Goal: Task Accomplishment & Management: Manage account settings

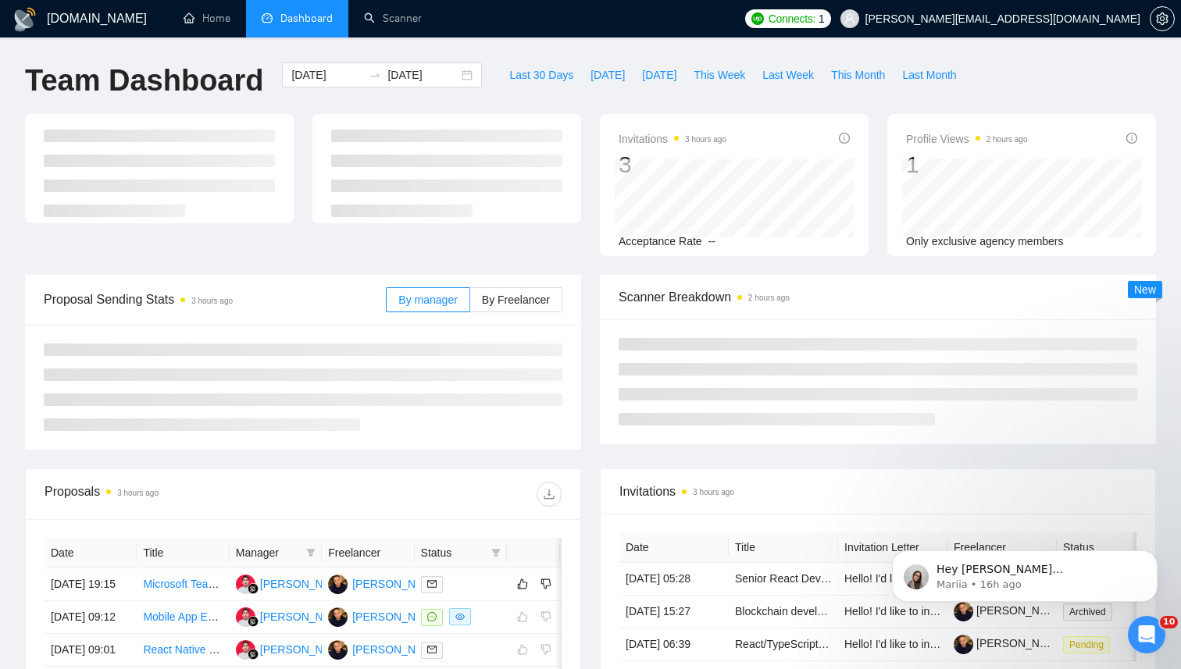
click at [788, 100] on div "Last 30 Days Today Yesterday This Week Last Week This Month Last Month" at bounding box center [732, 88] width 483 height 52
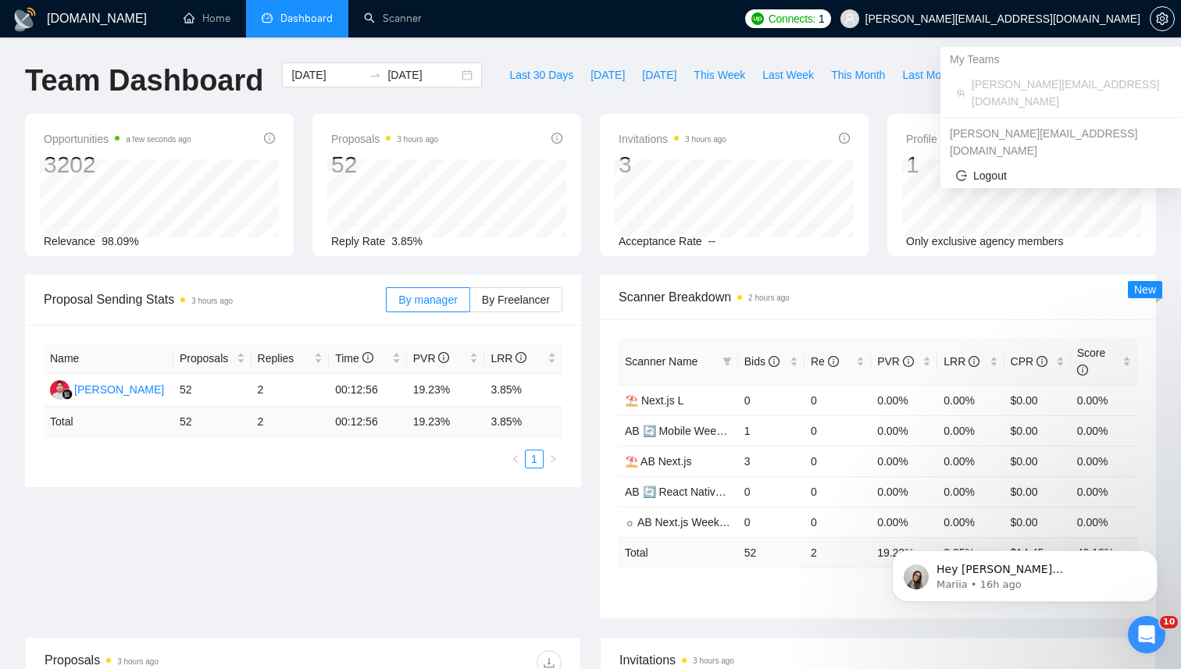
click at [816, 17] on span "Connects:" at bounding box center [792, 18] width 47 height 17
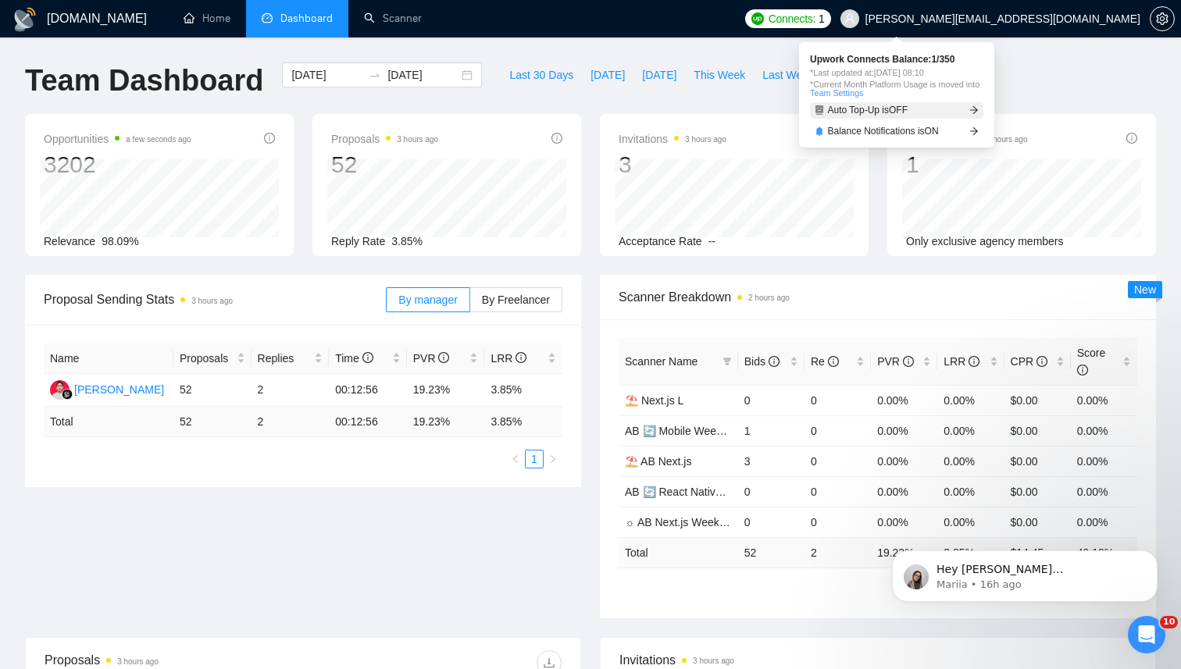
click at [909, 109] on span "Auto Top-Up is OFF" at bounding box center [868, 109] width 80 height 9
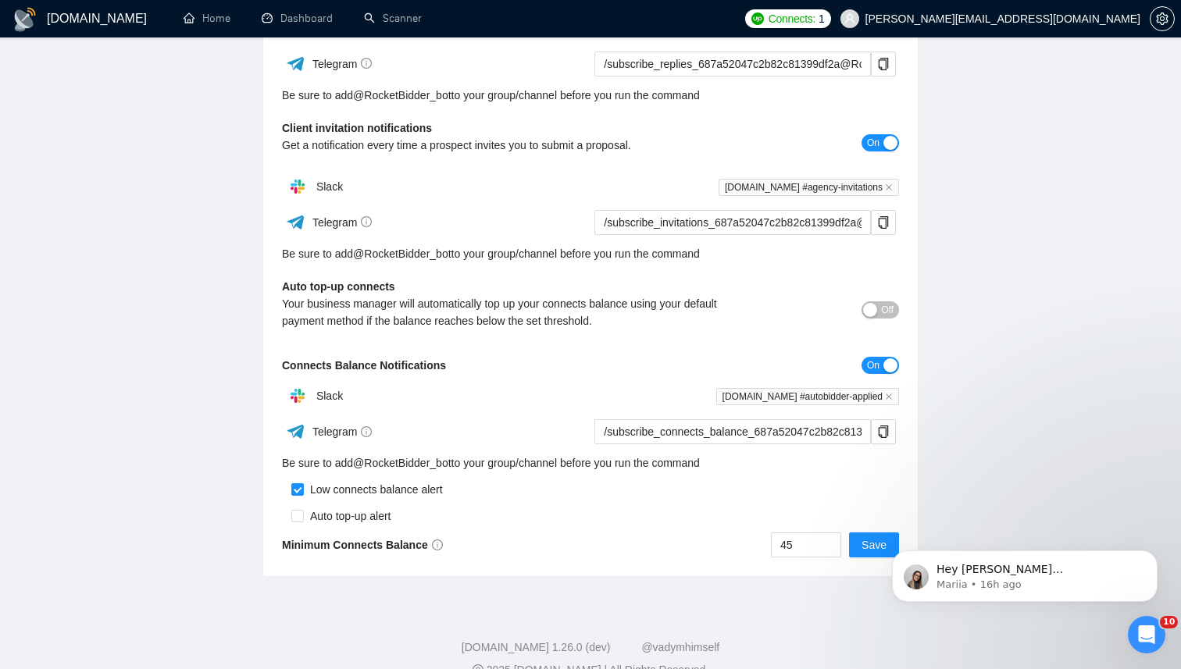
scroll to position [299, 0]
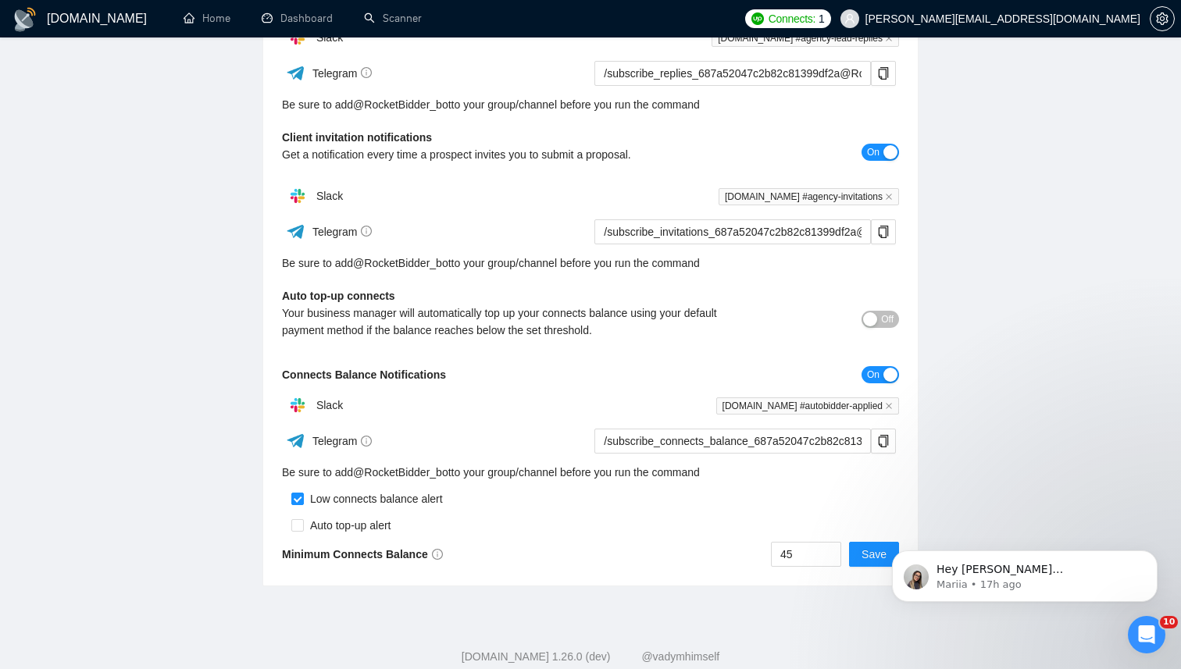
click at [886, 316] on span "Off" at bounding box center [887, 319] width 12 height 17
click at [375, 525] on div "Auto top-up alert" at bounding box center [347, 525] width 87 height 17
click at [291, 529] on input "checkbox" at bounding box center [297, 525] width 12 height 12
checkbox input "true"
click at [863, 558] on span "Save" at bounding box center [874, 554] width 25 height 17
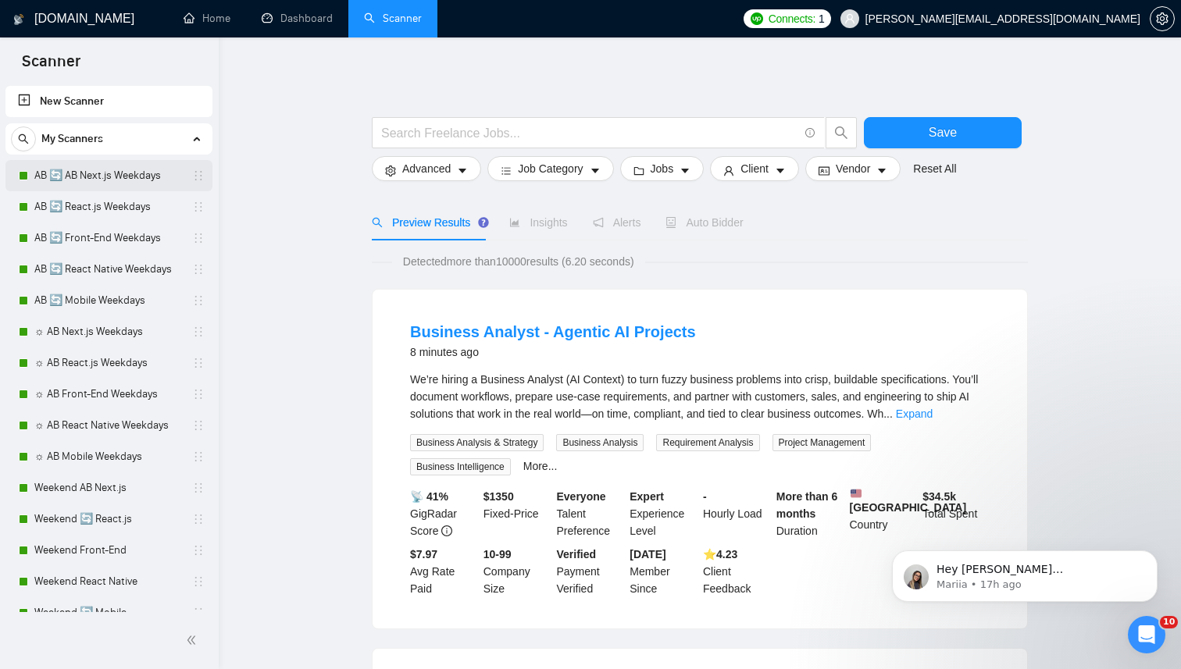
click at [131, 185] on link "AB 🔄 AB Next.js Weekdays" at bounding box center [108, 175] width 148 height 31
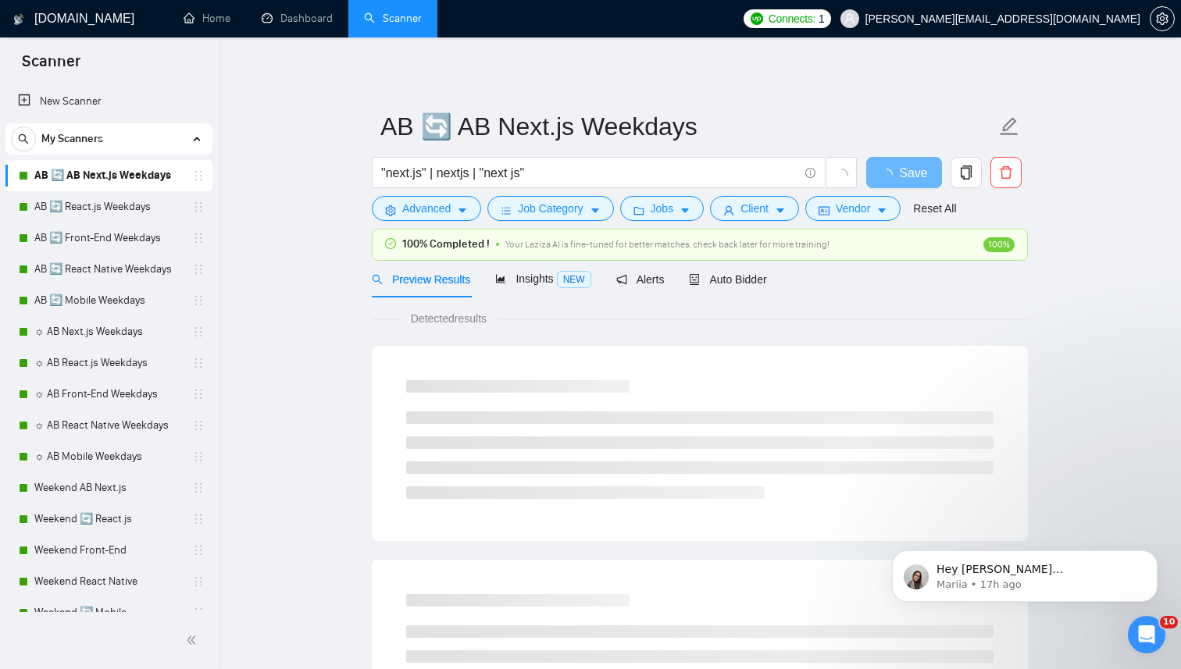
click at [780, 280] on div "Preview Results Insights NEW Alerts Auto Bidder" at bounding box center [700, 279] width 656 height 37
click at [744, 278] on span "Auto Bidder" at bounding box center [727, 279] width 77 height 12
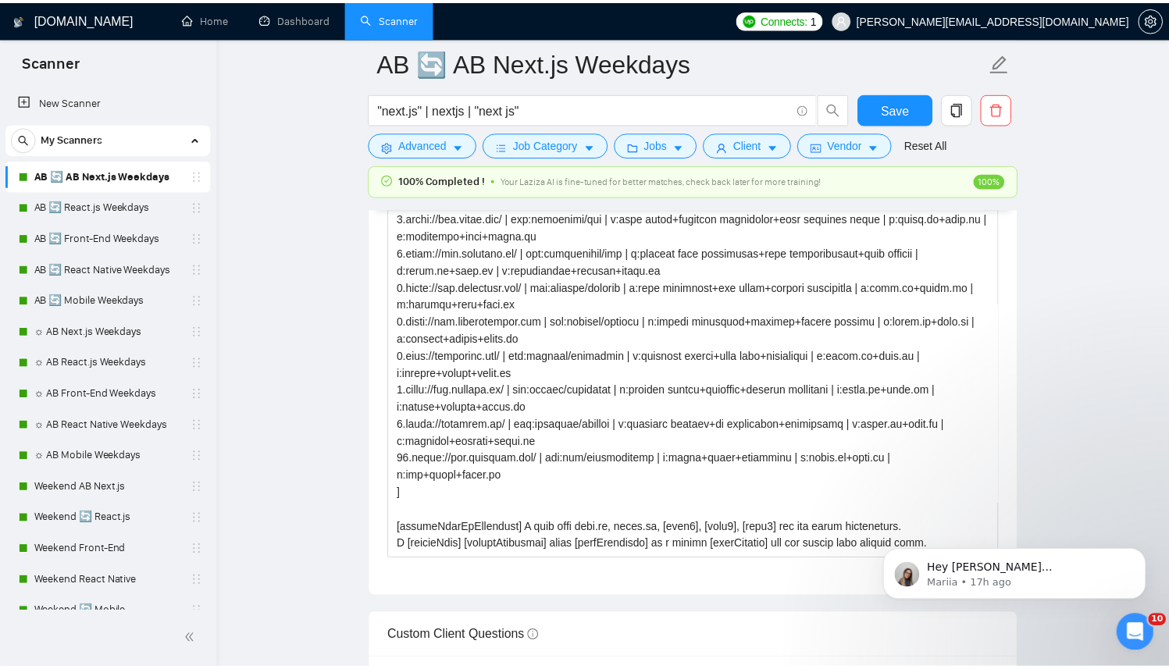
scroll to position [275, 0]
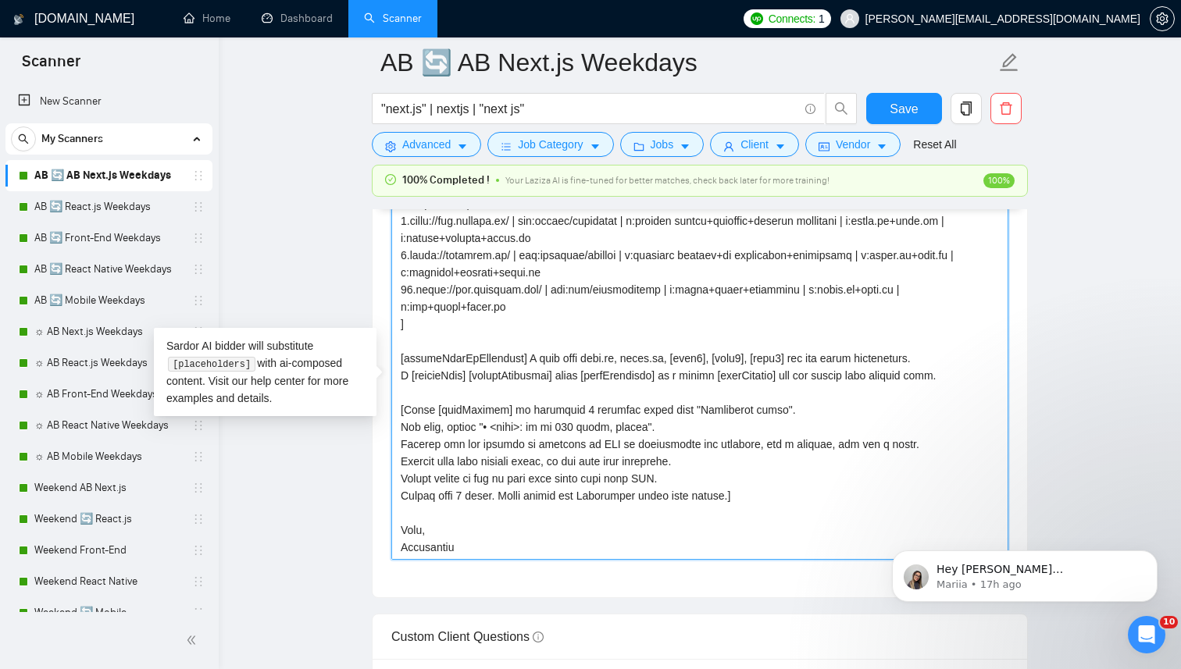
drag, startPoint x: 480, startPoint y: 550, endPoint x: 318, endPoint y: 539, distance: 162.1
click at [318, 540] on main "AB 🔄 AB Next.js Weekdays "next.js" | nextjs | "next js" Save Advanced Job Categ…" at bounding box center [700, 469] width 912 height 4898
click at [533, 534] on textarea "Cover letter template:" at bounding box center [699, 385] width 617 height 352
drag, startPoint x: 457, startPoint y: 555, endPoint x: 386, endPoint y: 541, distance: 72.5
click at [386, 541] on div "Cover letter template:" at bounding box center [700, 381] width 655 height 431
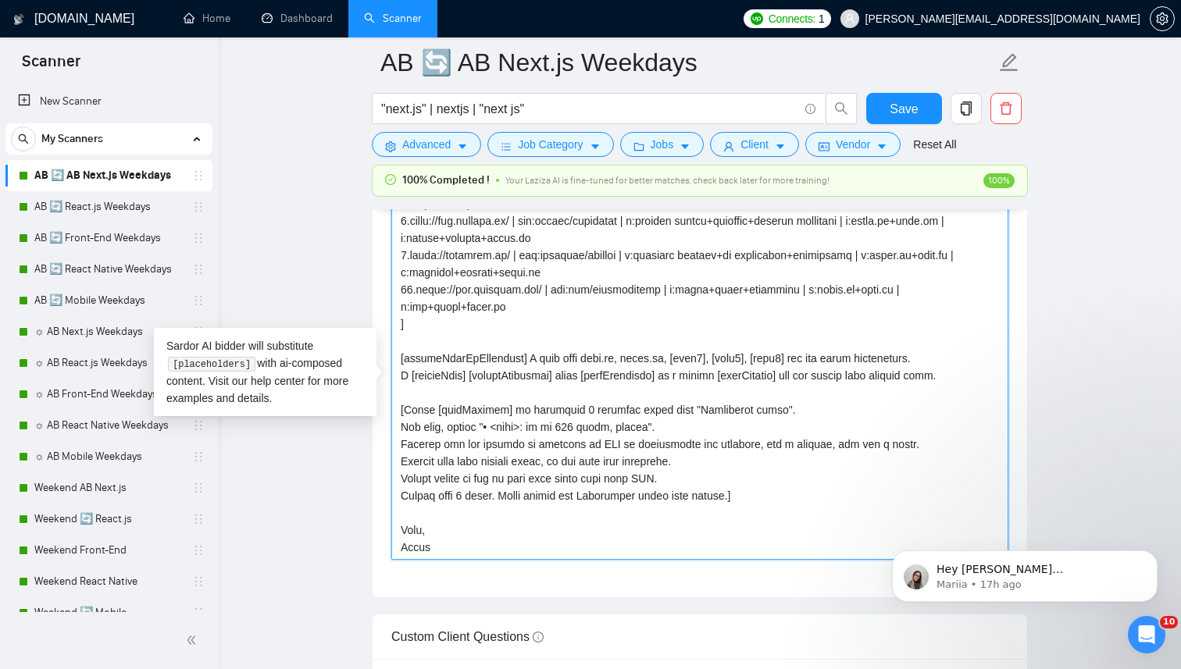
click at [452, 540] on textarea "Cover letter template:" at bounding box center [699, 385] width 617 height 352
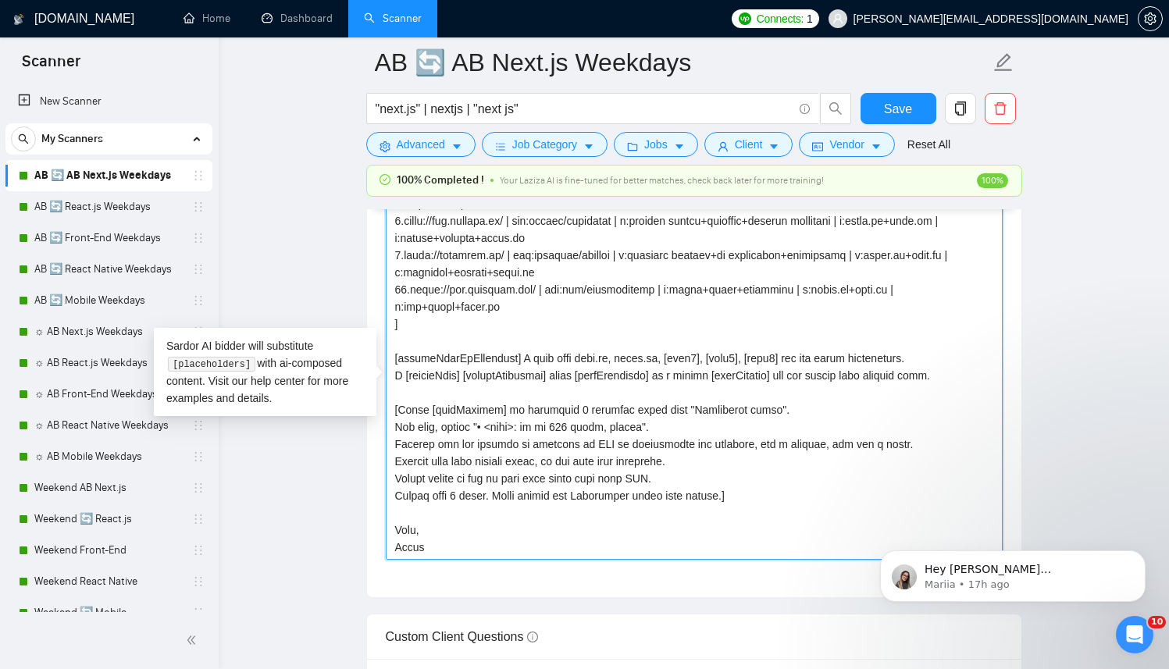
type textarea "[ Successful cases (reference only, never output directly): 1.https://www.trans…"
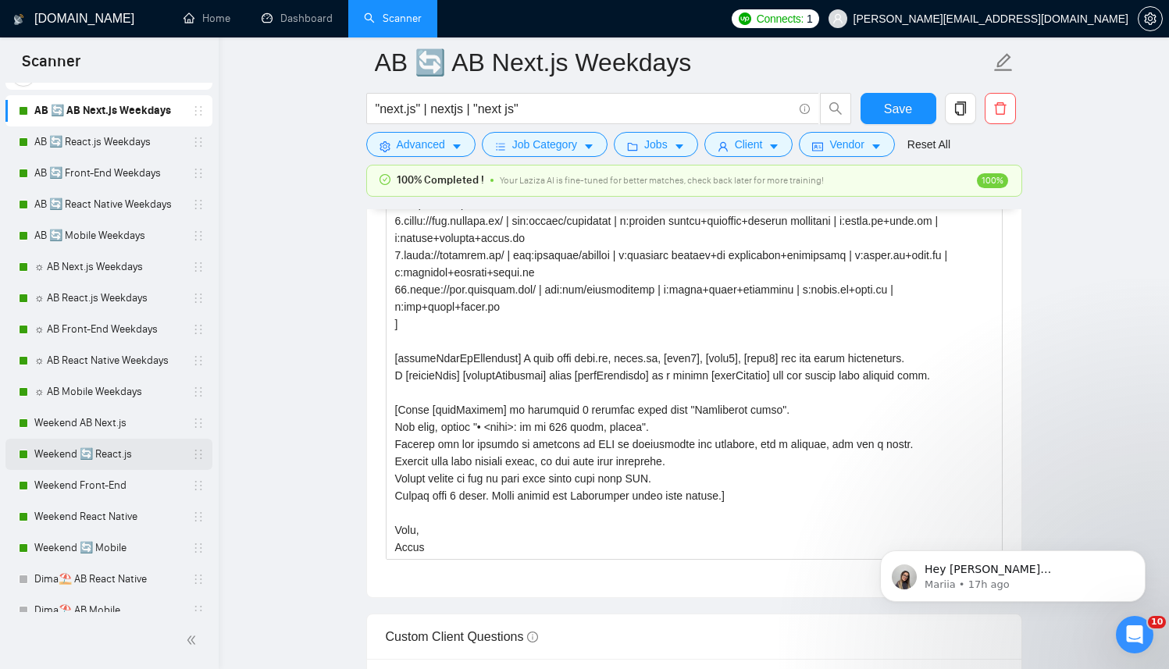
scroll to position [67, 0]
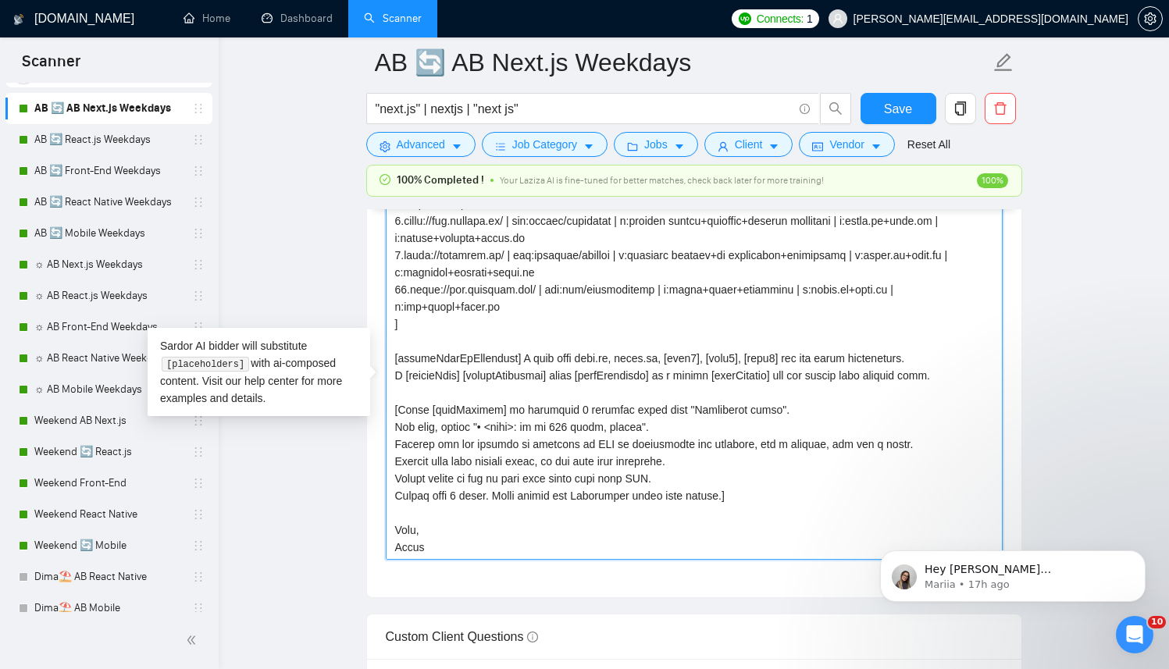
drag, startPoint x: 458, startPoint y: 544, endPoint x: 373, endPoint y: 532, distance: 86.0
click at [373, 532] on div "Cover letter template:" at bounding box center [694, 381] width 655 height 431
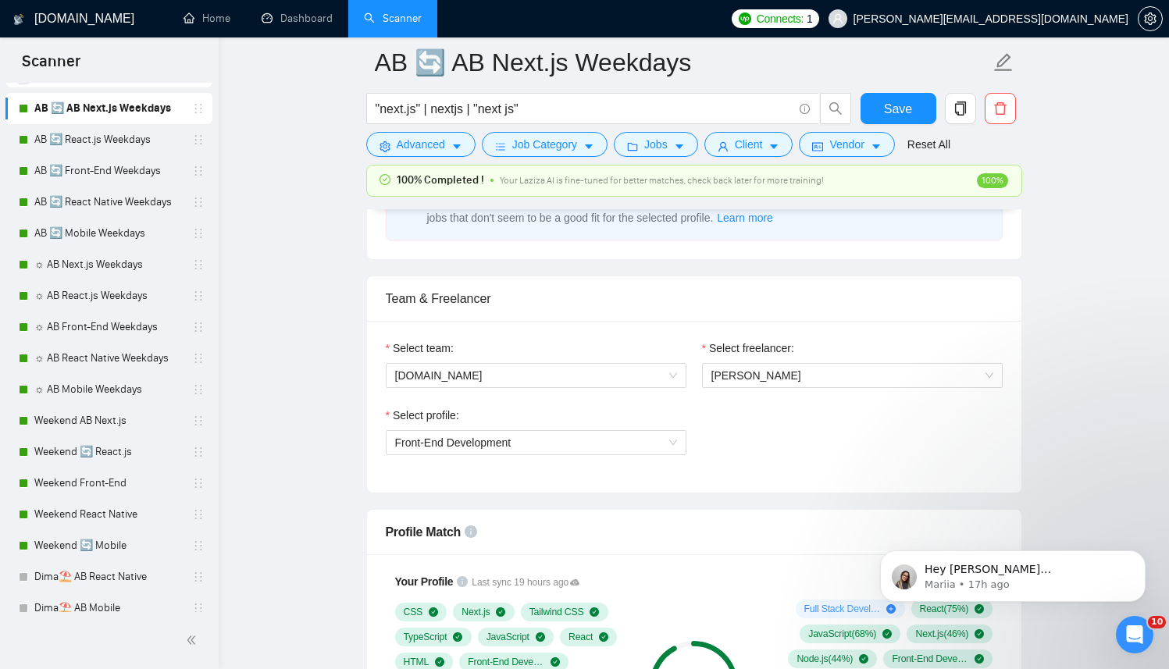
scroll to position [923, 0]
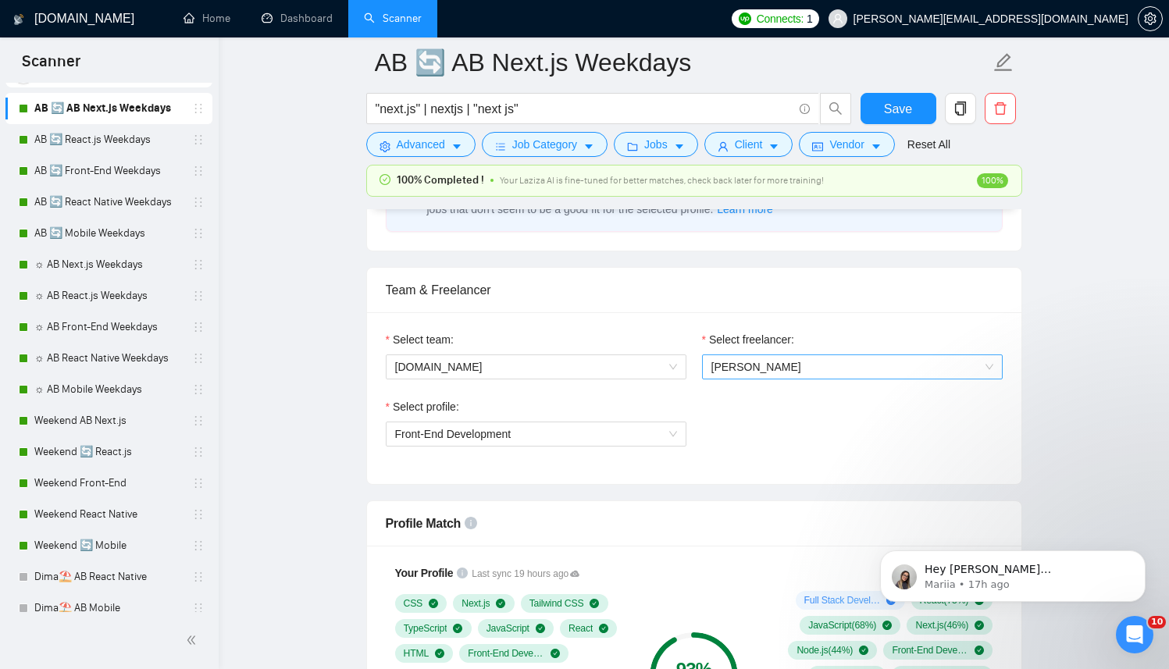
click at [755, 355] on span "[PERSON_NAME]" at bounding box center [853, 366] width 282 height 23
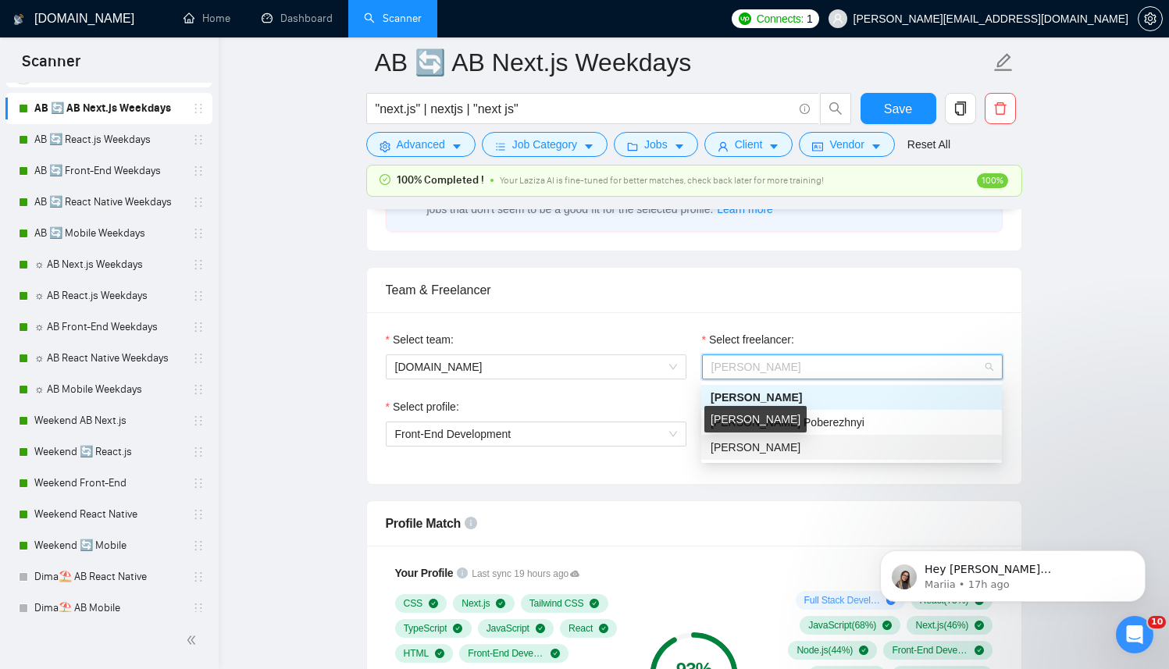
click at [730, 441] on span "[PERSON_NAME]" at bounding box center [756, 447] width 90 height 12
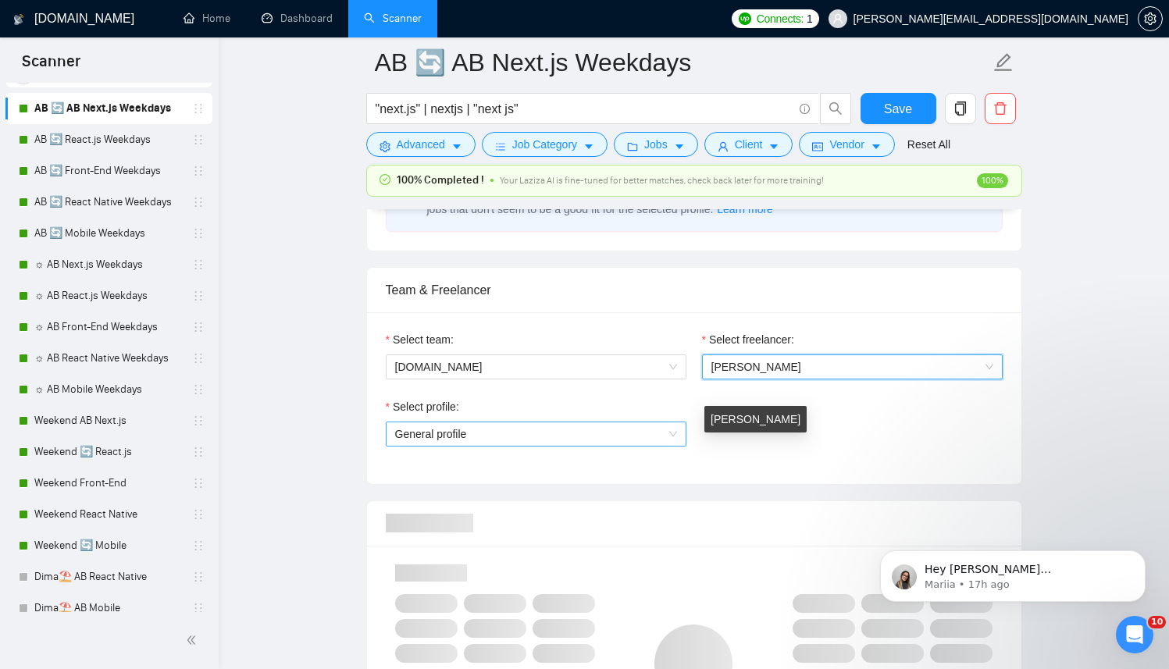
click at [584, 438] on span "General profile" at bounding box center [536, 434] width 282 height 23
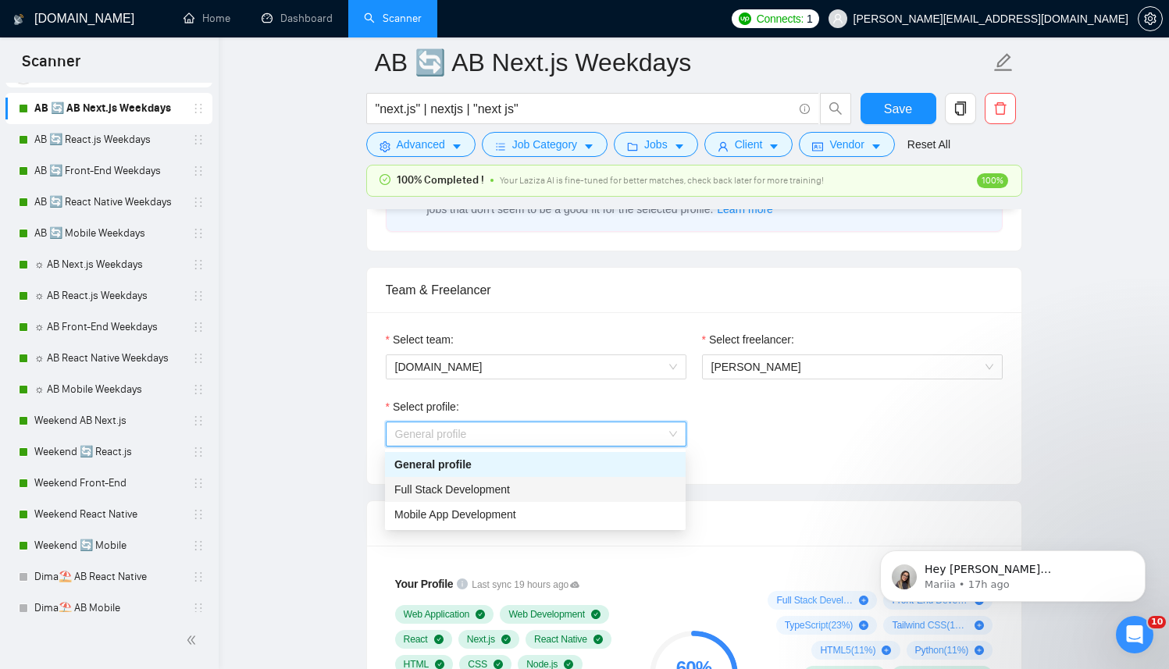
click at [466, 484] on span "Full Stack Development" at bounding box center [452, 490] width 116 height 12
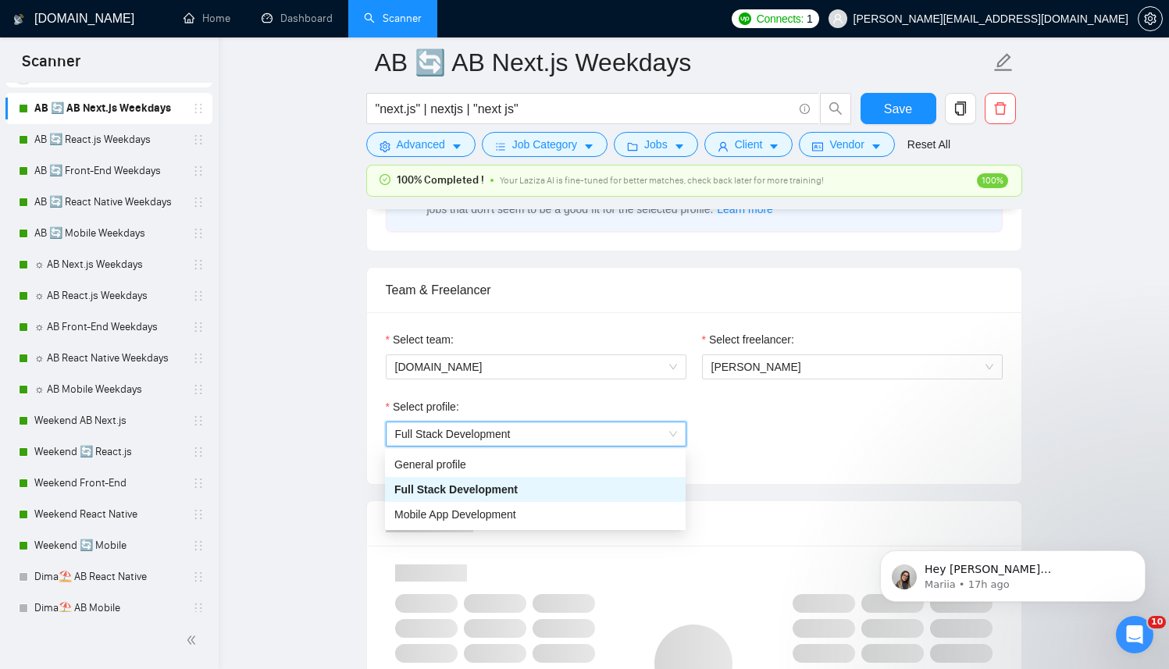
click at [785, 480] on div "Select team: berko.tech Select freelancer: Anton Koroliuk Select profile: 11105…" at bounding box center [694, 398] width 655 height 172
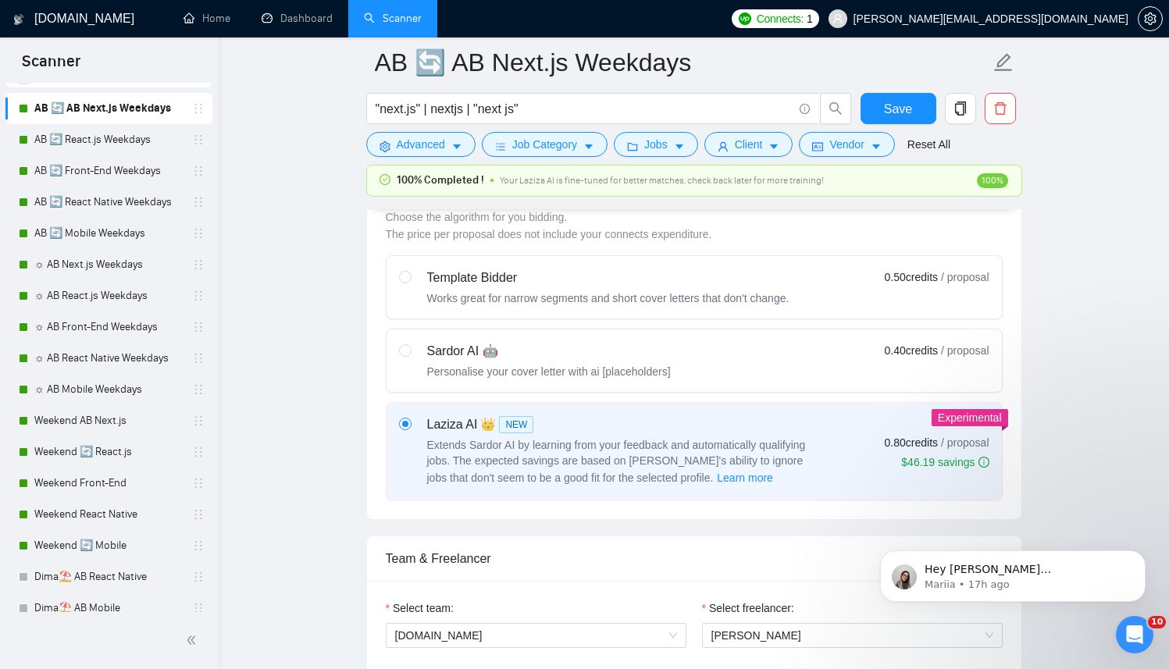
scroll to position [606, 0]
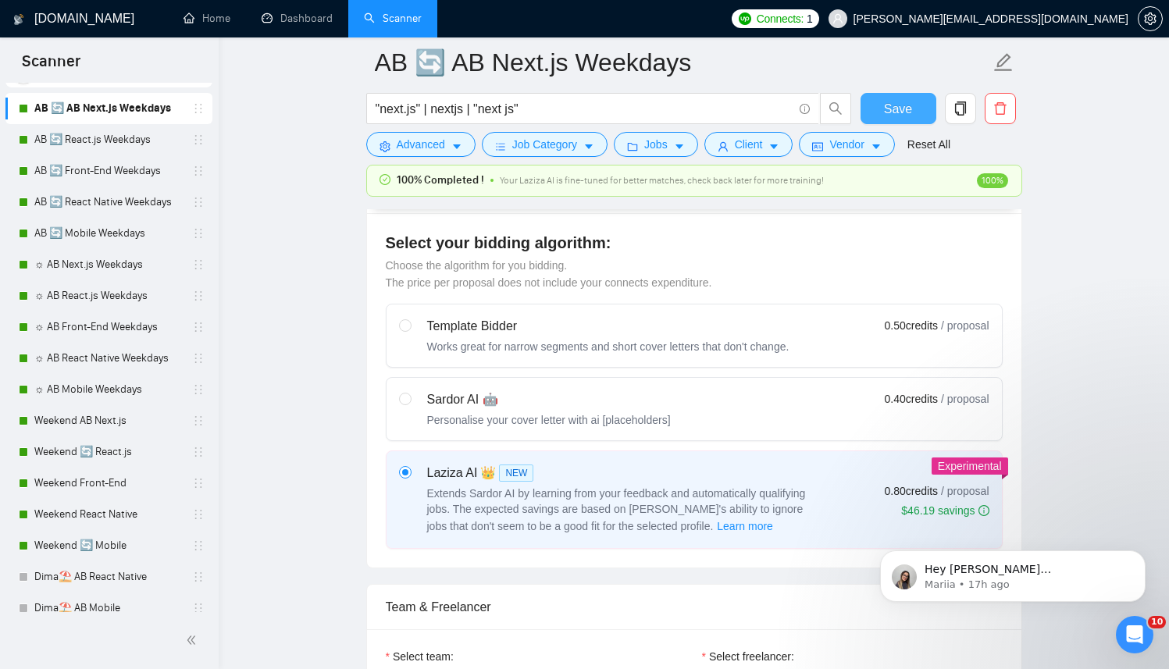
click at [886, 97] on button "Save" at bounding box center [899, 108] width 76 height 31
checkbox input "true"
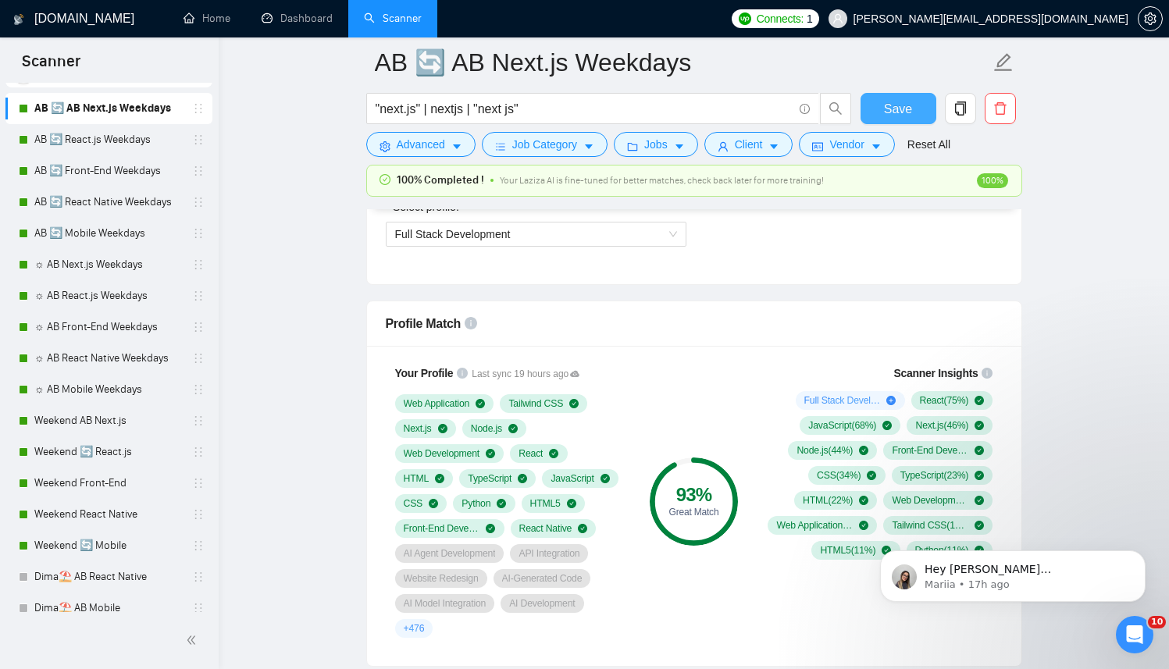
scroll to position [1136, 0]
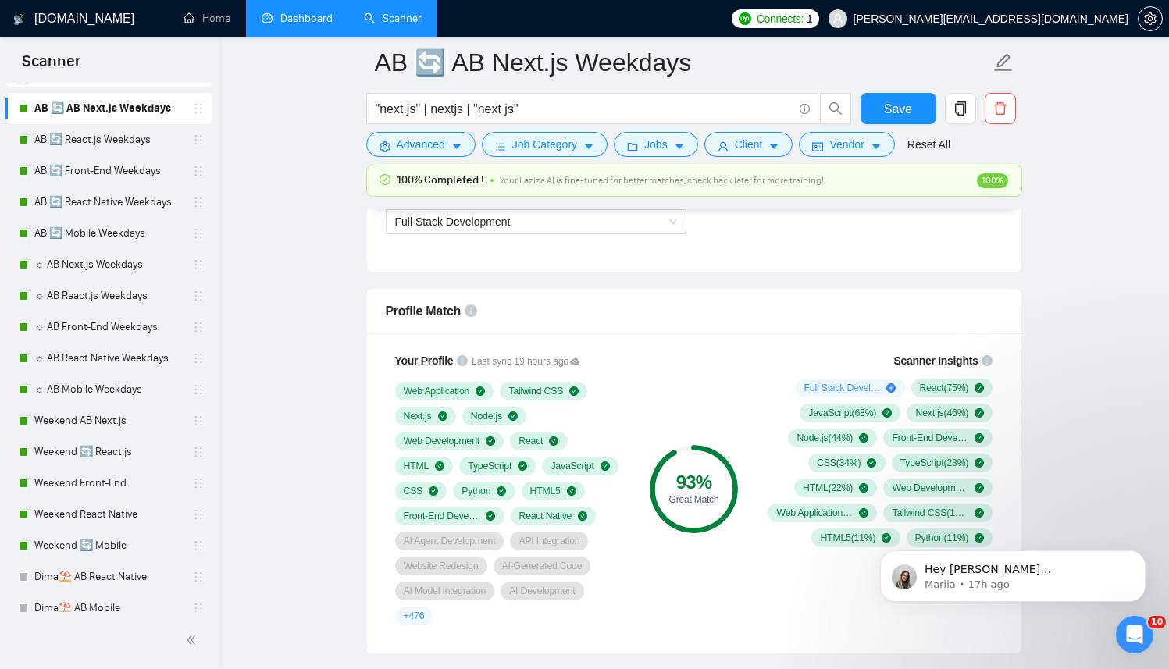
click at [286, 12] on link "Dashboard" at bounding box center [297, 18] width 71 height 13
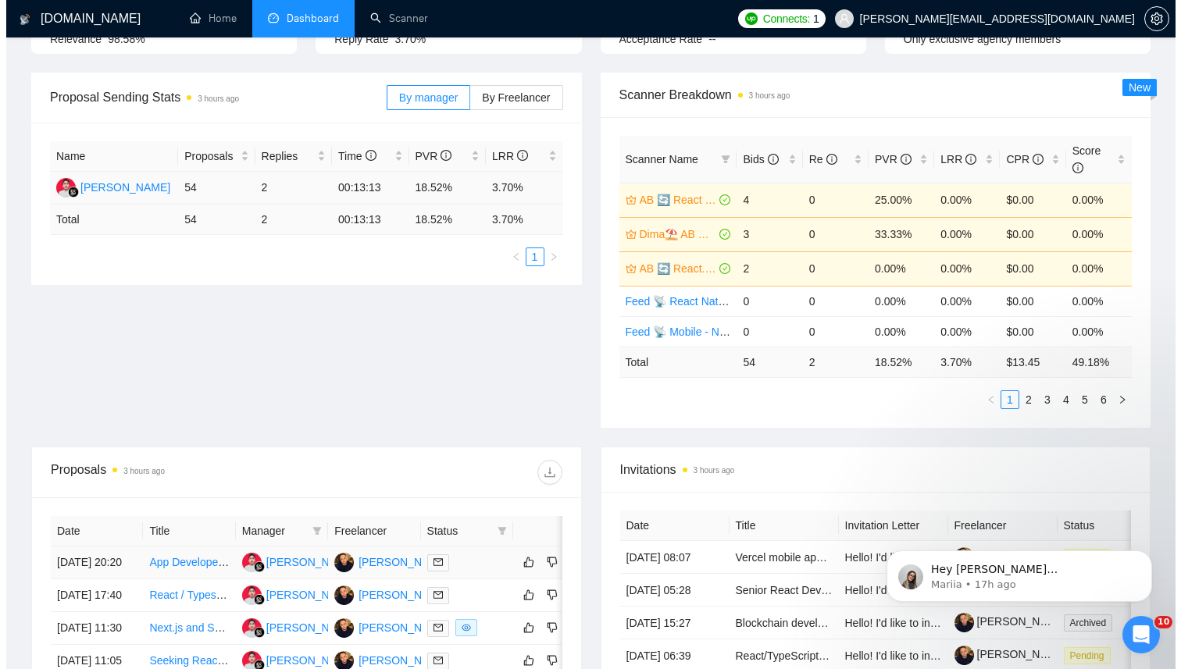
scroll to position [330, 0]
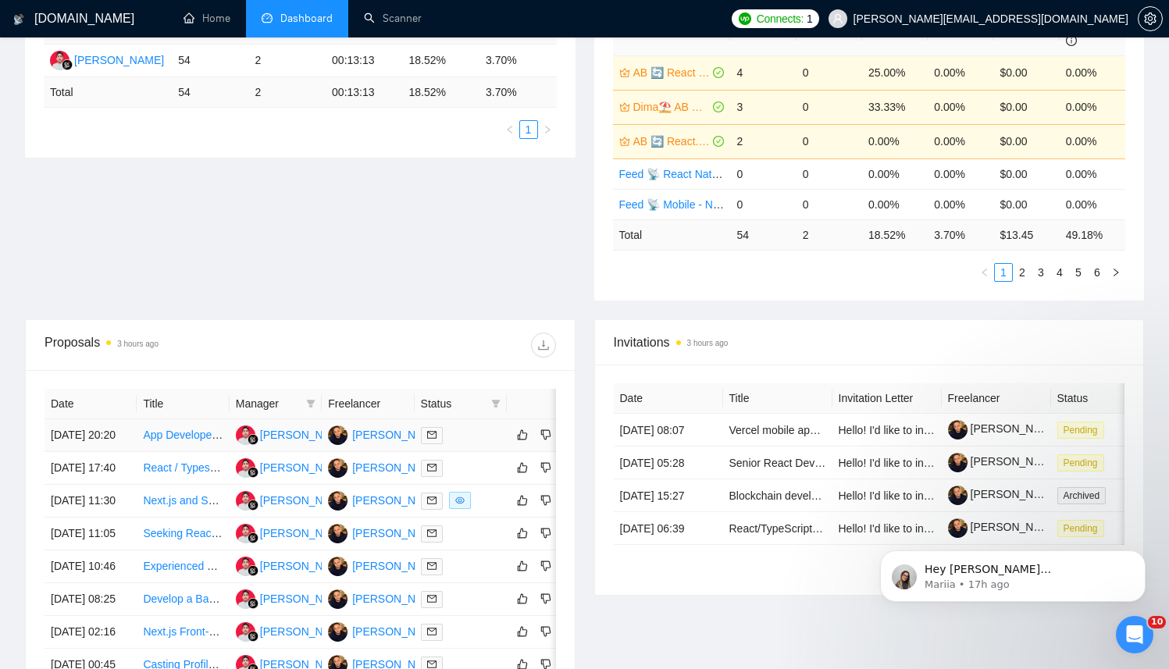
click at [466, 452] on td at bounding box center [461, 435] width 92 height 33
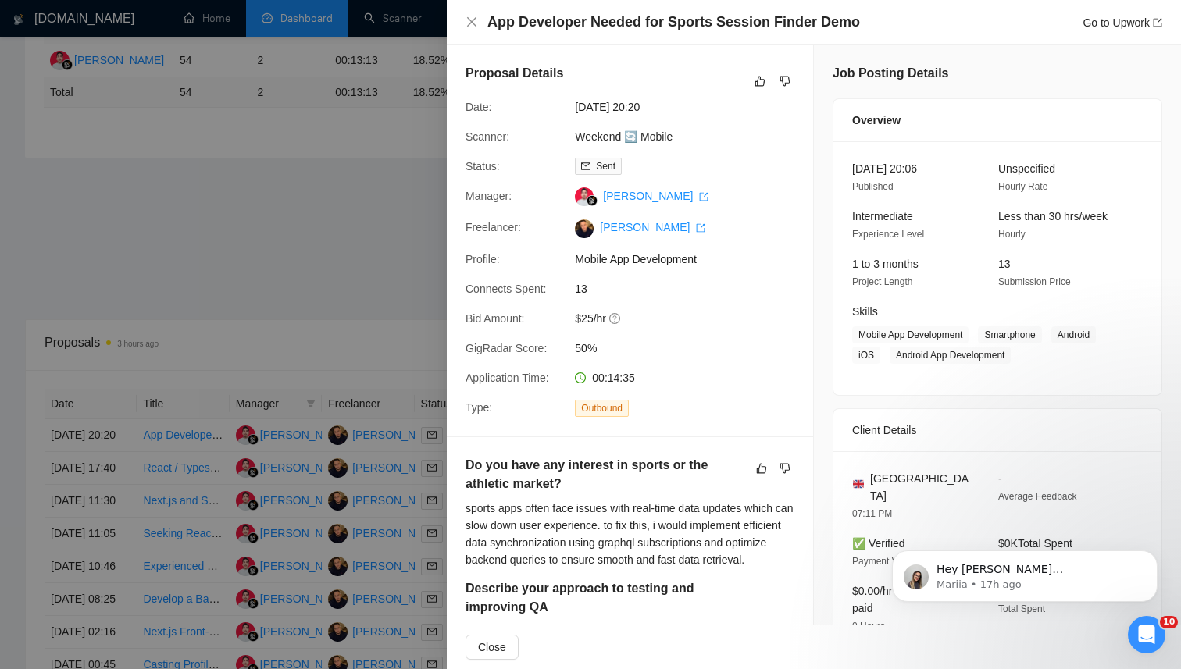
scroll to position [67, 0]
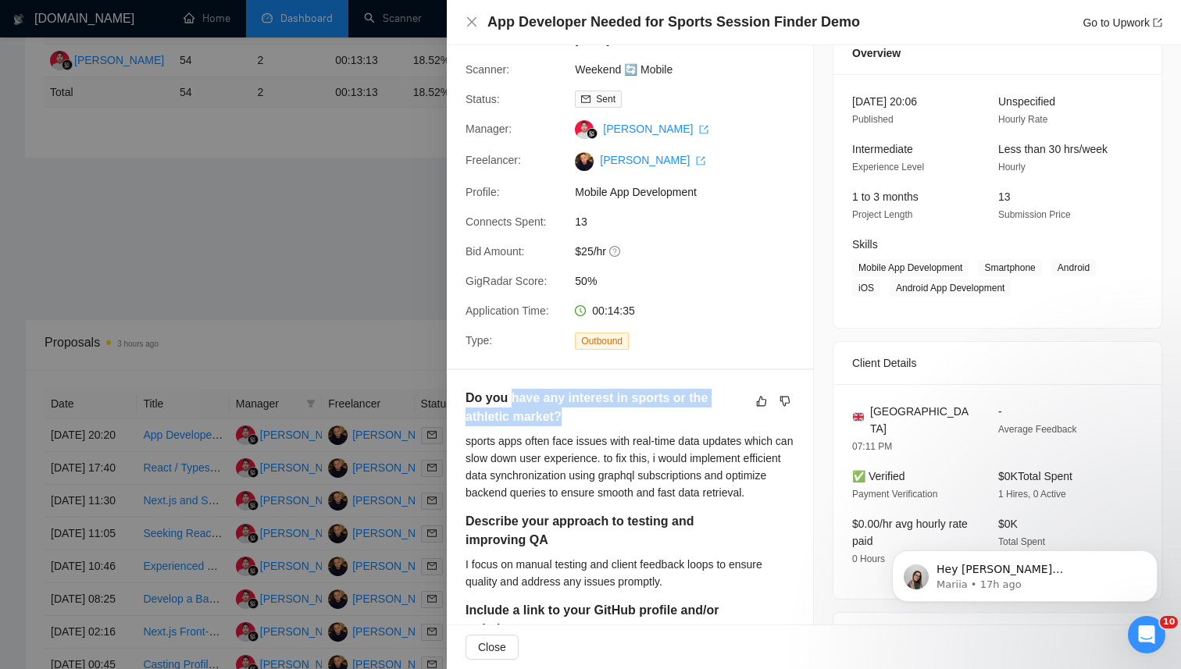
drag, startPoint x: 552, startPoint y: 402, endPoint x: 645, endPoint y: 416, distance: 94.7
click at [645, 416] on h5 "Do you have any interest in sports or the athletic market?" at bounding box center [606, 407] width 280 height 37
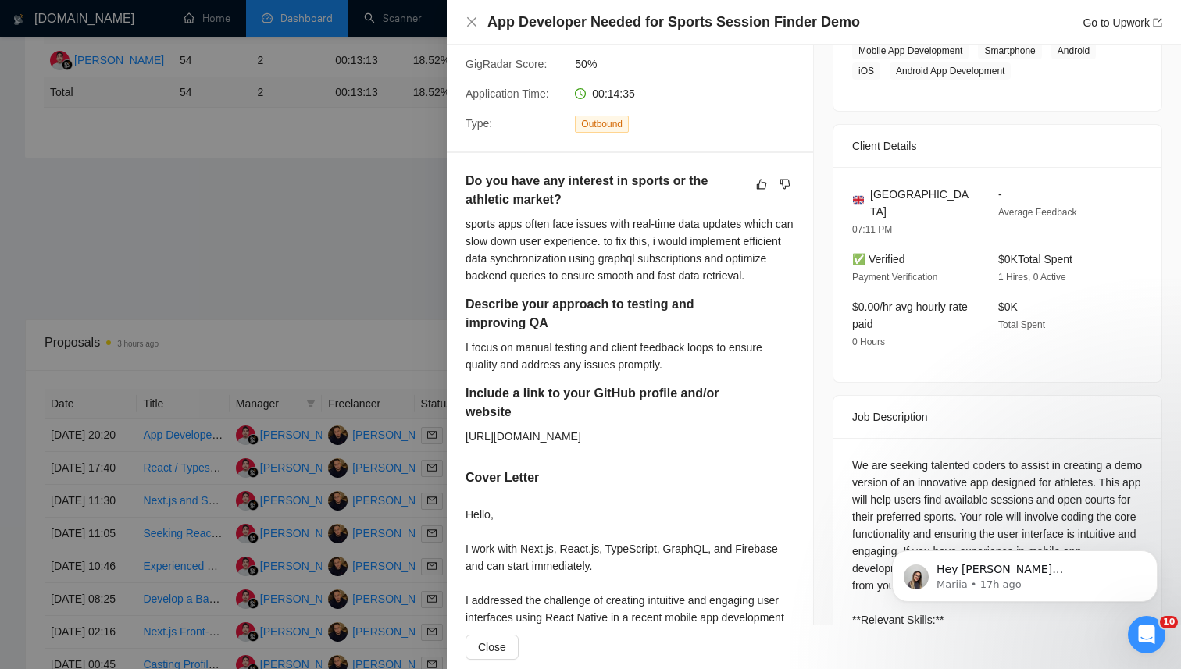
scroll to position [585, 0]
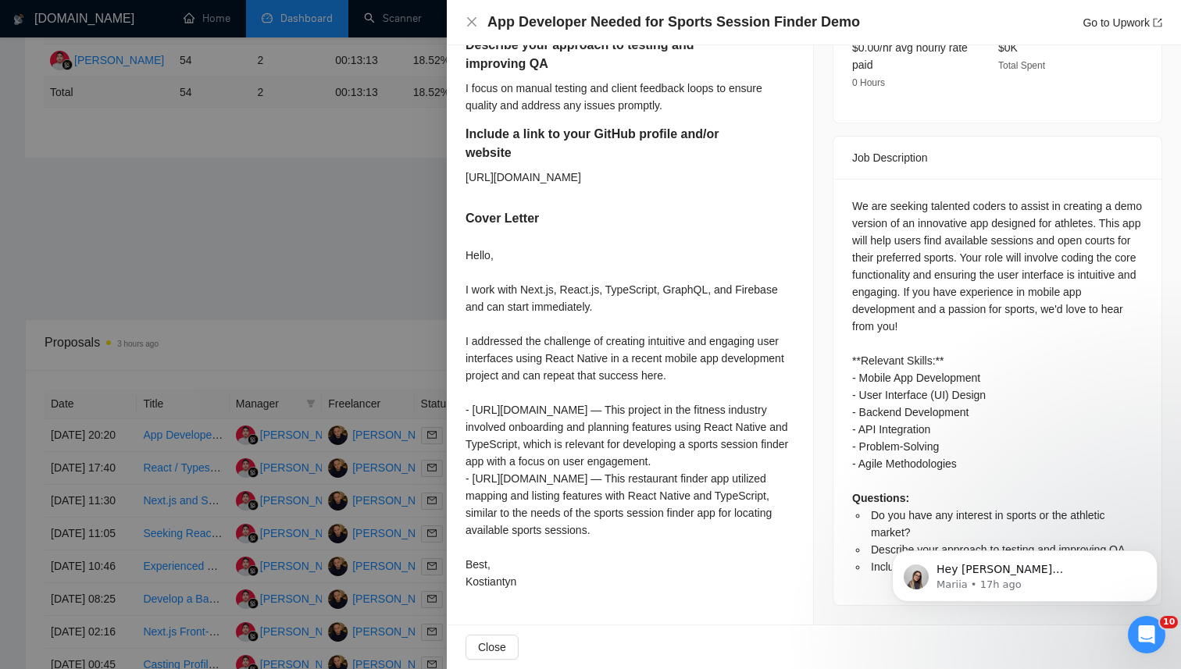
click at [504, 268] on div "Hello, I work with Next.js, React.js, TypeScript, GraphQL, and Firebase and can…" at bounding box center [630, 419] width 329 height 344
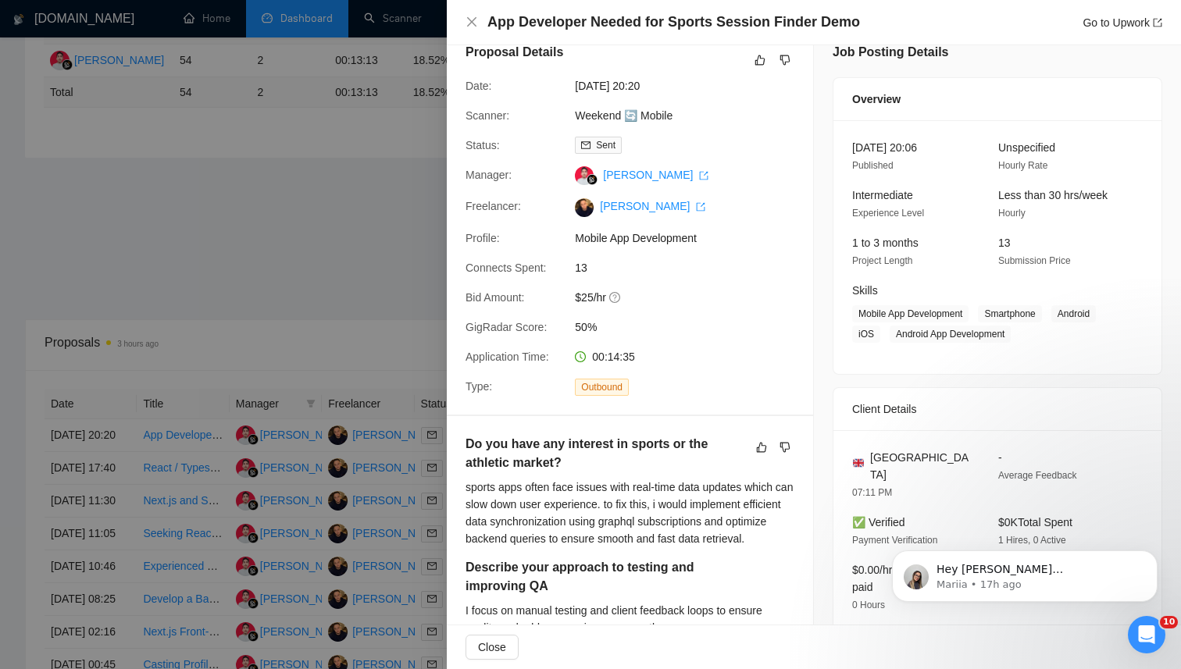
scroll to position [0, 0]
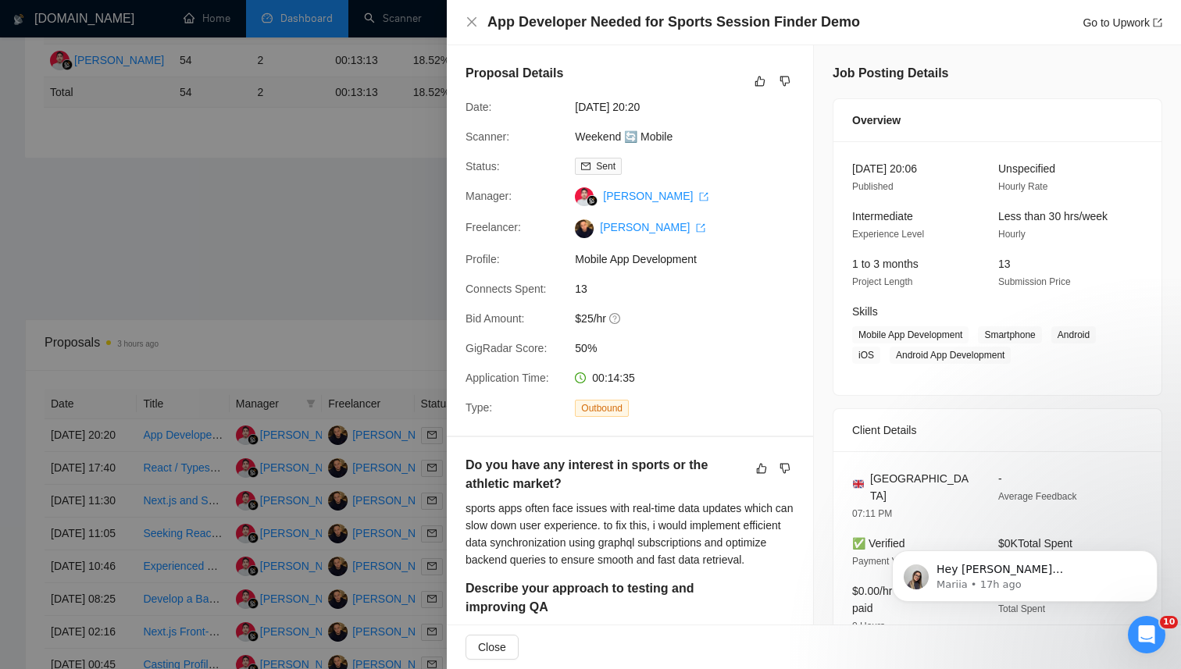
click at [112, 284] on div at bounding box center [590, 334] width 1181 height 669
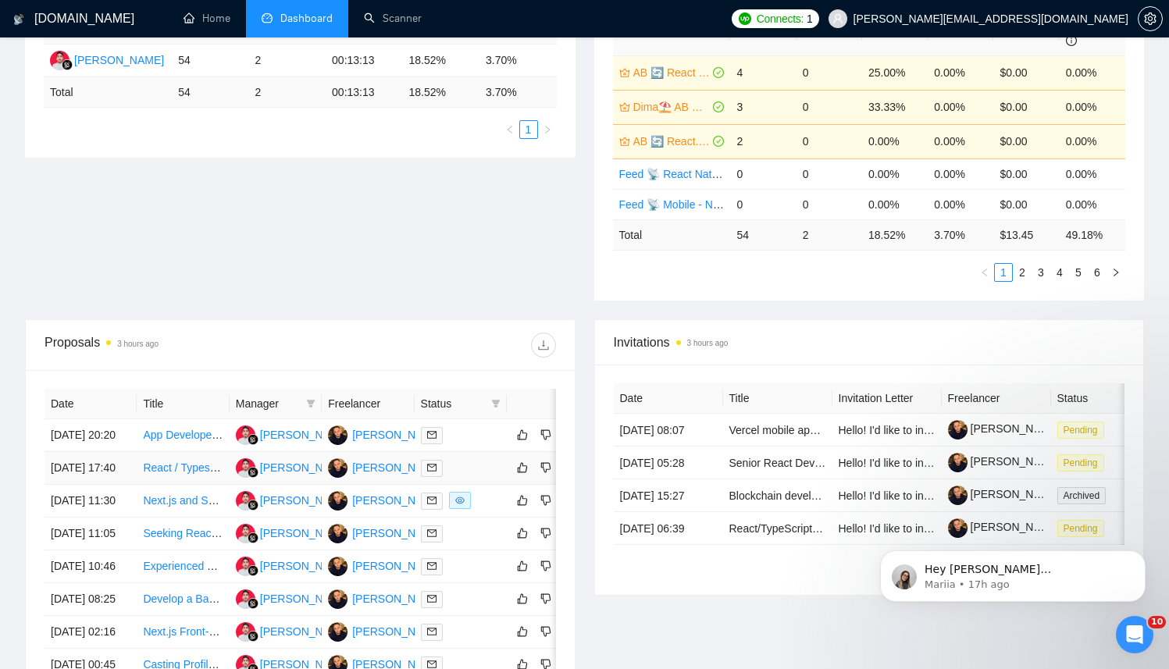
click at [468, 475] on td at bounding box center [461, 468] width 92 height 33
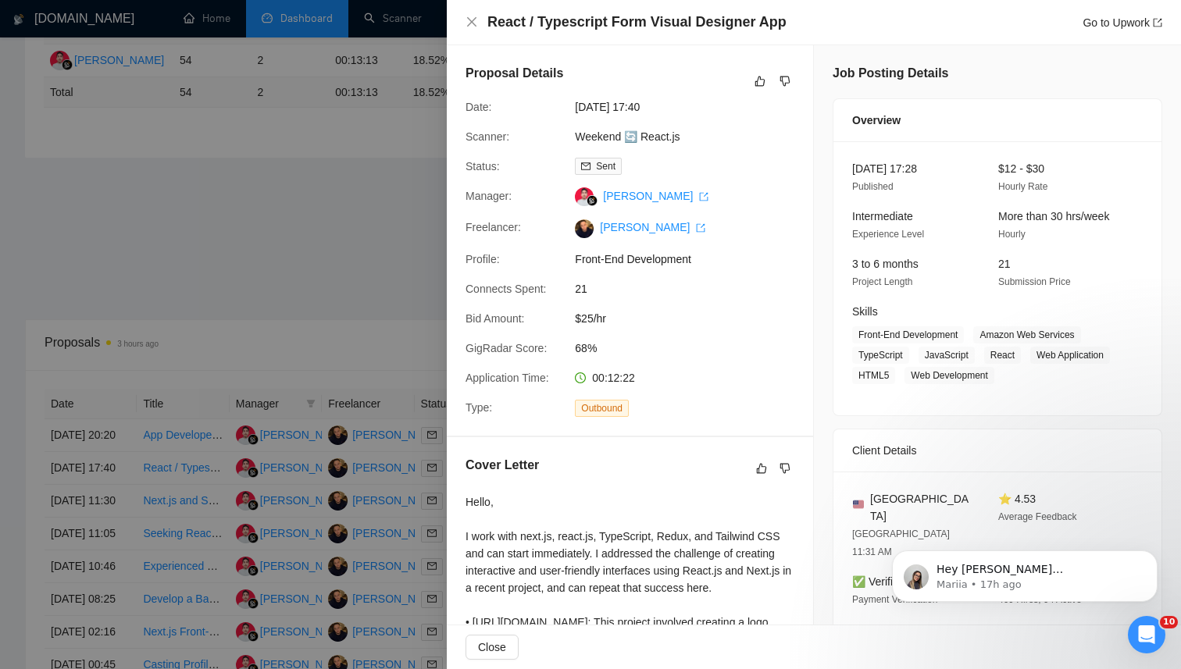
click at [179, 481] on div at bounding box center [590, 334] width 1181 height 669
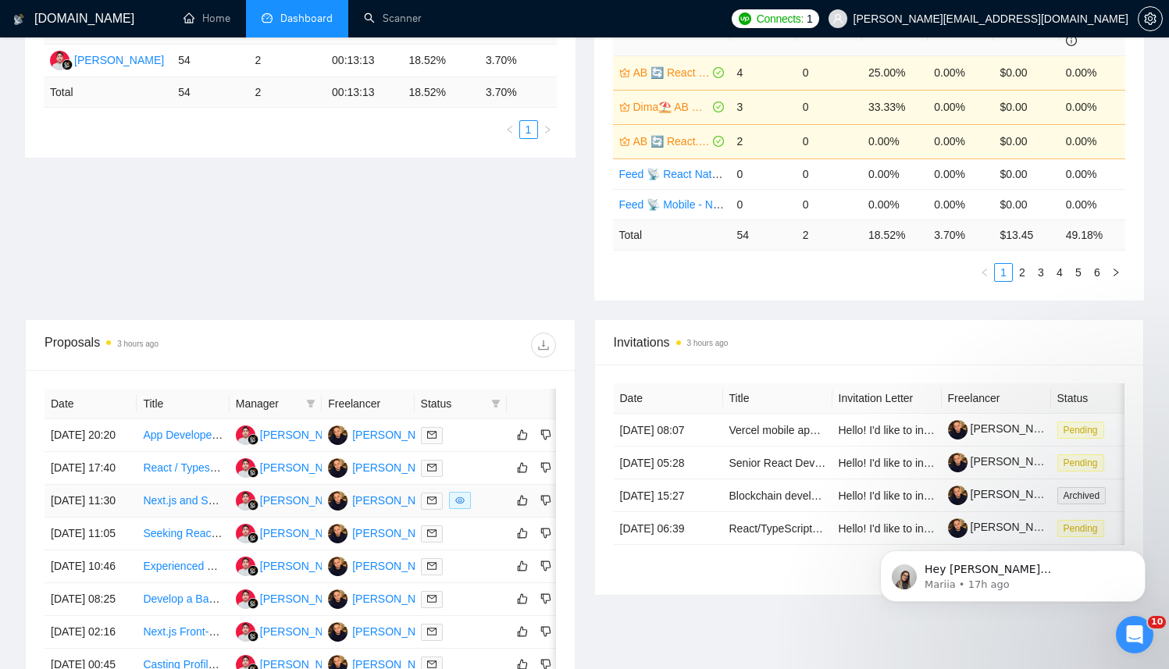
click at [504, 518] on td at bounding box center [461, 501] width 92 height 33
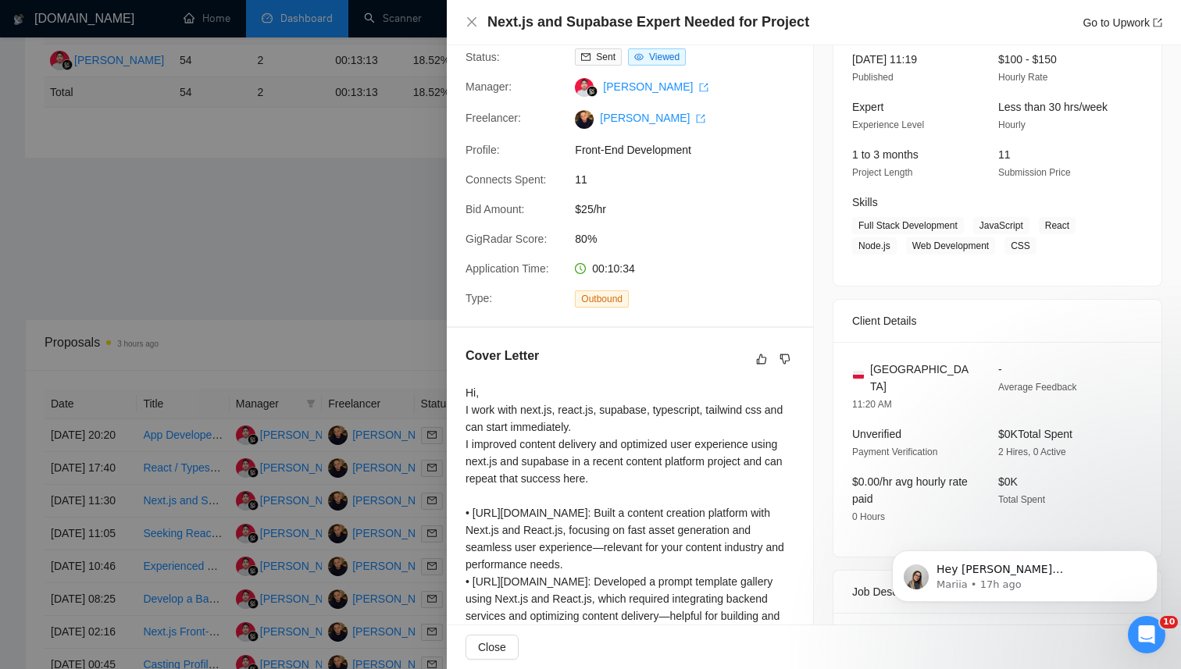
scroll to position [313, 0]
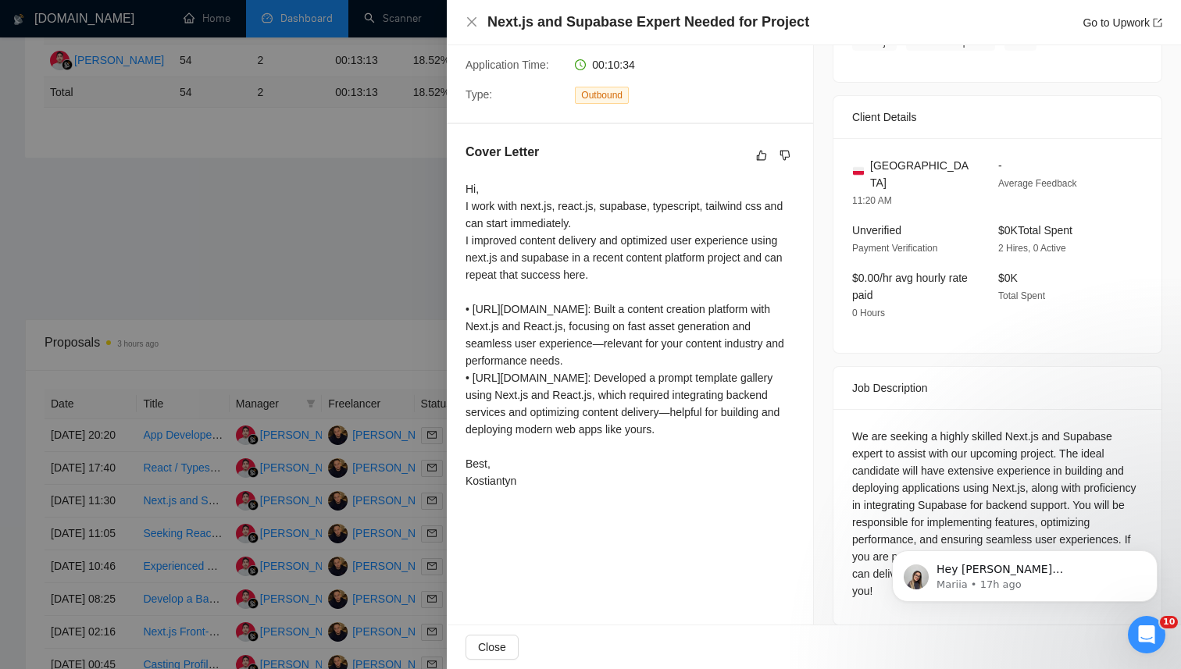
drag, startPoint x: 715, startPoint y: 413, endPoint x: 729, endPoint y: 448, distance: 37.1
click at [729, 448] on div "Hi, I work with next.js, react.js, supabase, typescript, tailwind css and can s…" at bounding box center [630, 334] width 329 height 309
click at [1153, 555] on icon "Dismiss notification" at bounding box center [1152, 554] width 5 height 5
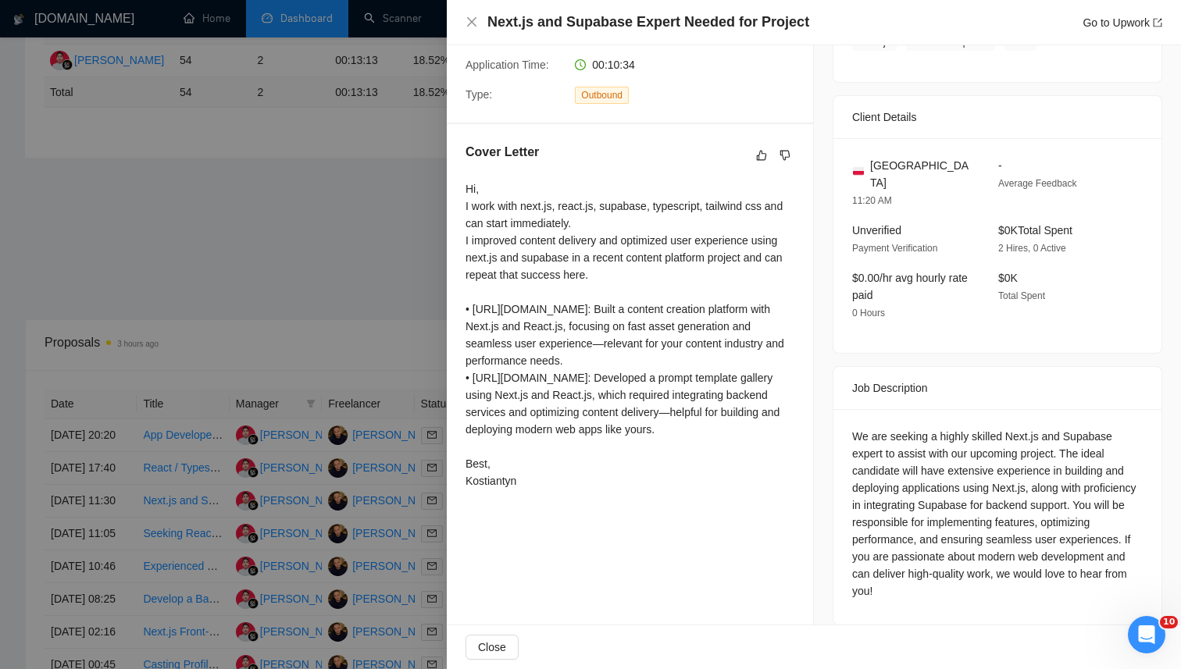
click at [342, 273] on div at bounding box center [590, 334] width 1181 height 669
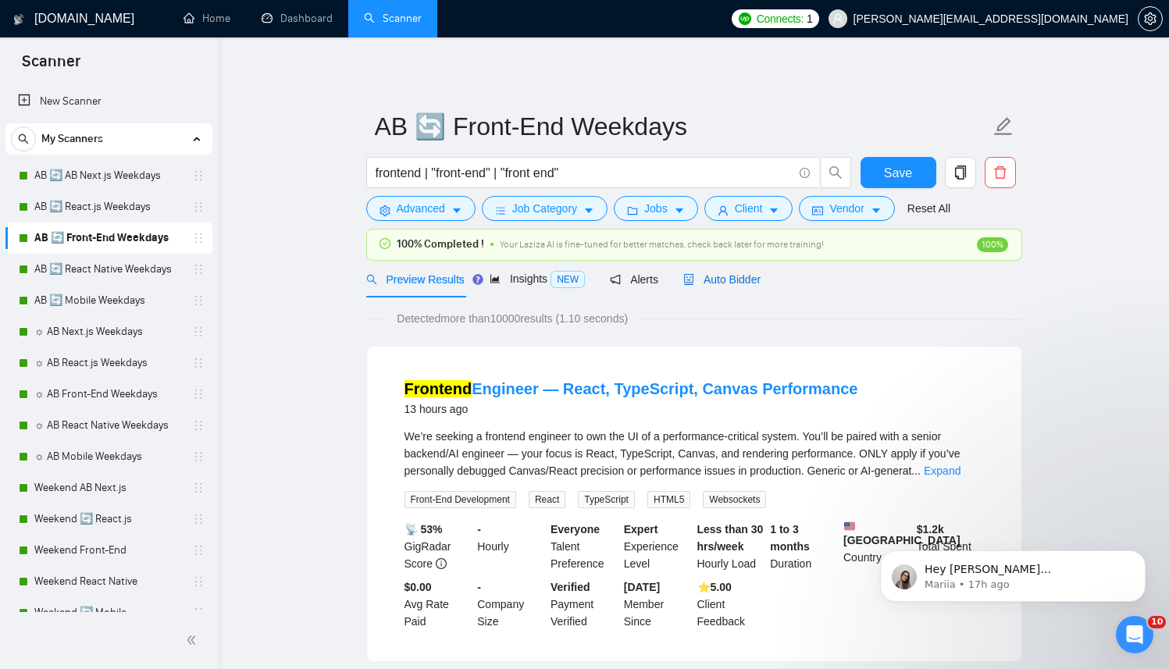
click at [755, 278] on span "Auto Bidder" at bounding box center [722, 279] width 77 height 12
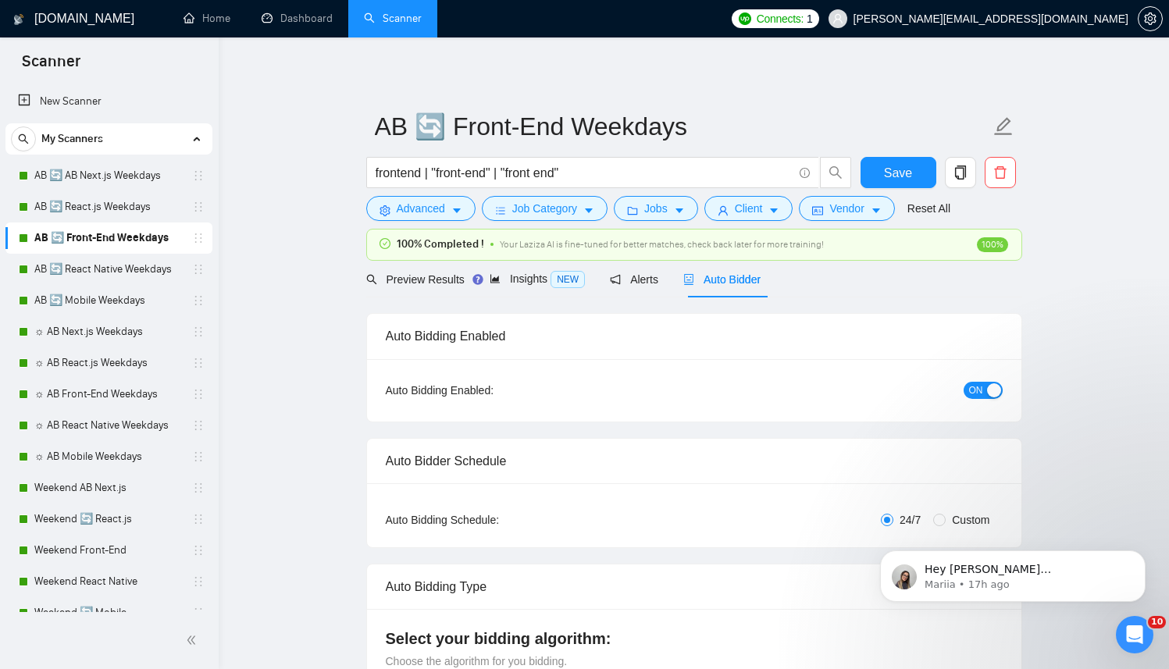
radio input "false"
radio input "true"
checkbox input "true"
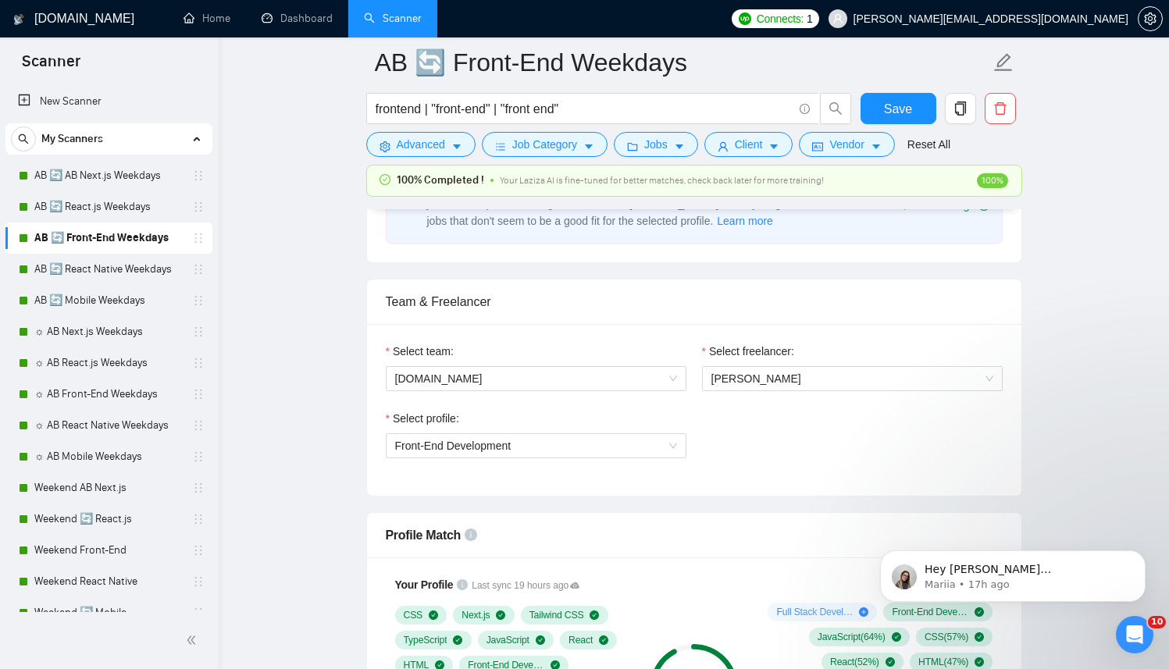
scroll to position [864, 0]
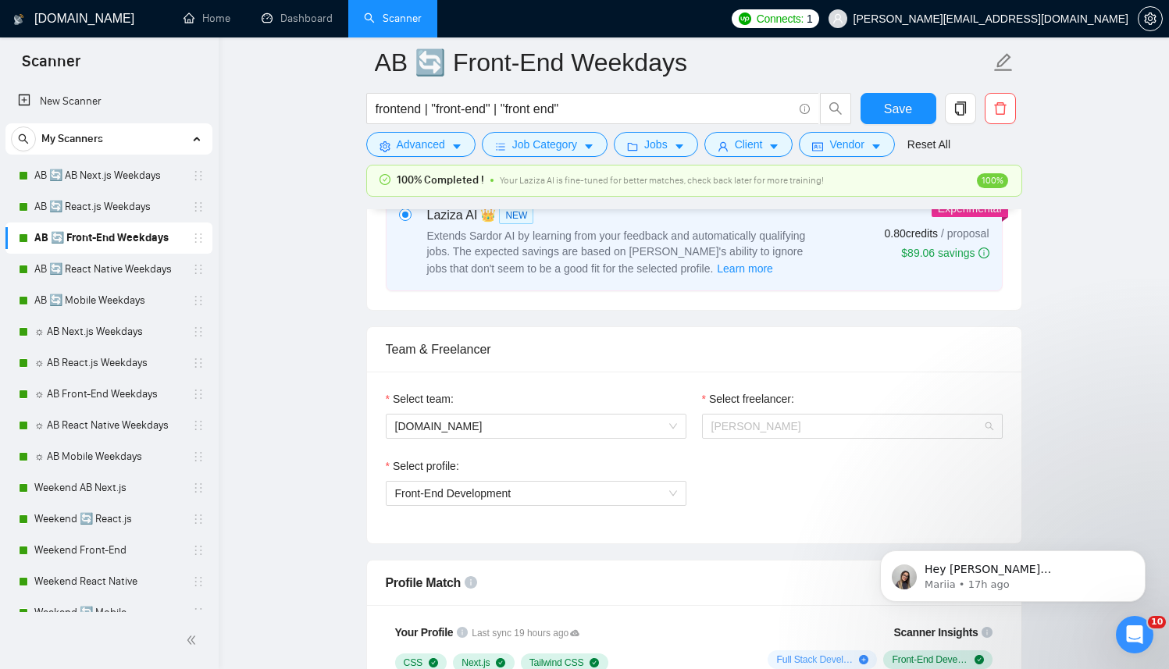
drag, startPoint x: 750, startPoint y: 415, endPoint x: 752, endPoint y: 455, distance: 39.9
click at [750, 416] on span "[PERSON_NAME]" at bounding box center [853, 426] width 282 height 23
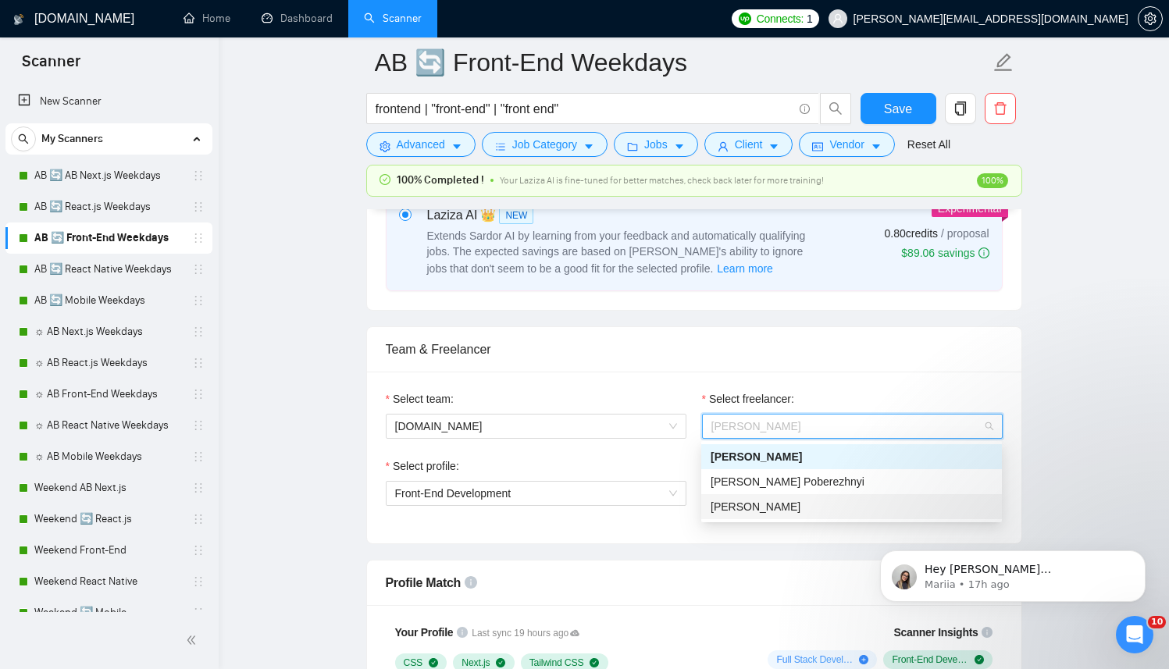
click at [747, 497] on div "[PERSON_NAME]" at bounding box center [852, 506] width 301 height 25
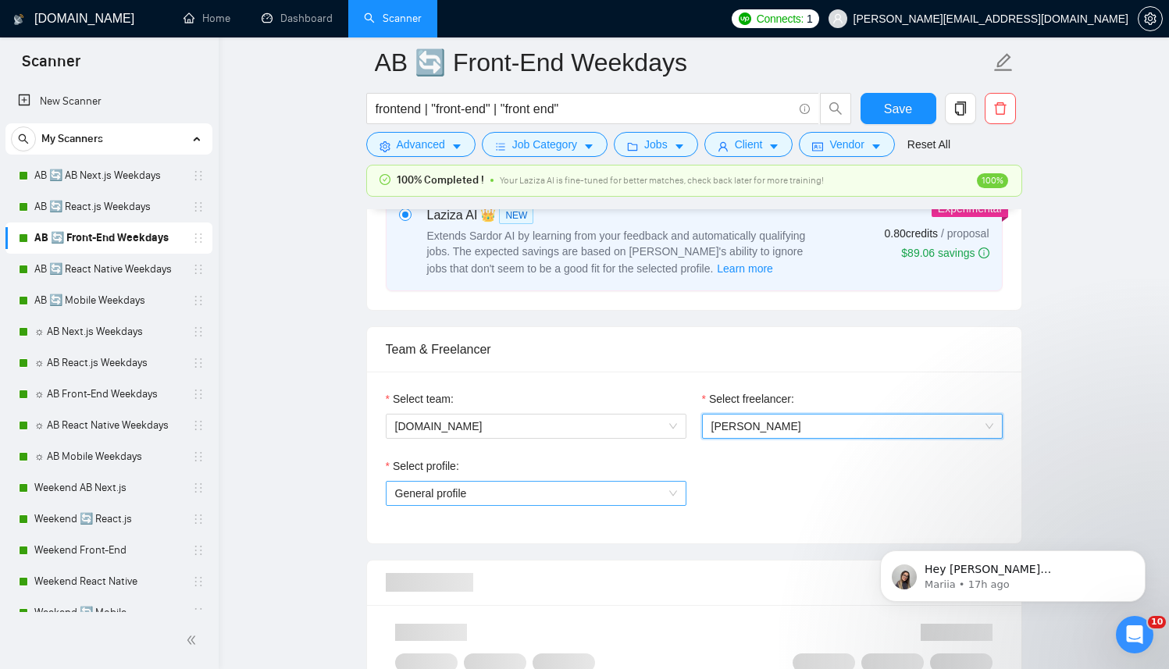
click at [553, 481] on div "General profile" at bounding box center [536, 493] width 301 height 25
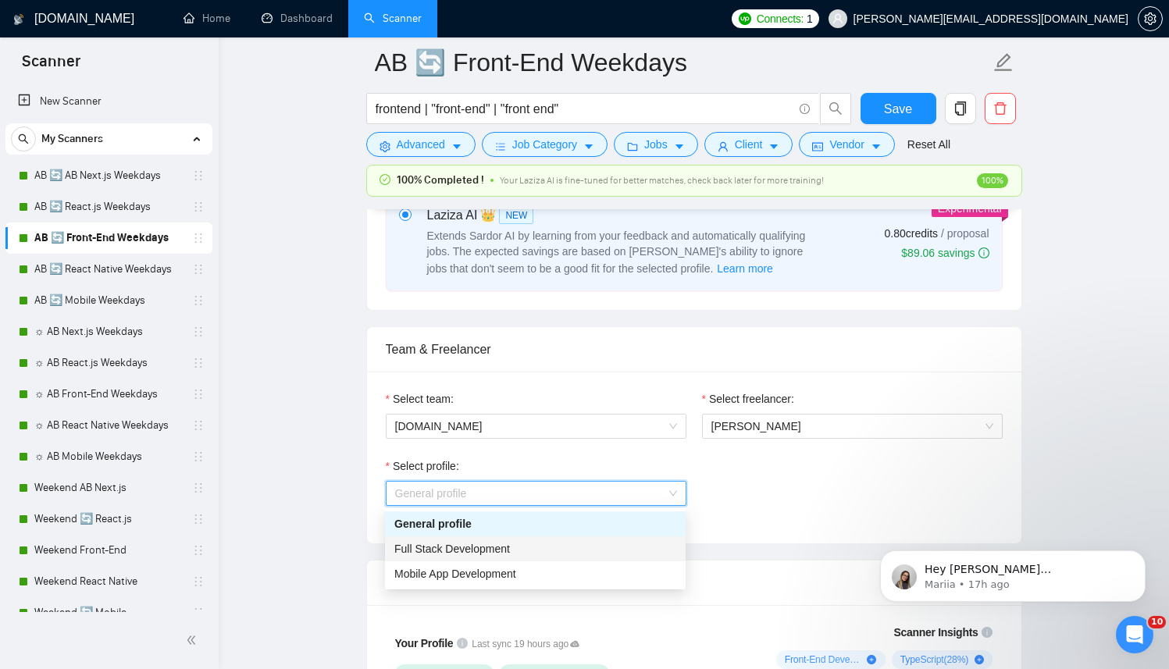
click at [472, 556] on div "Full Stack Development" at bounding box center [535, 549] width 282 height 17
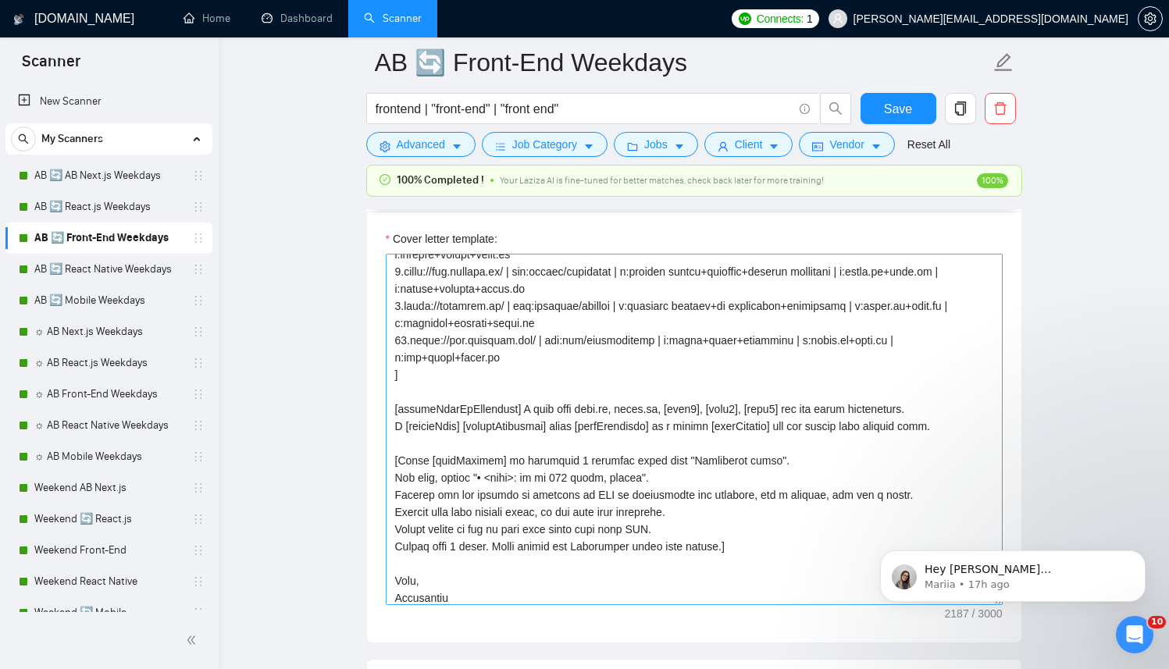
scroll to position [292, 0]
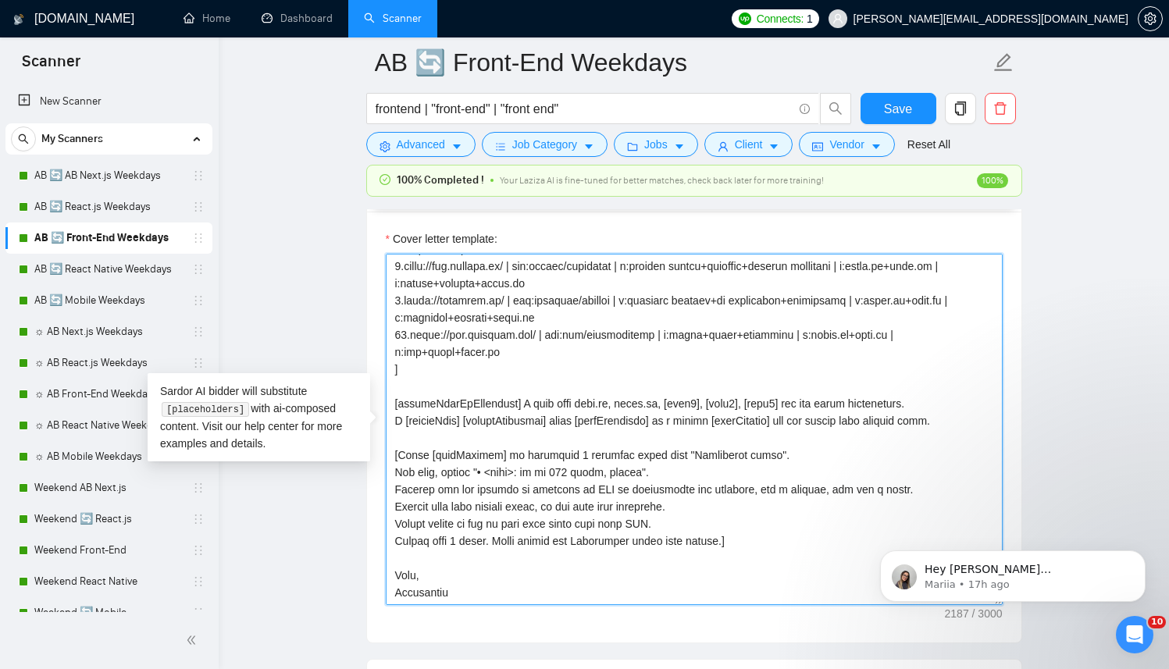
drag, startPoint x: 455, startPoint y: 573, endPoint x: 393, endPoint y: 558, distance: 63.7
click at [393, 558] on textarea "Cover letter template:" at bounding box center [694, 430] width 617 height 352
paste textarea "Anto"
type textarea "[ Successful cases (reference only, never output directly): 1.https://www.trans…"
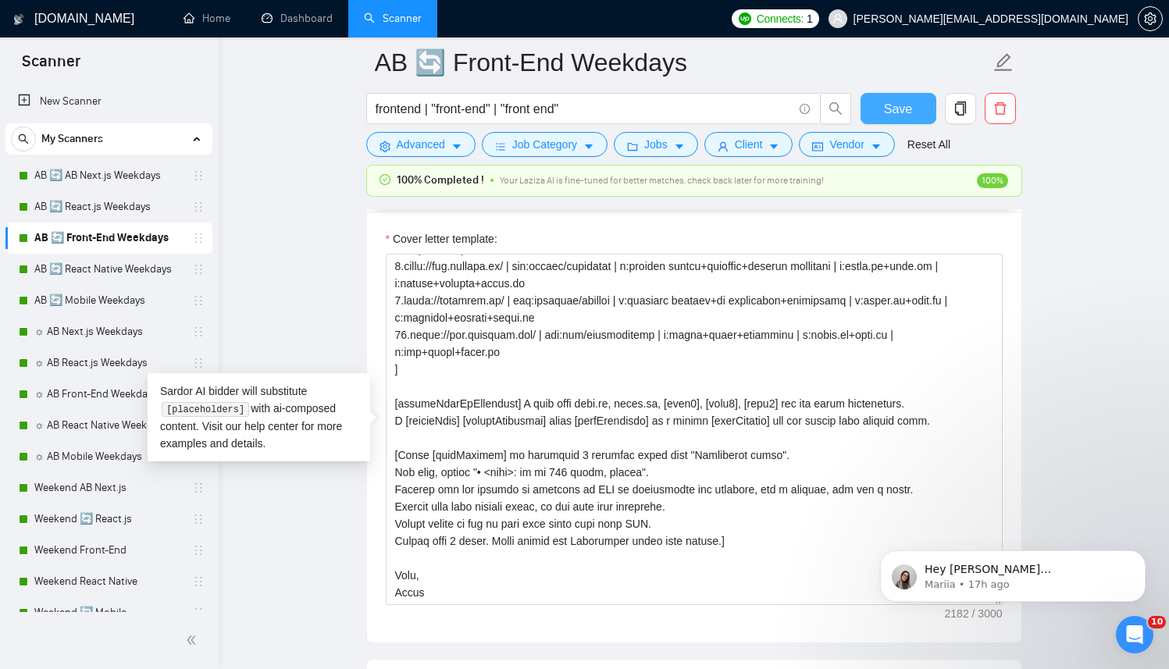
click at [891, 112] on span "Save" at bounding box center [898, 109] width 28 height 20
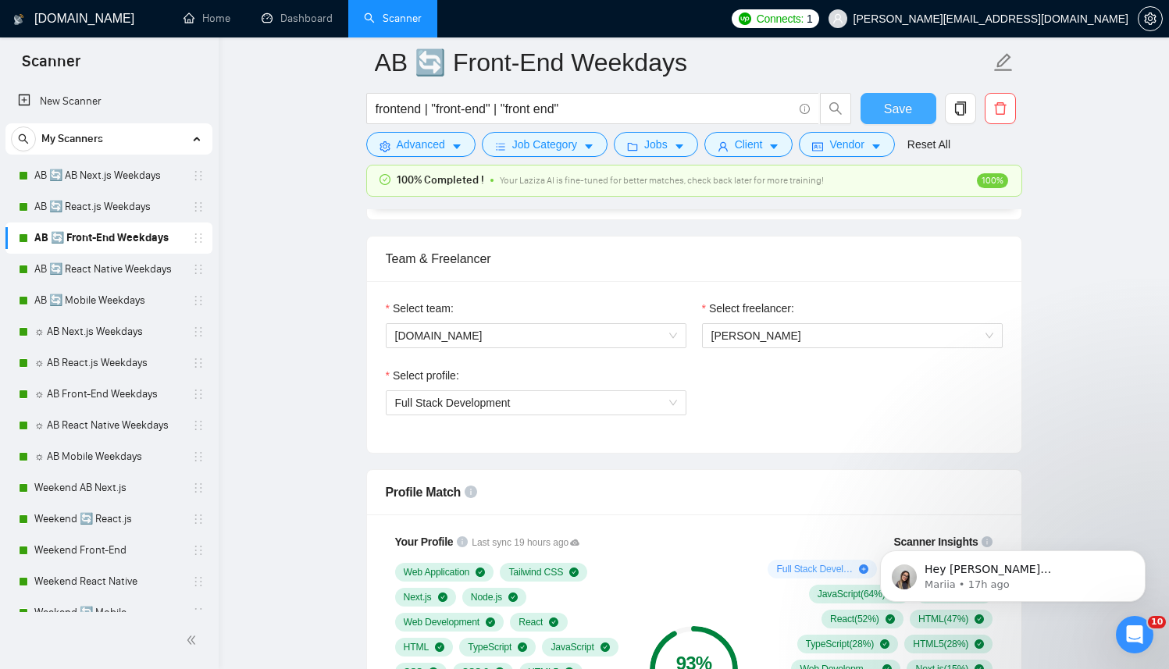
scroll to position [953, 0]
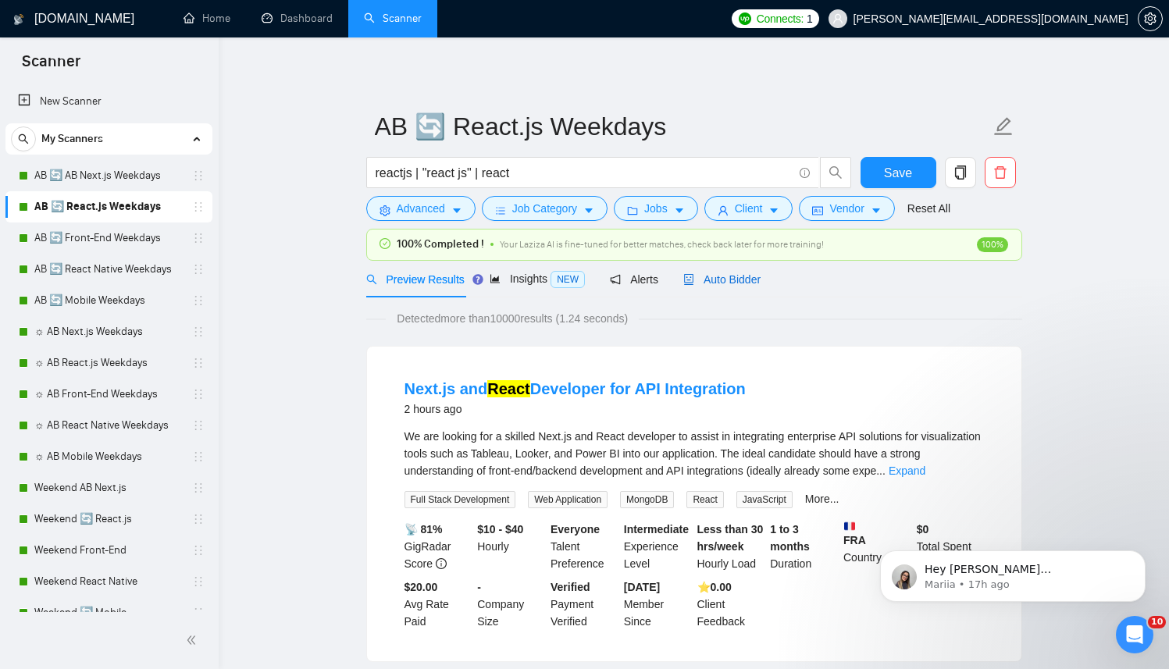
click at [726, 271] on div "Auto Bidder" at bounding box center [722, 279] width 77 height 17
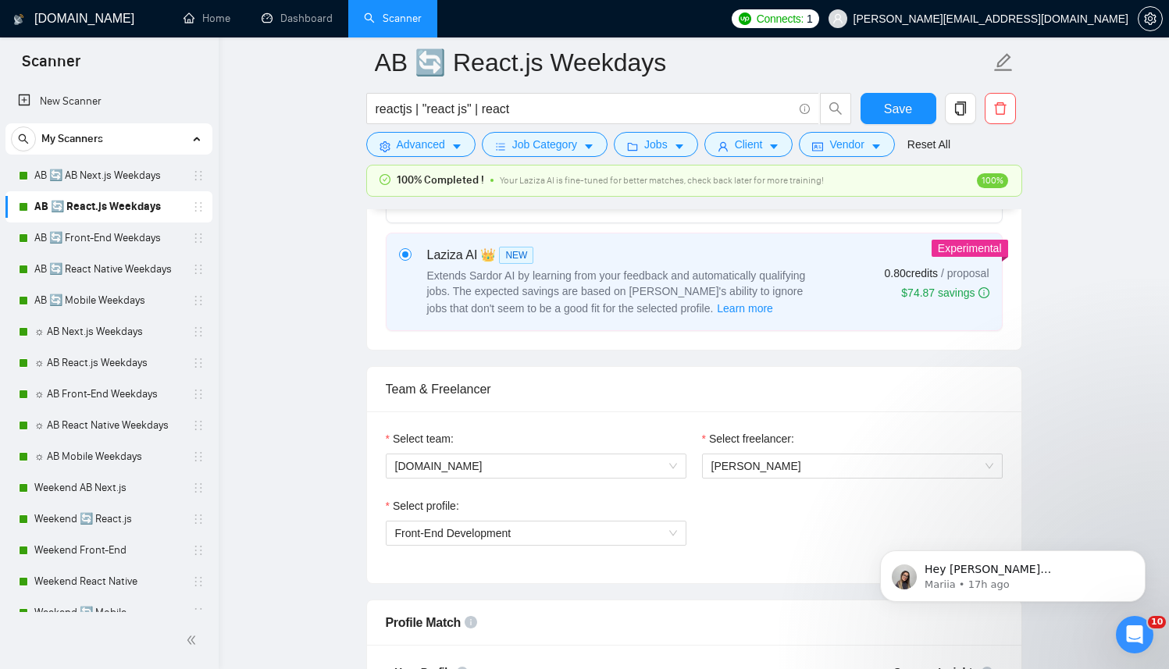
scroll to position [1062, 0]
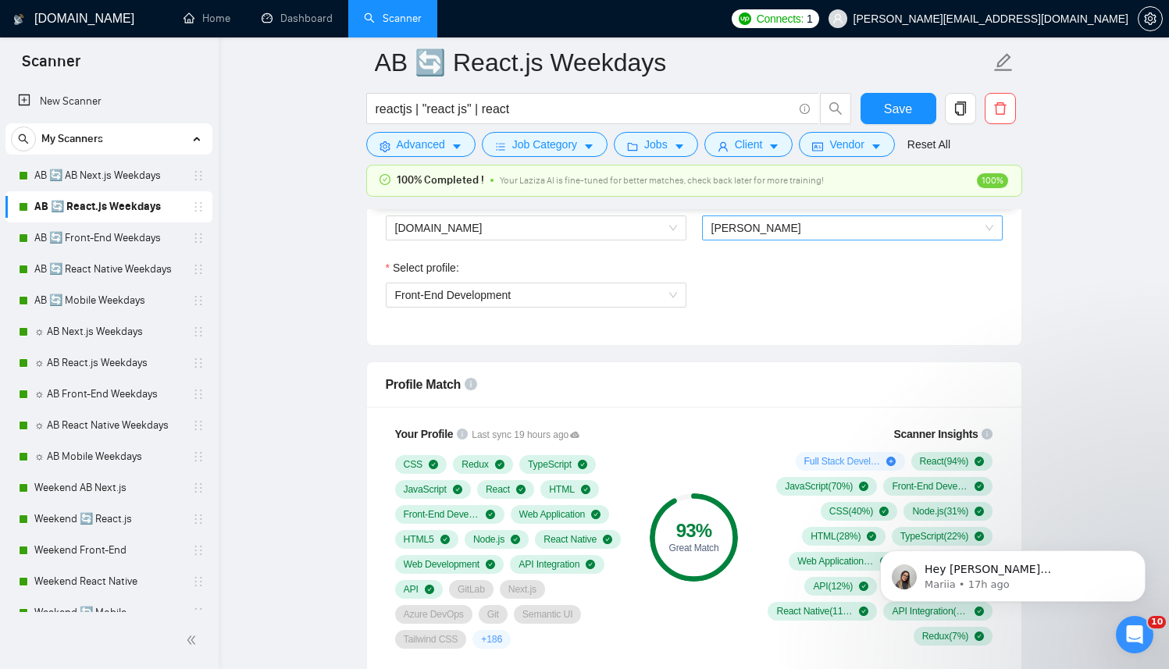
click at [788, 234] on span "[PERSON_NAME]" at bounding box center [853, 227] width 282 height 23
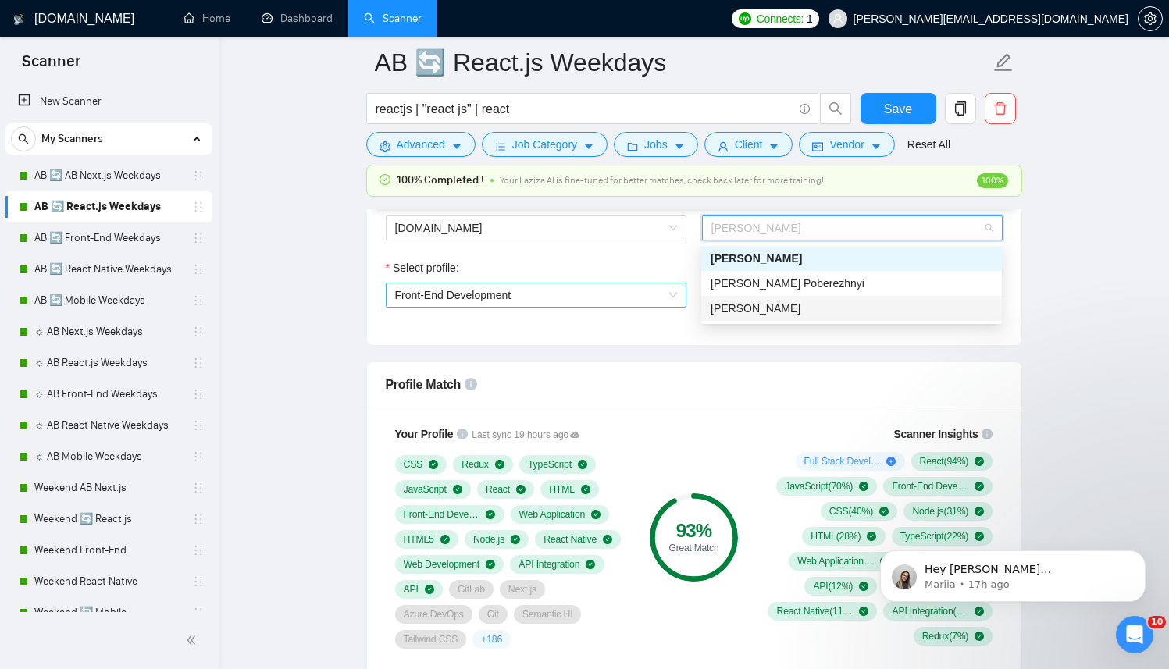
click at [727, 314] on span "[PERSON_NAME]" at bounding box center [756, 308] width 90 height 12
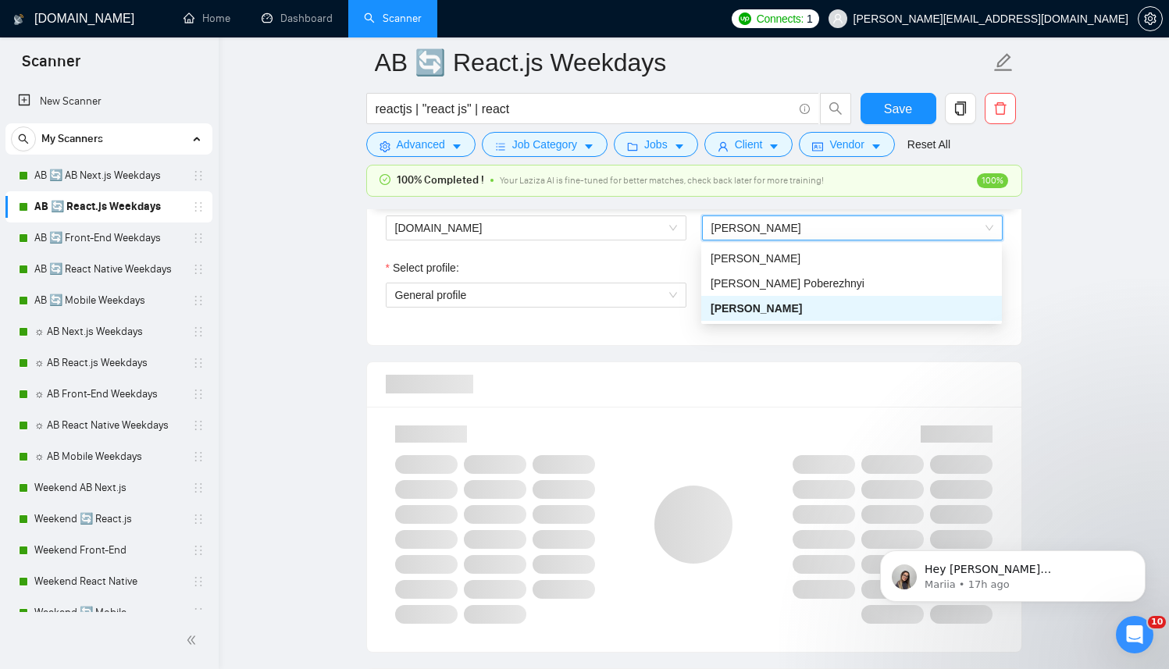
click at [552, 300] on span "General profile" at bounding box center [536, 295] width 282 height 23
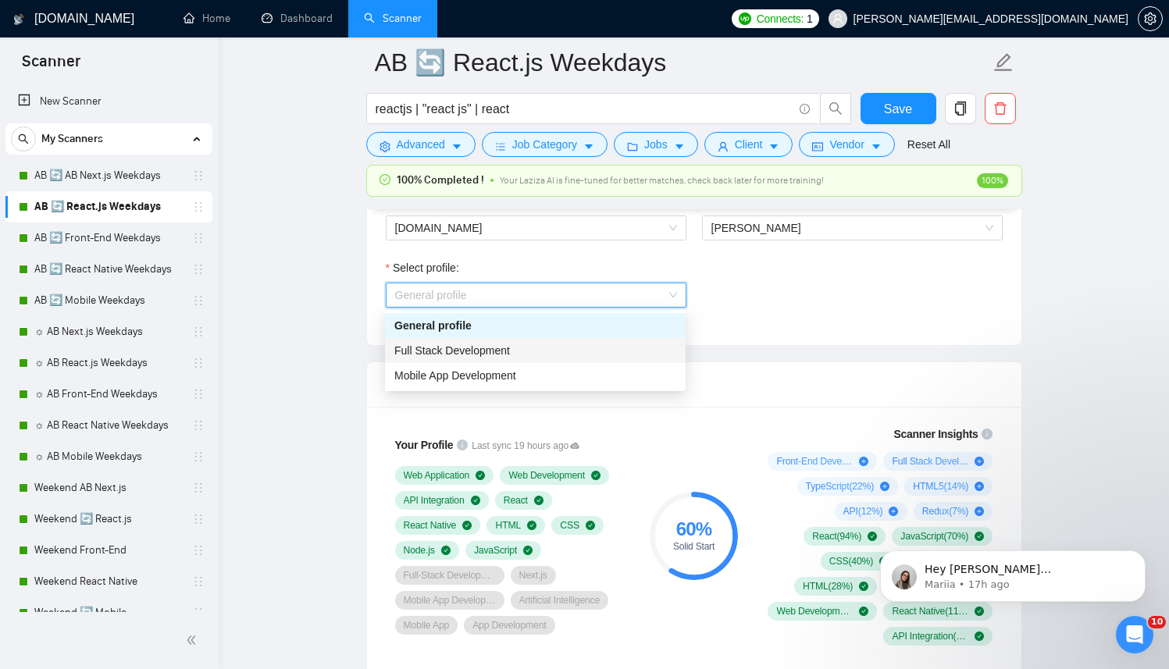
click at [472, 356] on span "Full Stack Development" at bounding box center [452, 351] width 116 height 12
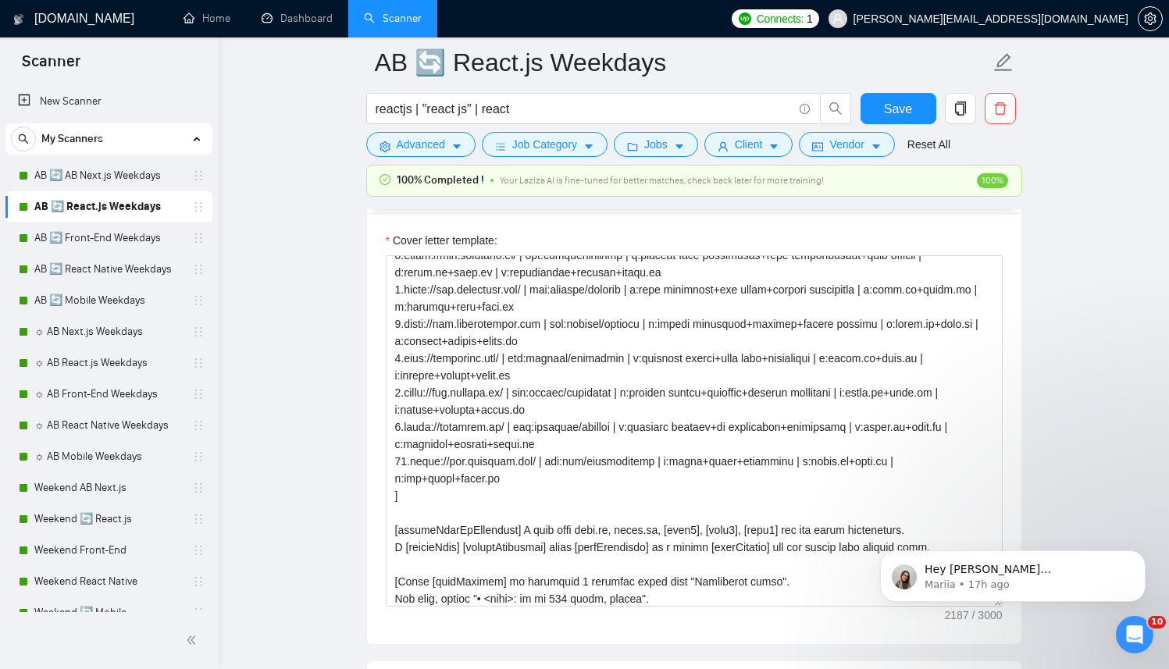
scroll to position [292, 0]
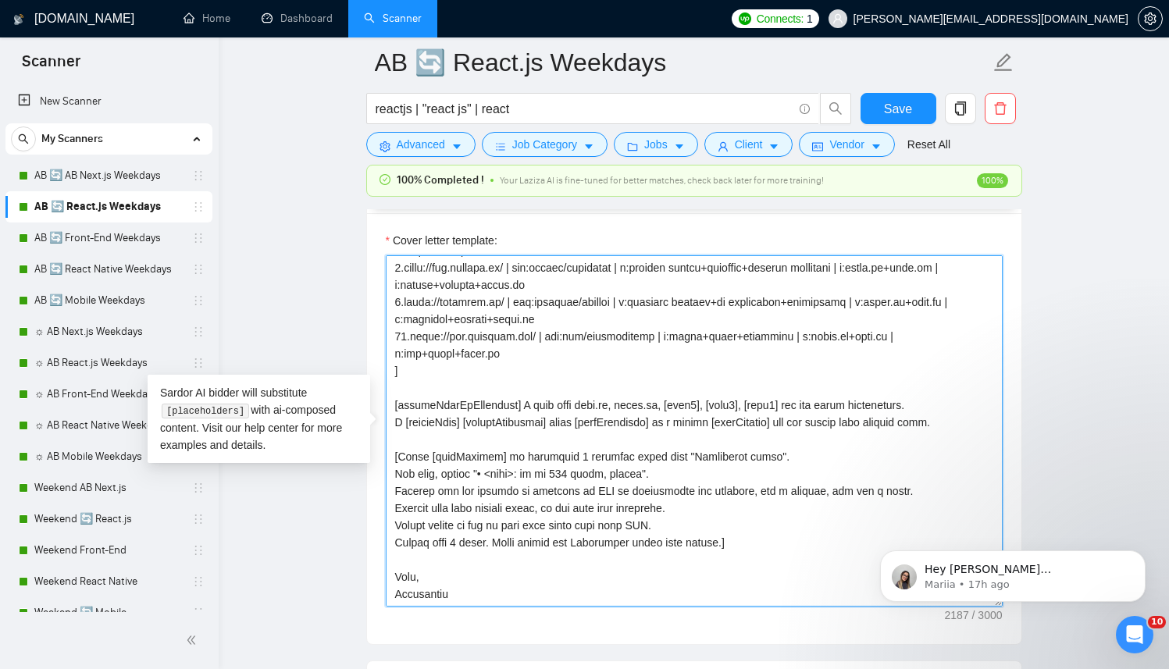
drag, startPoint x: 423, startPoint y: 573, endPoint x: 384, endPoint y: 564, distance: 40.0
click at [384, 564] on div "Cover letter template:" at bounding box center [694, 428] width 655 height 431
paste textarea "Anto"
type textarea "[ Successful cases (reference only, never output directly): 1.[URL][DOMAIN_NAME…"
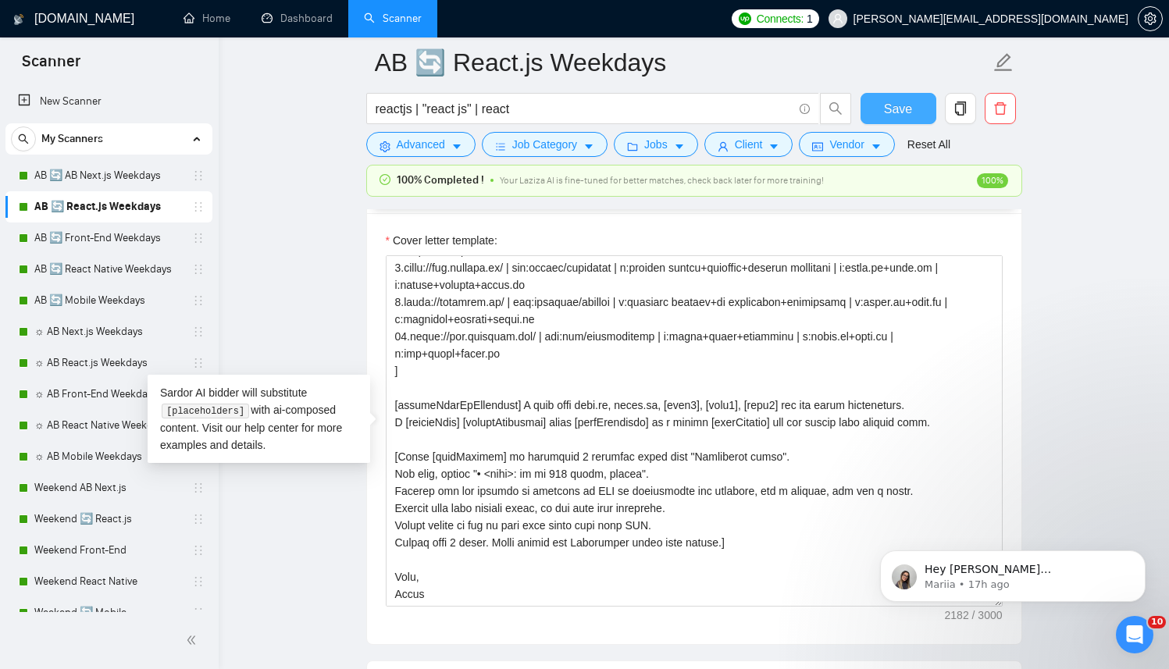
click at [900, 107] on span "Save" at bounding box center [898, 109] width 28 height 20
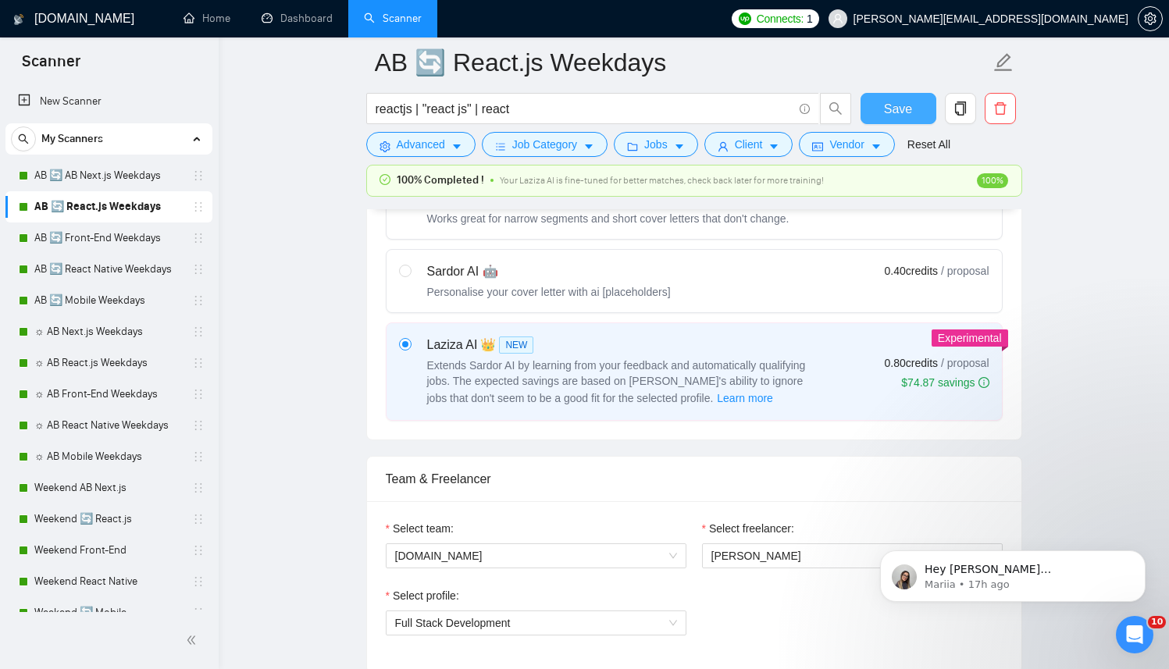
scroll to position [725, 0]
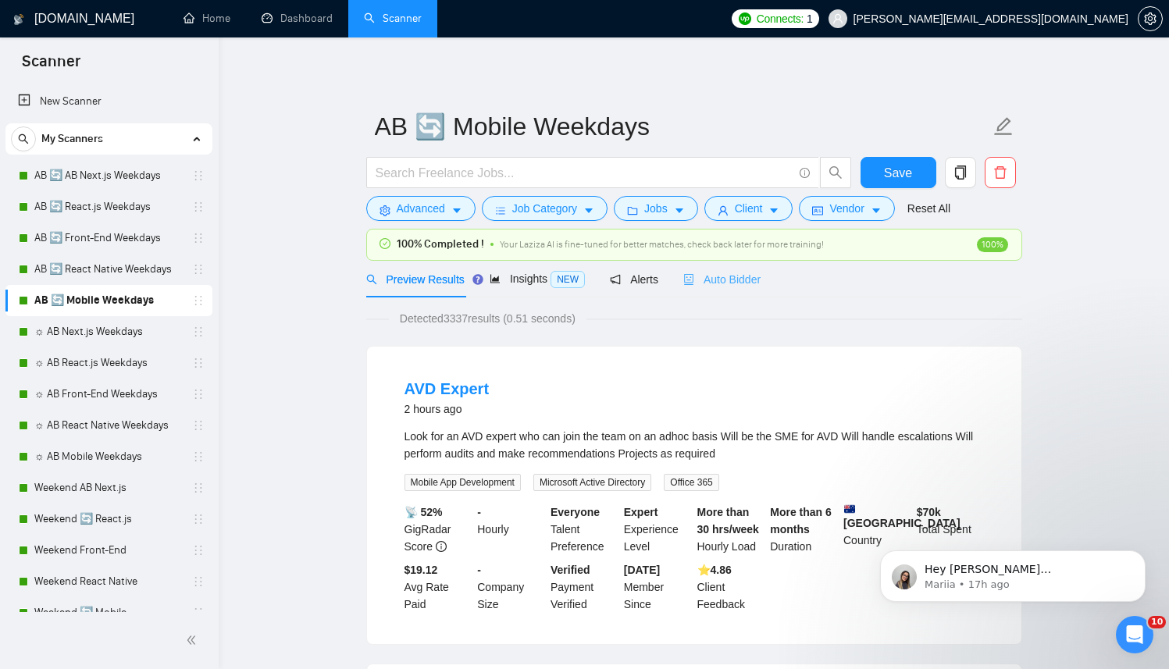
click at [740, 291] on div "Auto Bidder" at bounding box center [722, 279] width 77 height 37
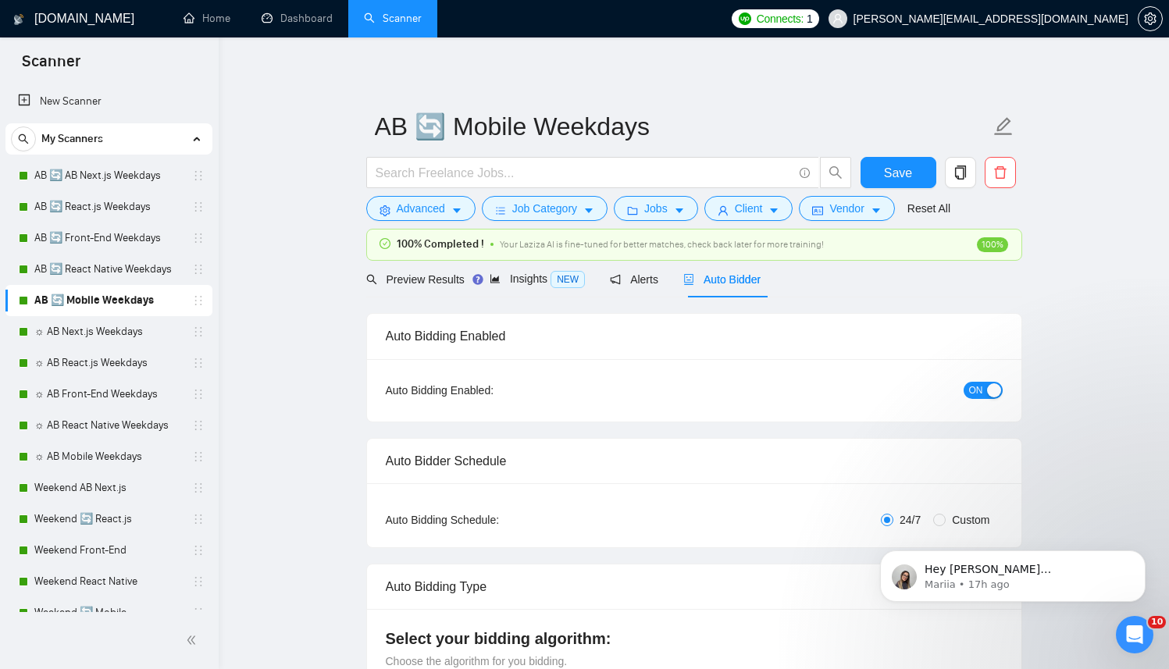
radio input "false"
radio input "true"
checkbox input "true"
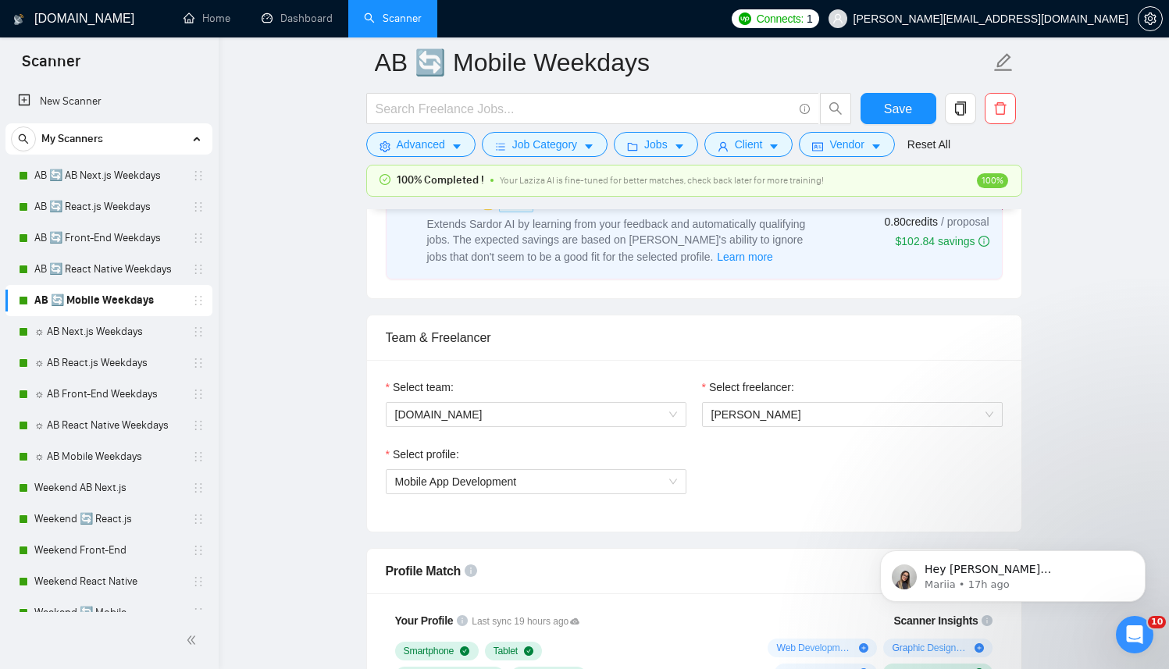
scroll to position [1053, 0]
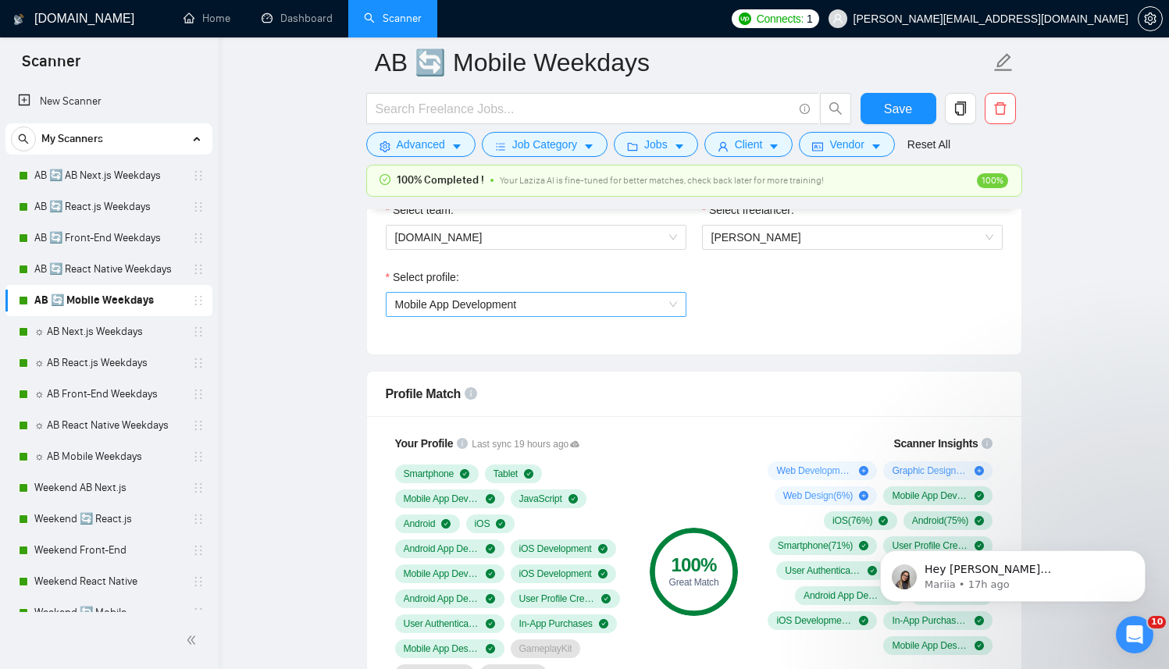
click at [615, 302] on span "Mobile App Development" at bounding box center [536, 304] width 282 height 23
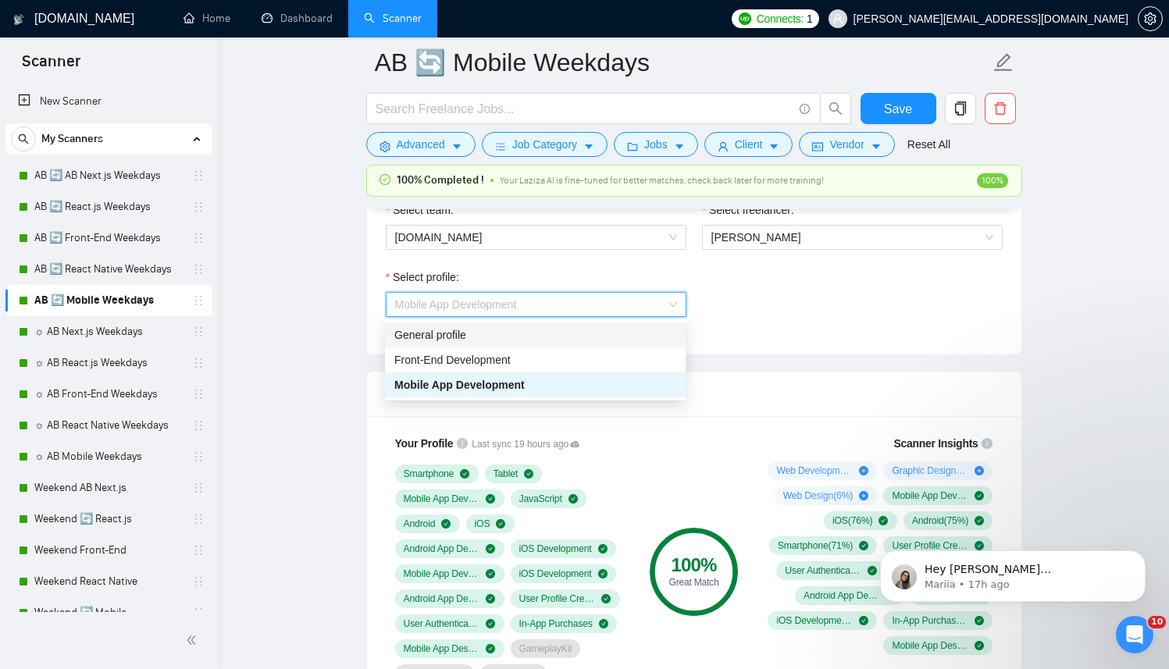
drag, startPoint x: 815, startPoint y: 255, endPoint x: 803, endPoint y: 264, distance: 15.0
click at [815, 255] on div "Select freelancer: Kostiantyn Berehovyi" at bounding box center [852, 235] width 316 height 67
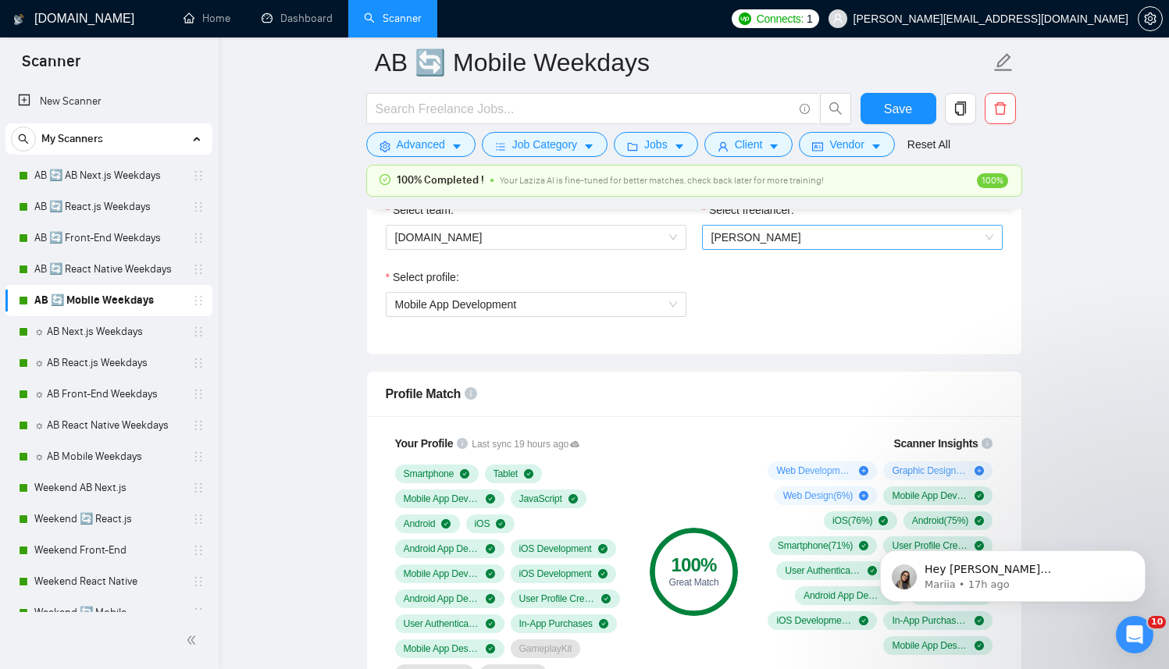
click at [801, 243] on span "[PERSON_NAME]" at bounding box center [757, 237] width 90 height 12
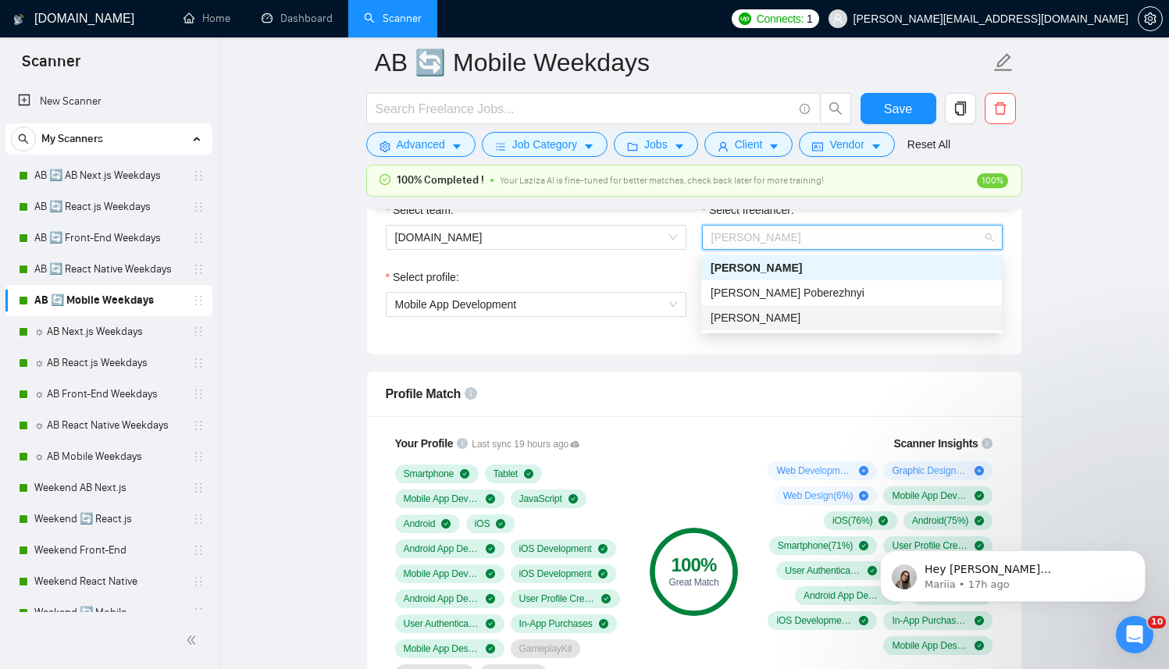
click at [735, 312] on span "[PERSON_NAME]" at bounding box center [756, 318] width 90 height 12
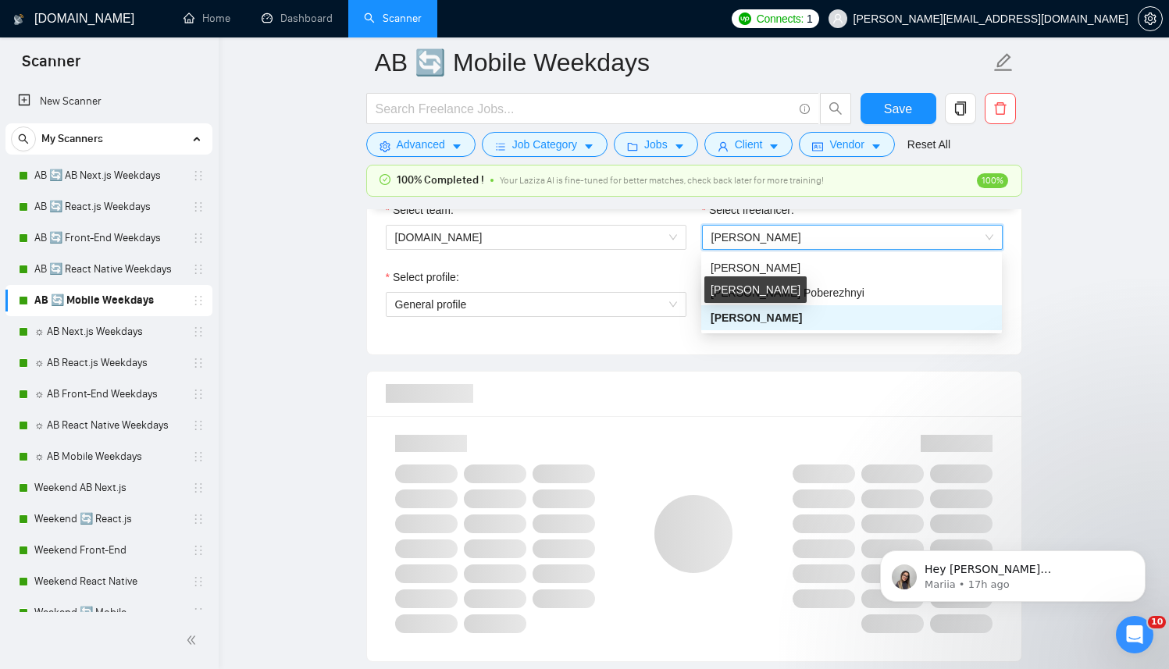
click at [405, 281] on span "Select profile:" at bounding box center [426, 277] width 66 height 17
click at [405, 293] on input "Select profile:" at bounding box center [530, 304] width 271 height 23
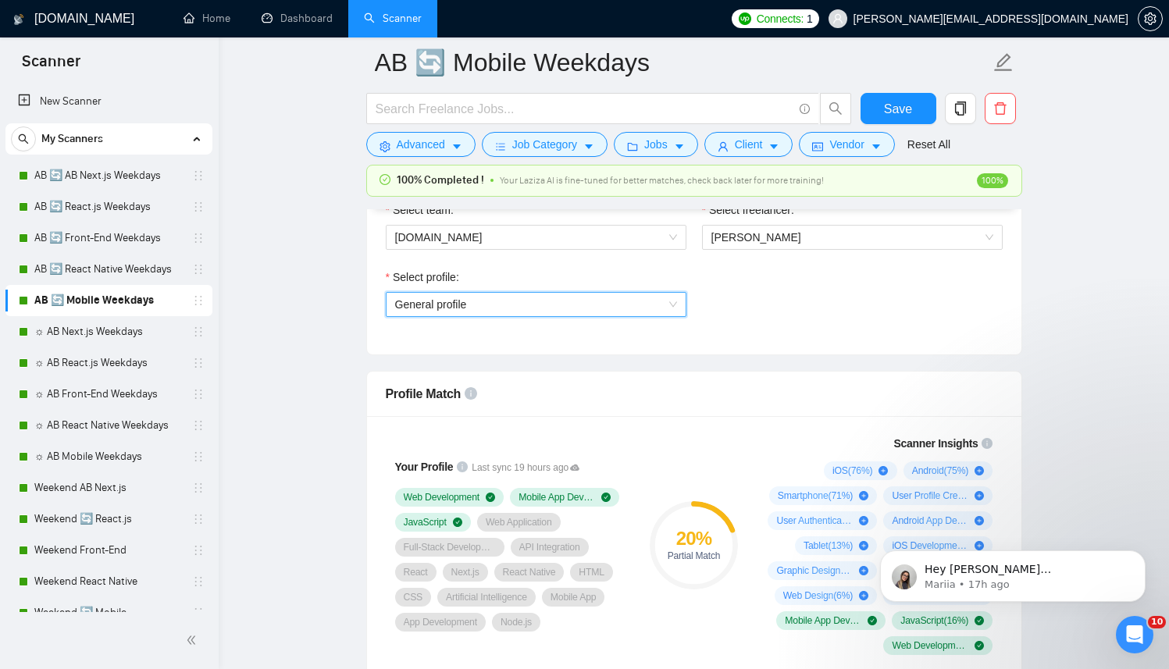
drag, startPoint x: 413, startPoint y: 299, endPoint x: 427, endPoint y: 318, distance: 23.4
click at [414, 300] on span "General profile" at bounding box center [536, 304] width 282 height 23
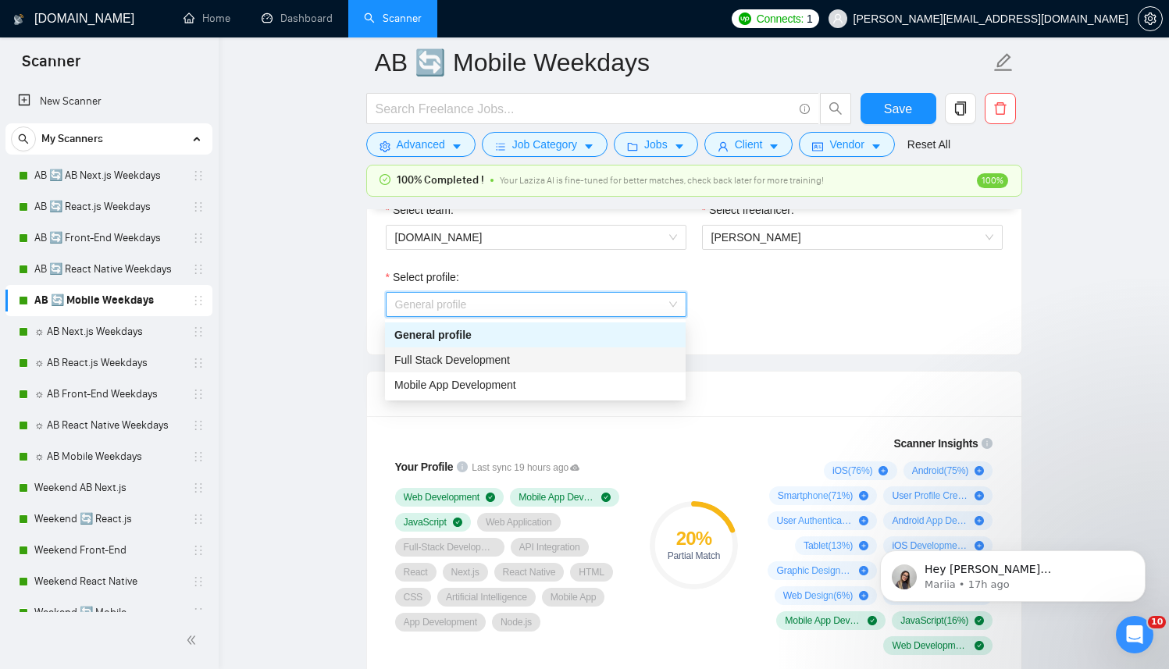
click at [441, 356] on span "Full Stack Development" at bounding box center [452, 360] width 116 height 12
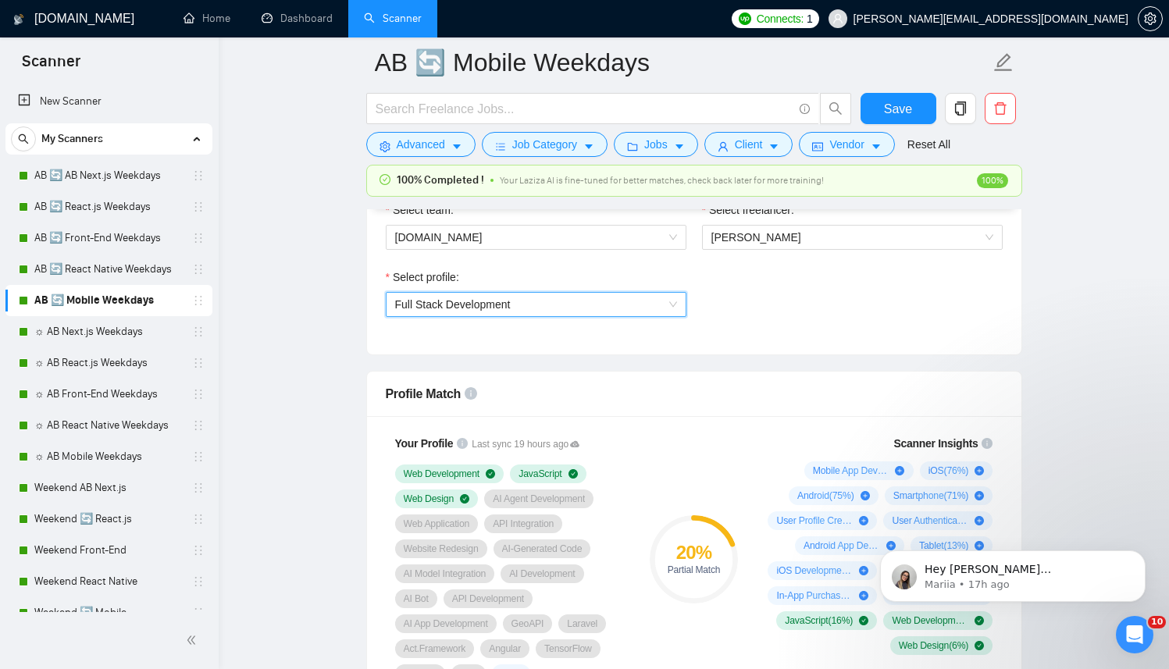
click at [570, 312] on span "Full Stack Development" at bounding box center [536, 304] width 282 height 23
click at [496, 307] on span "Full Stack Development" at bounding box center [453, 304] width 116 height 12
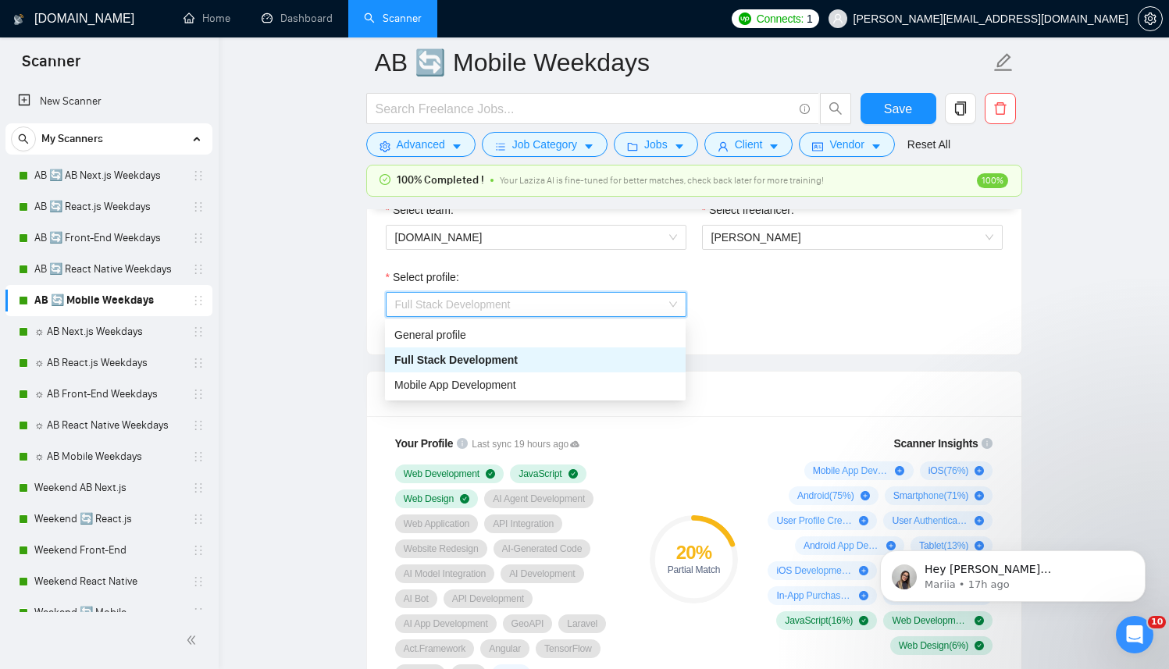
click at [481, 361] on span "Full Stack Development" at bounding box center [455, 360] width 123 height 12
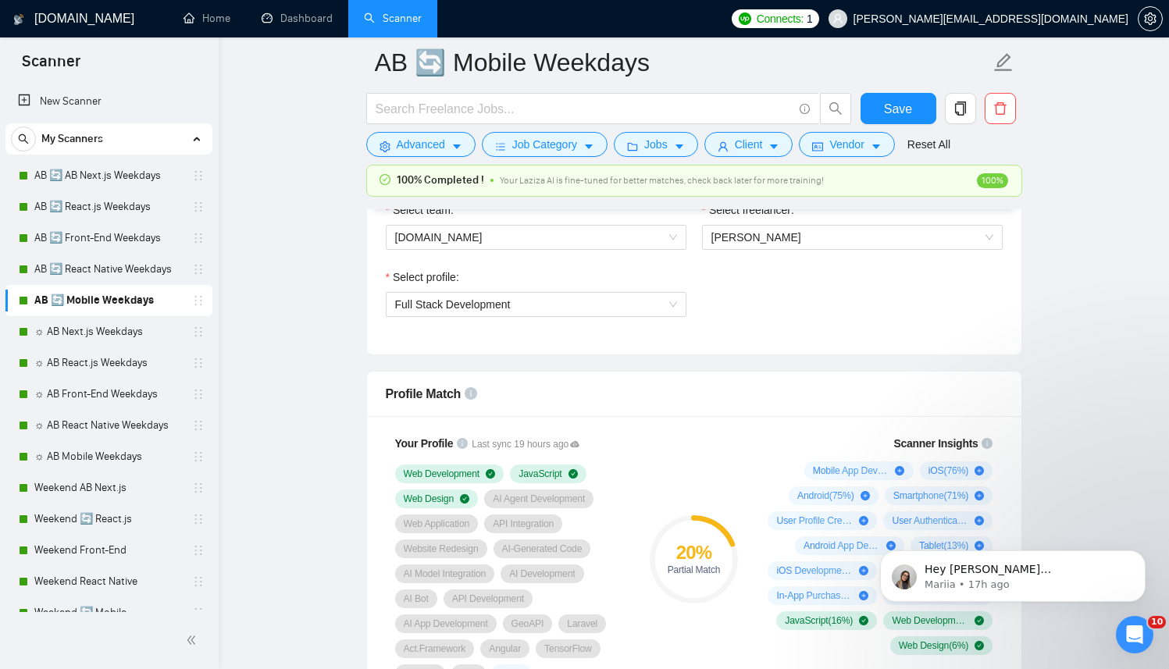
click at [1016, 312] on div "Select team: berko.tech Select freelancer: Anton Koroliuk Select profile: Full …" at bounding box center [694, 269] width 655 height 172
click at [528, 310] on span "Full Stack Development" at bounding box center [536, 304] width 282 height 23
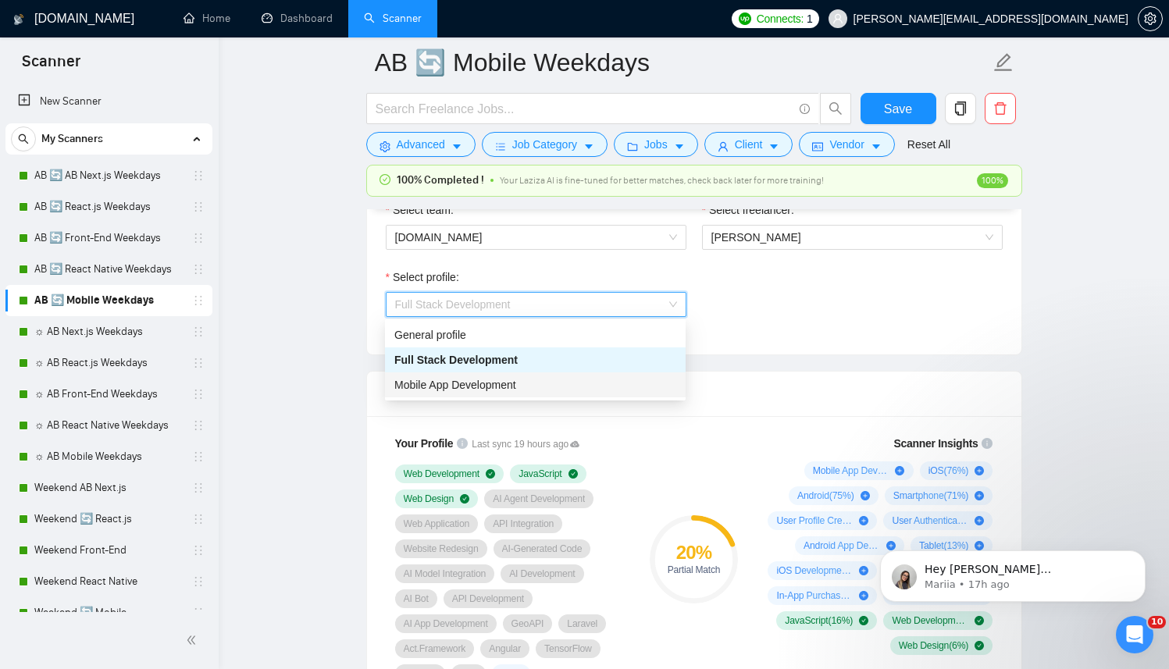
click at [494, 384] on span "Mobile App Development" at bounding box center [455, 385] width 122 height 12
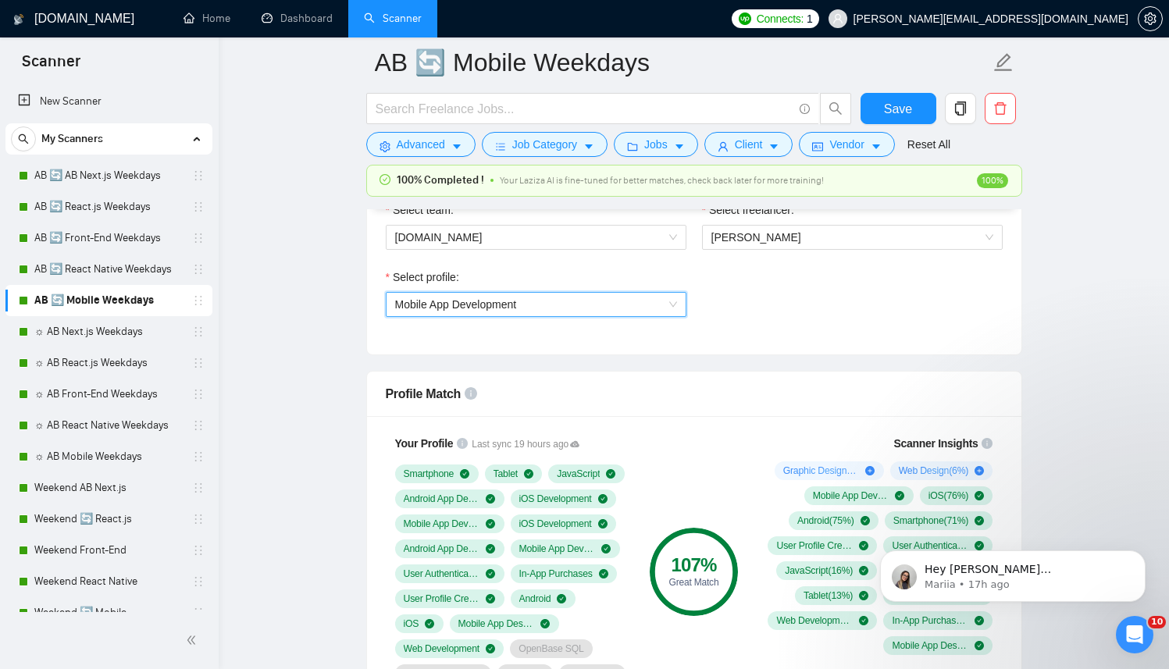
click at [752, 302] on div "Select profile: 996364627857502209 Mobile App Development" at bounding box center [694, 302] width 633 height 67
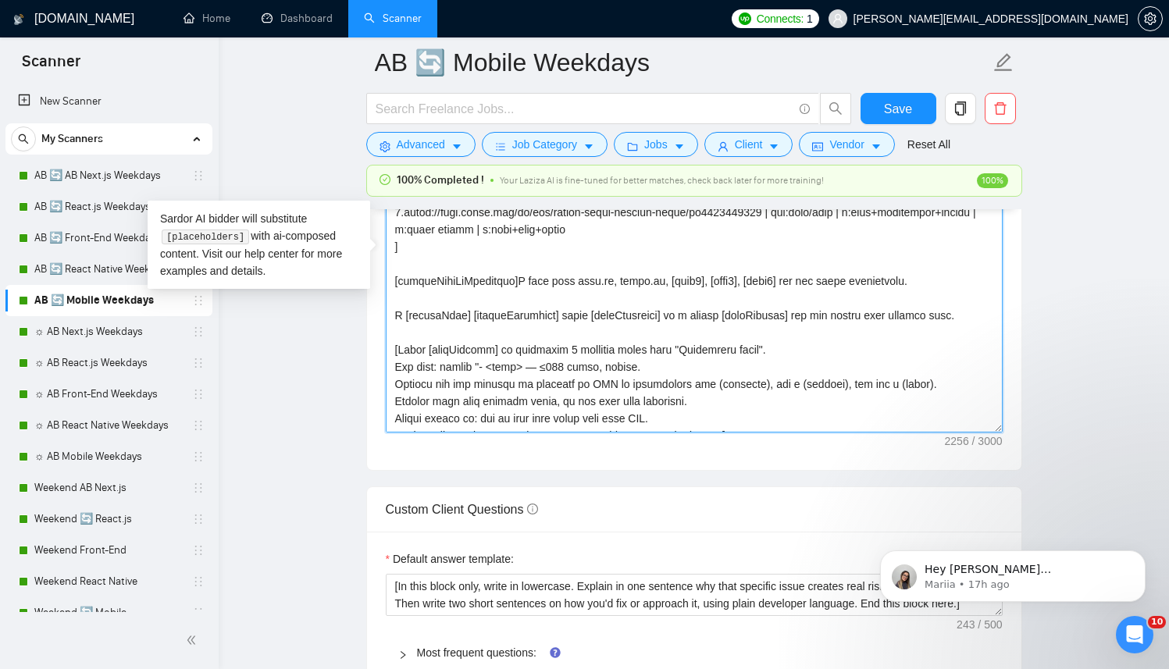
scroll to position [241, 0]
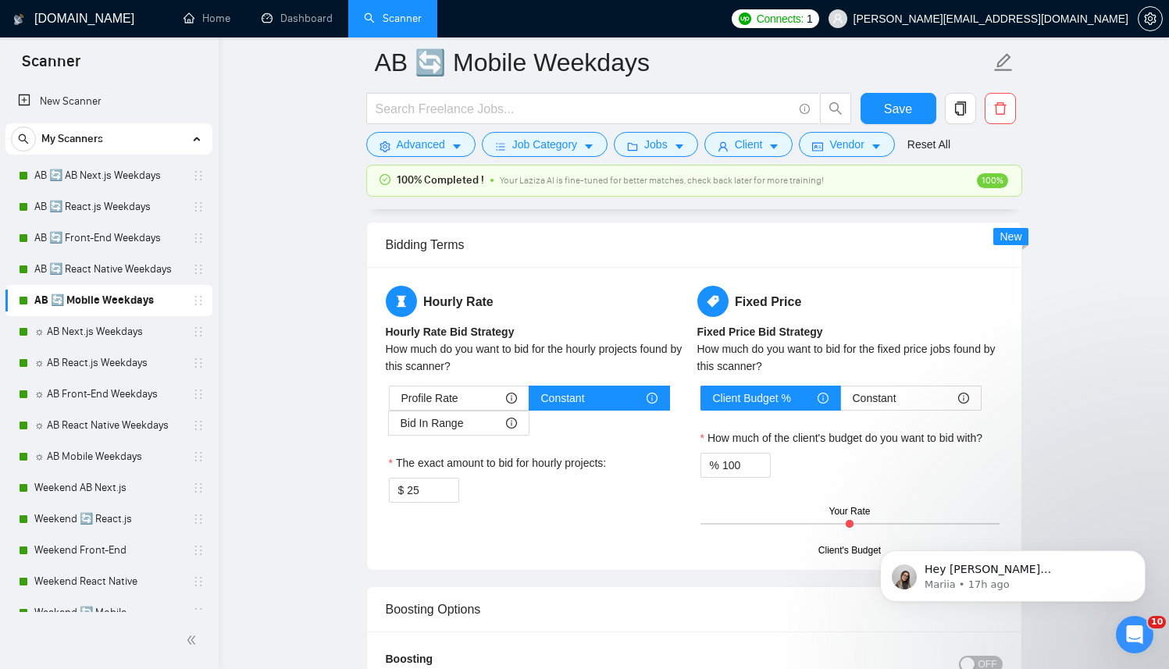
drag, startPoint x: 416, startPoint y: 422, endPoint x: 387, endPoint y: 325, distance: 101.1
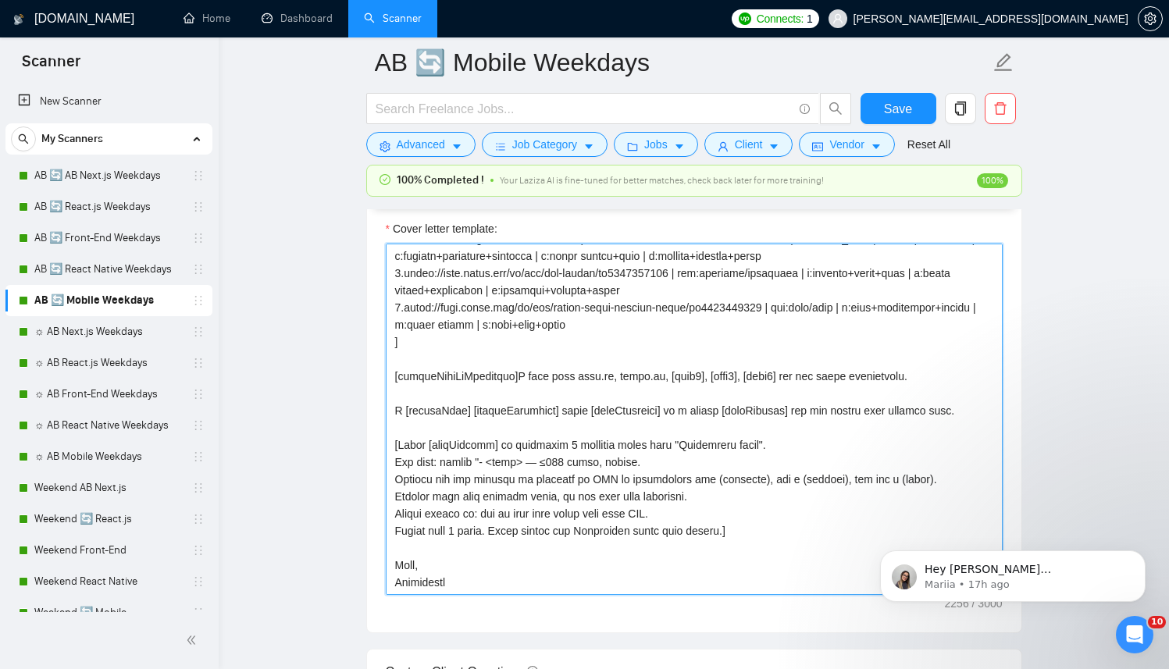
drag, startPoint x: 416, startPoint y: 584, endPoint x: 382, endPoint y: 561, distance: 41.0
click at [382, 561] on div "Cover letter template:" at bounding box center [694, 417] width 655 height 431
paste textarea "Anto"
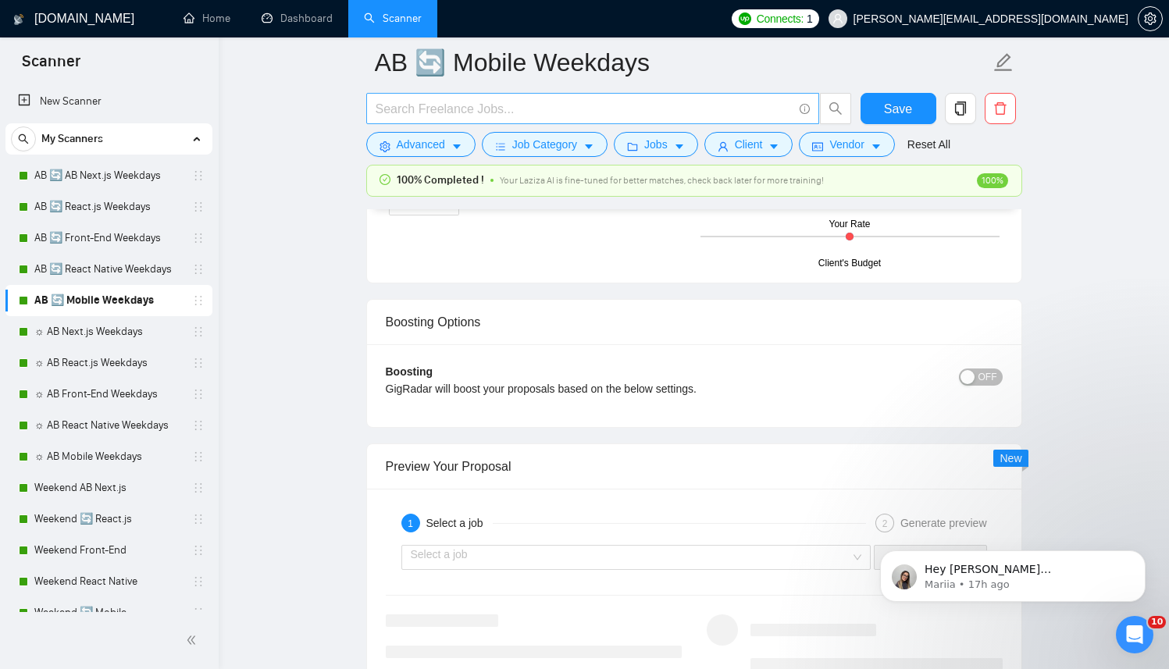
scroll to position [2912, 0]
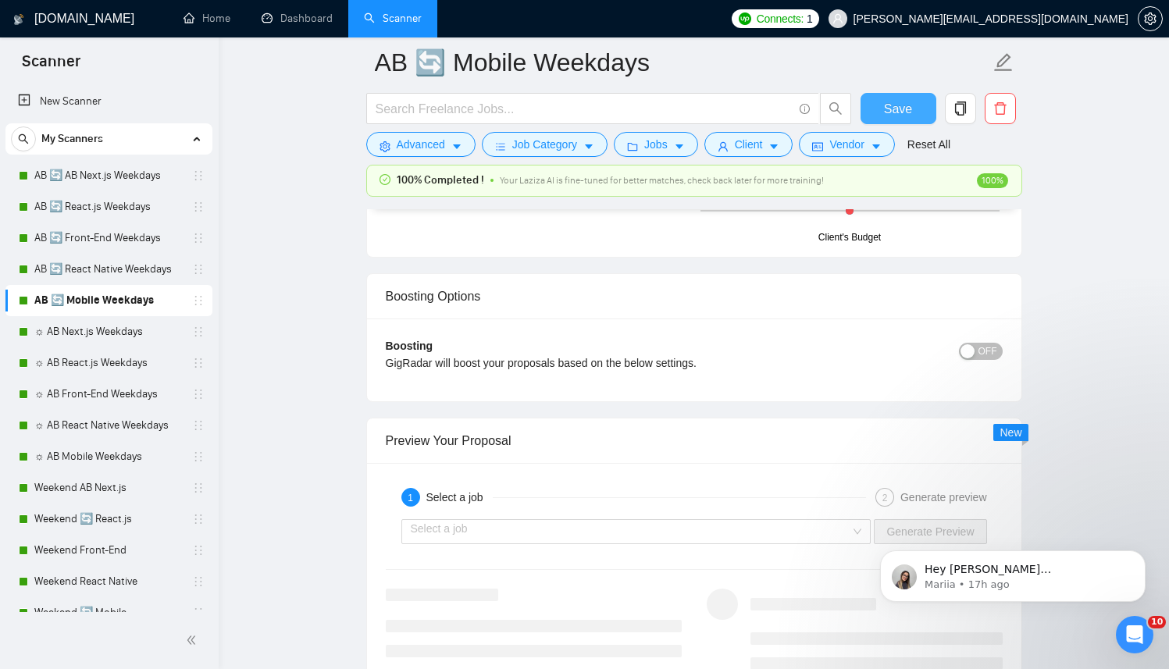
type textarea "[Successful cases (reference only, never output directly): 1.https://apps.apple…"
click at [916, 99] on button "Save" at bounding box center [899, 108] width 76 height 31
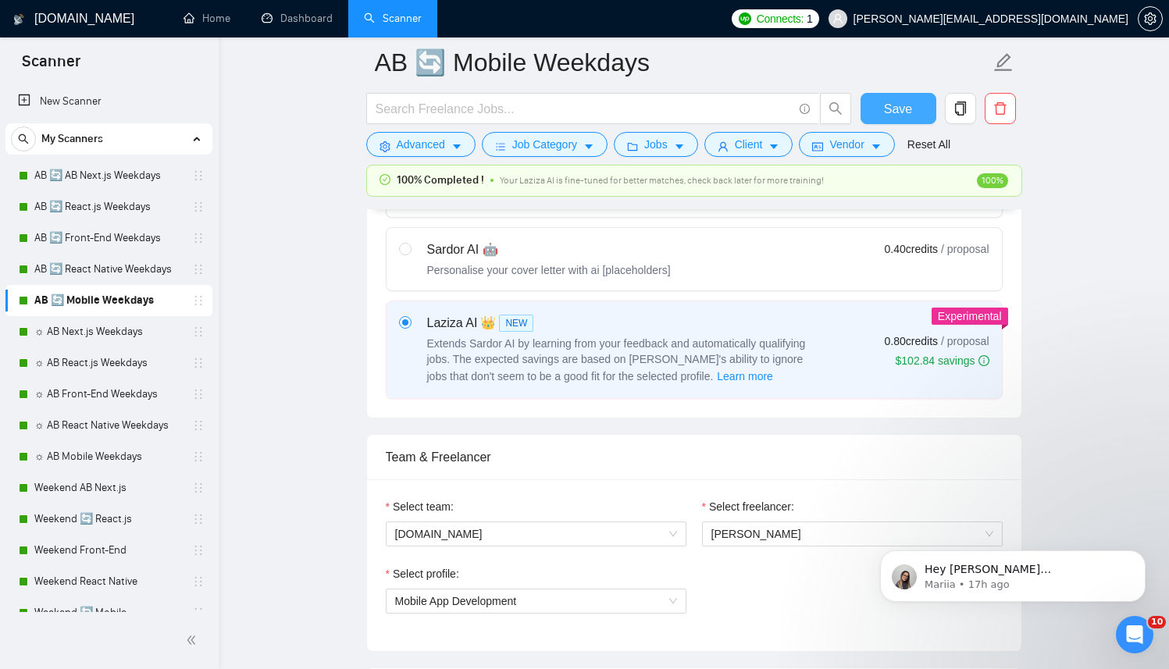
scroll to position [801, 0]
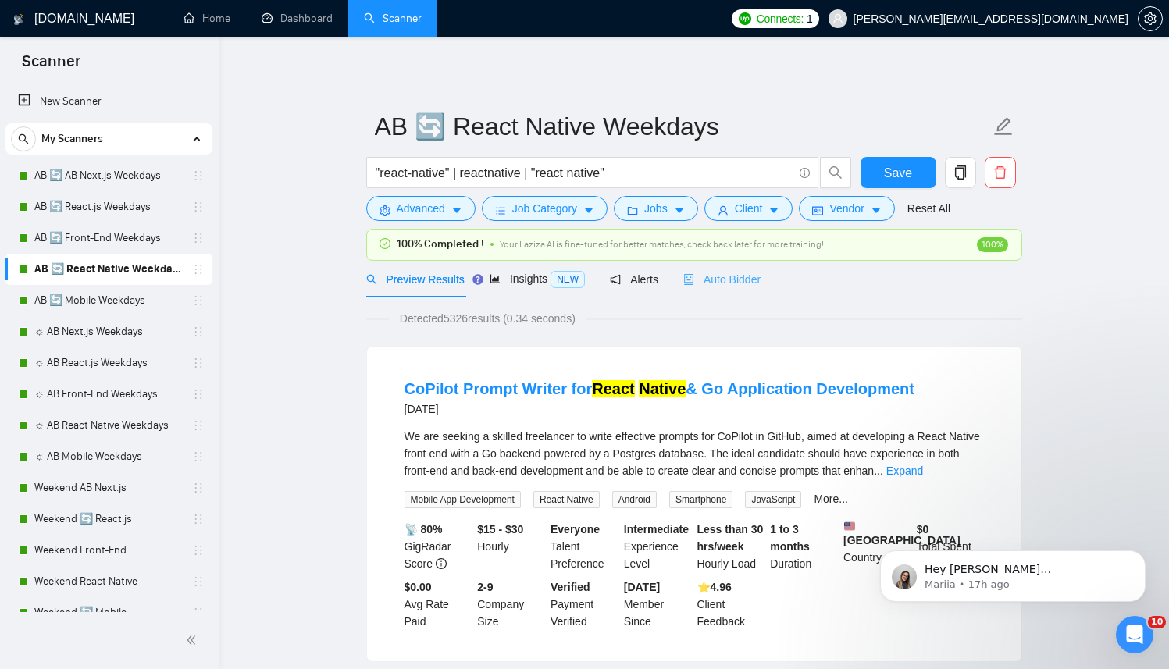
click at [741, 288] on div "Auto Bidder" at bounding box center [722, 279] width 77 height 37
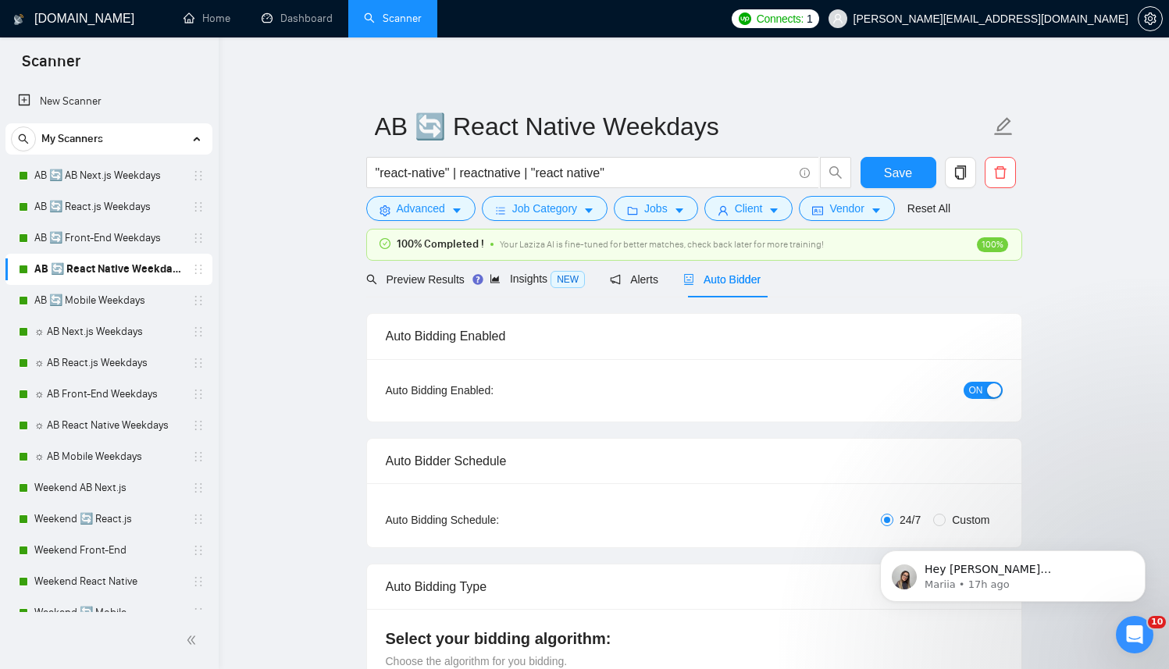
radio input "false"
radio input "true"
checkbox input "true"
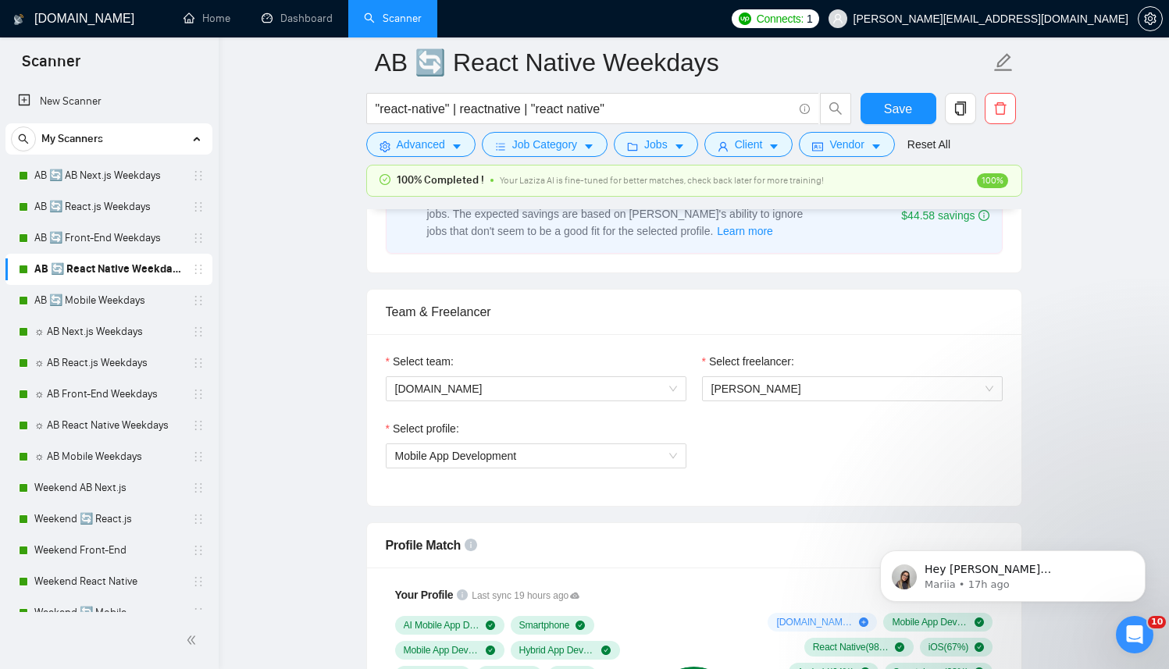
scroll to position [847, 0]
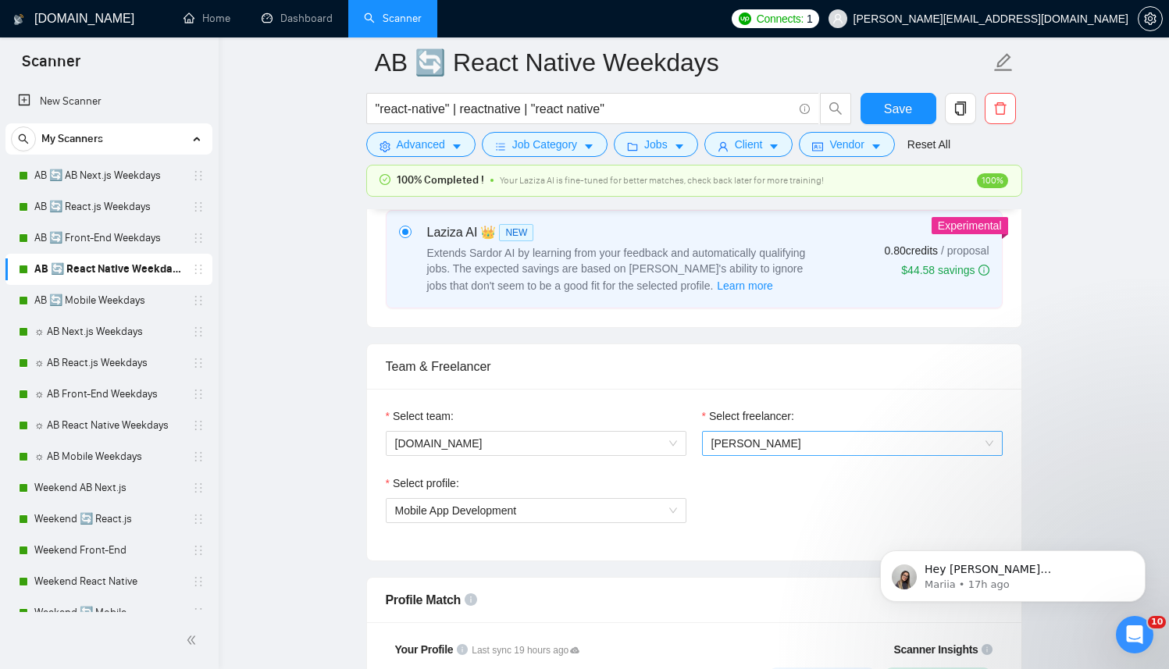
click at [746, 455] on div "[PERSON_NAME]" at bounding box center [852, 443] width 301 height 25
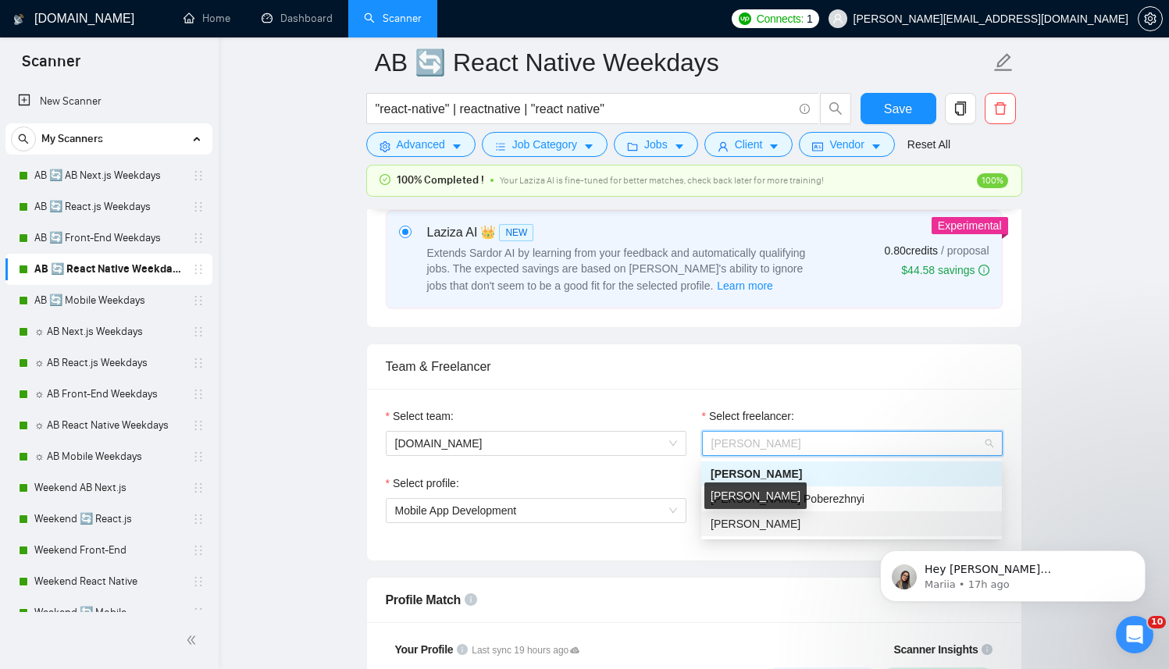
click at [730, 520] on span "[PERSON_NAME]" at bounding box center [756, 524] width 90 height 12
click at [416, 502] on span "Mobile App Development" at bounding box center [536, 510] width 282 height 23
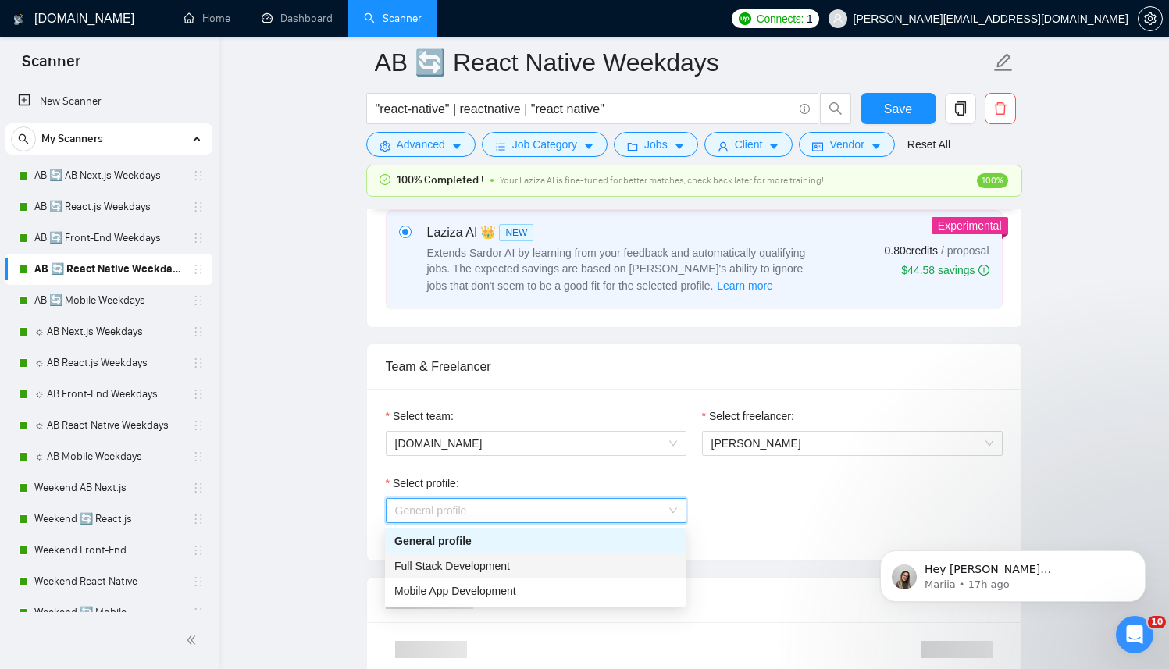
click at [411, 563] on span "Full Stack Development" at bounding box center [452, 566] width 116 height 12
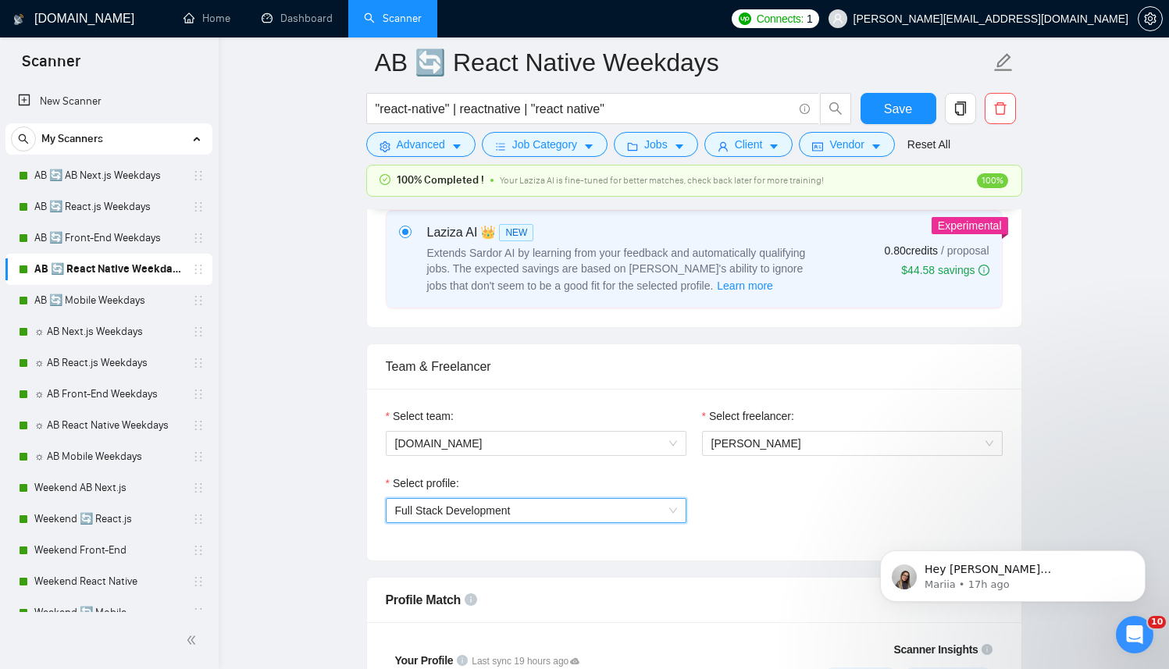
click at [692, 544] on div "Select team: [DOMAIN_NAME] Select freelancer: [PERSON_NAME] Select profile: 111…" at bounding box center [694, 475] width 655 height 172
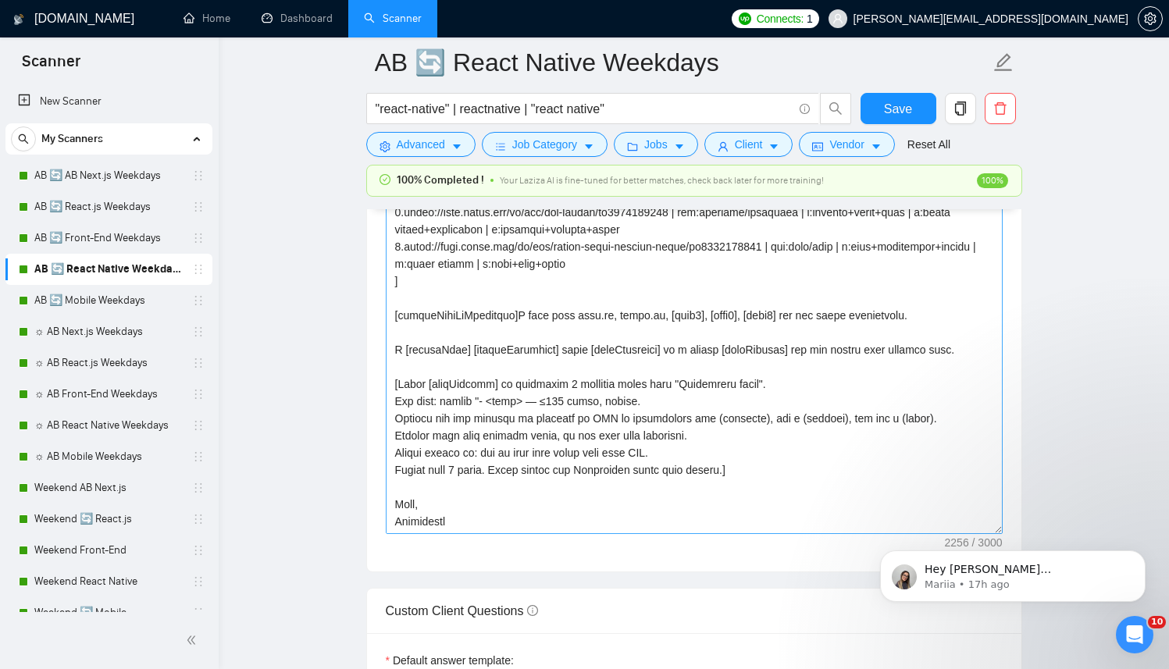
scroll to position [1986, 0]
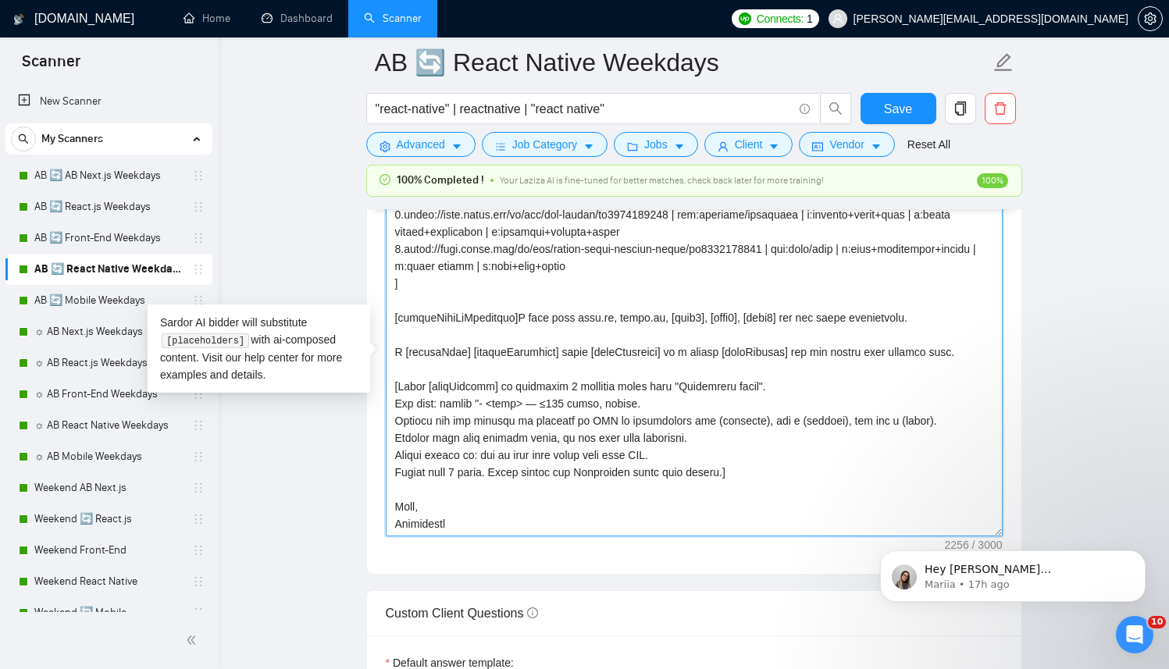
drag, startPoint x: 447, startPoint y: 526, endPoint x: 324, endPoint y: 512, distance: 123.4
click at [324, 512] on main "AB 🔄 React Native Weekdays "react-native" | reactnative | "react native" Save A…" at bounding box center [694, 488] width 901 height 4823
paste textarea "Anto"
type textarea "[Successful cases (reference only, never output directly): 1.https://apps.apple…"
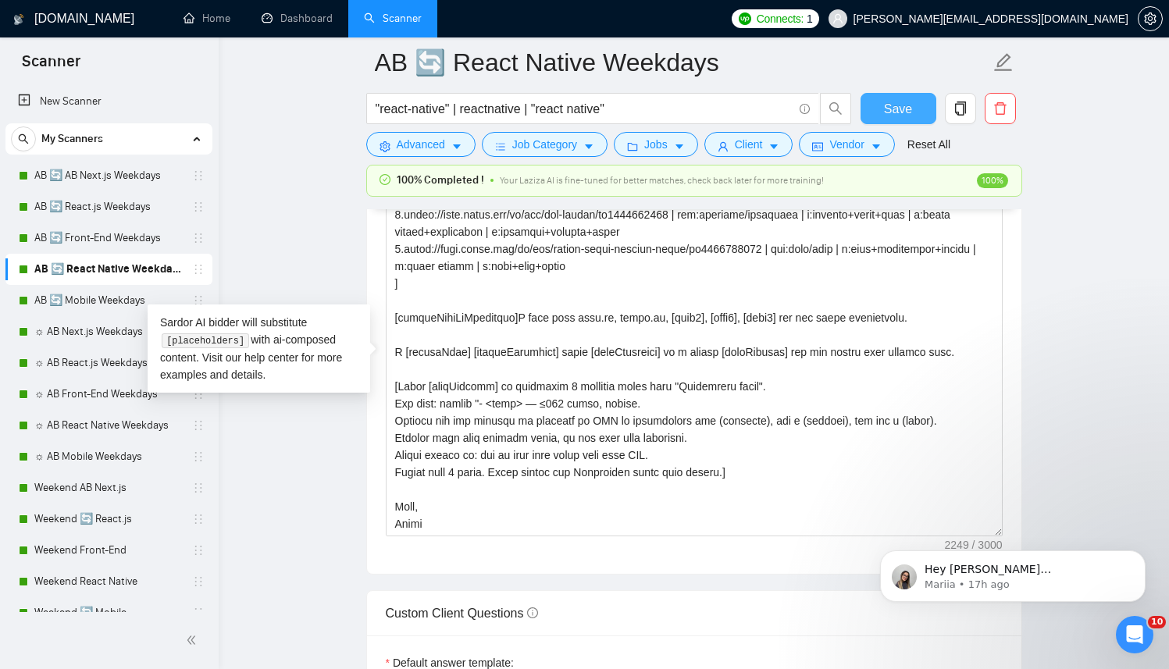
click at [901, 122] on button "Save" at bounding box center [899, 108] width 76 height 31
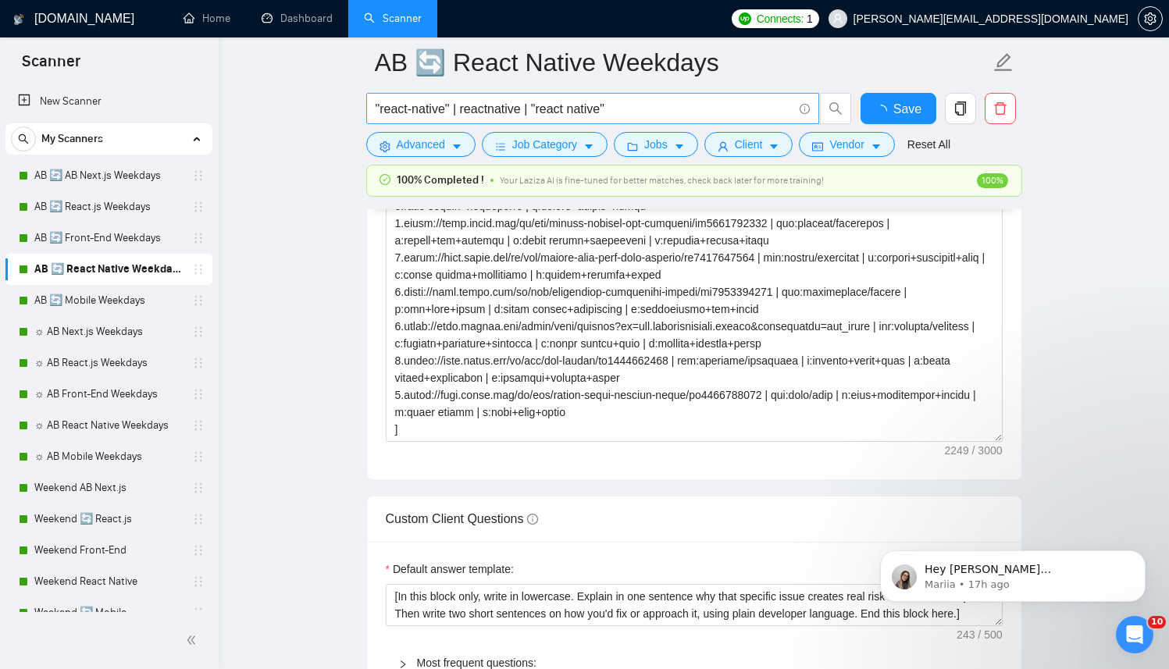
checkbox input "true"
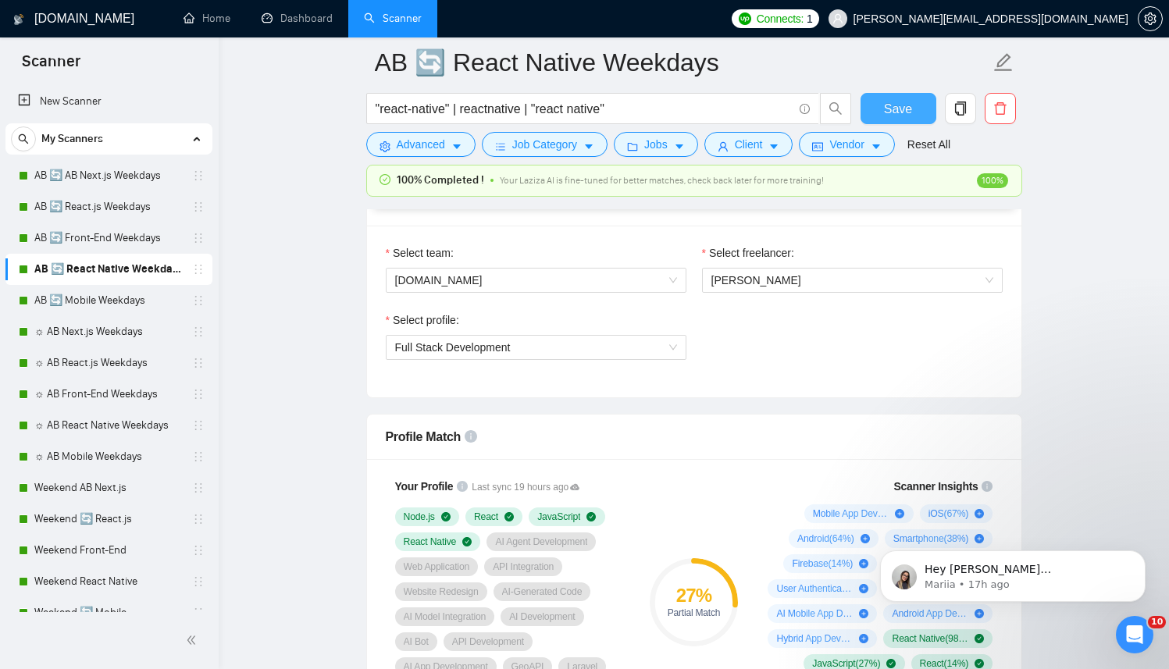
scroll to position [1003, 0]
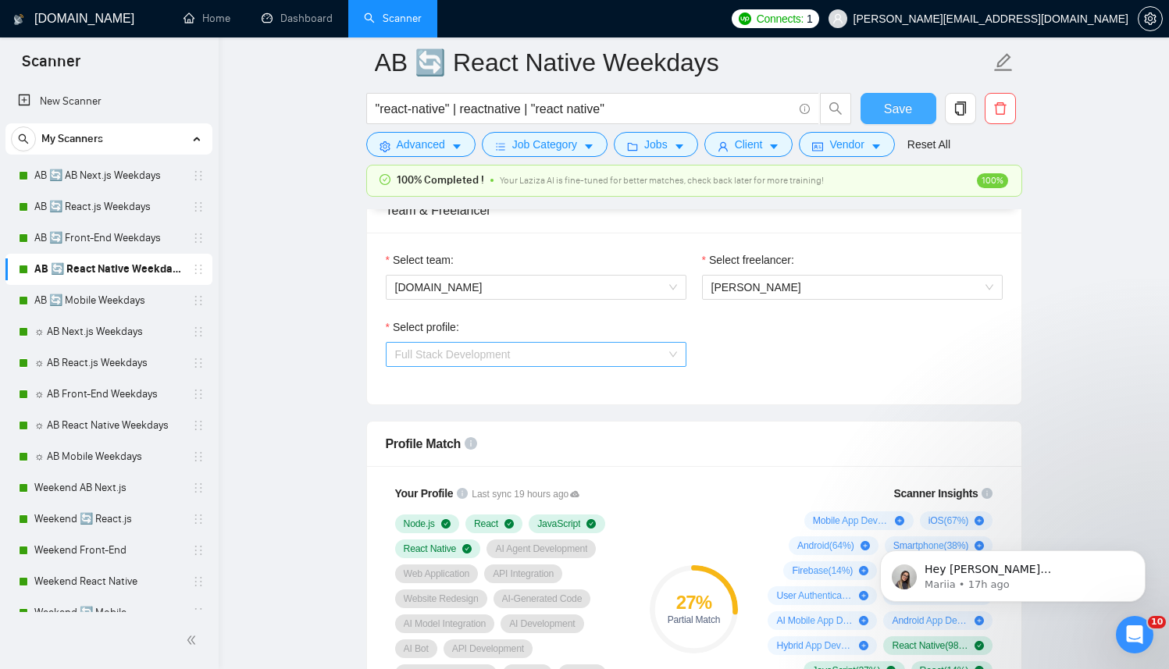
click at [622, 355] on span "Full Stack Development" at bounding box center [536, 354] width 282 height 23
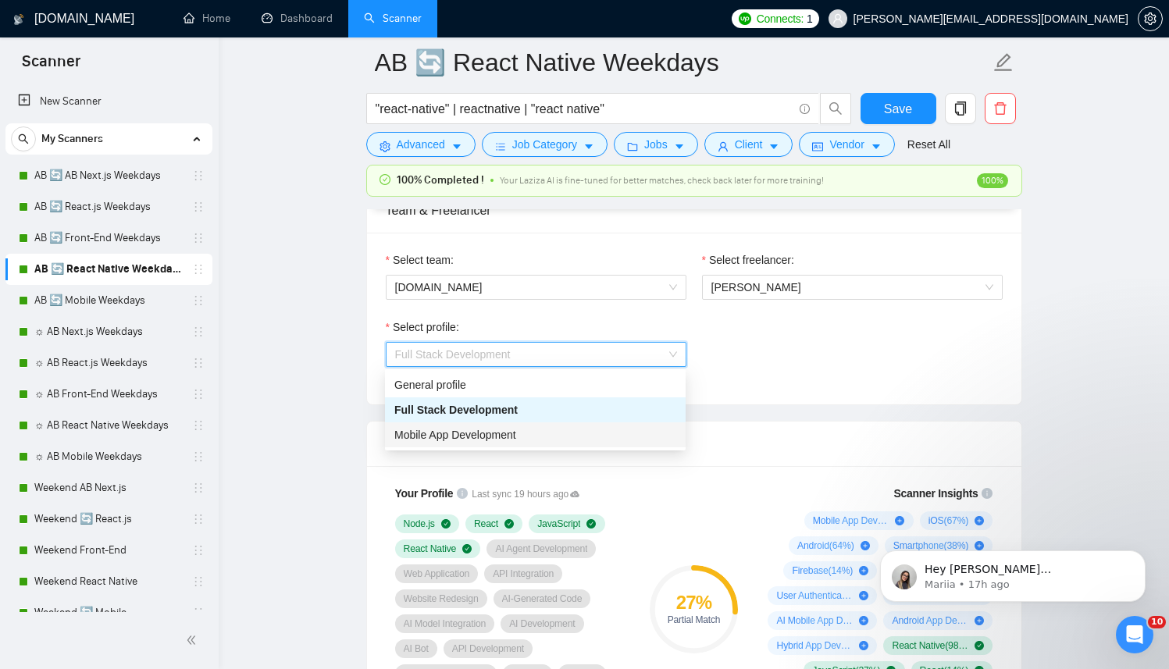
click at [472, 431] on span "Mobile App Development" at bounding box center [455, 435] width 122 height 12
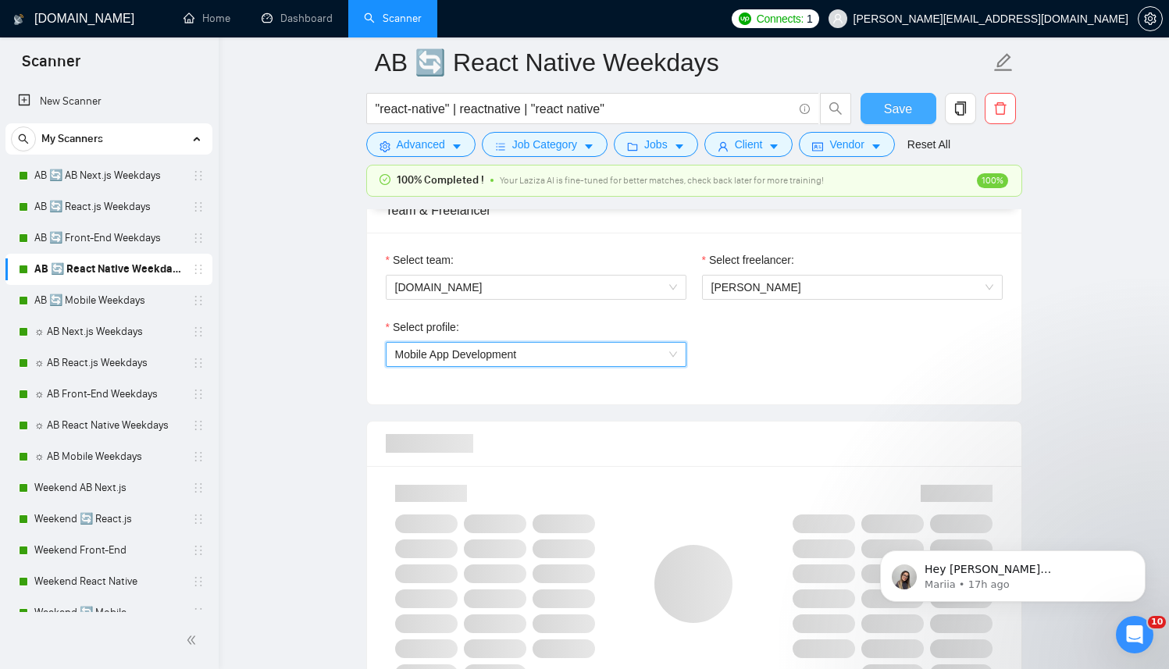
click at [887, 105] on span "Save" at bounding box center [898, 109] width 28 height 20
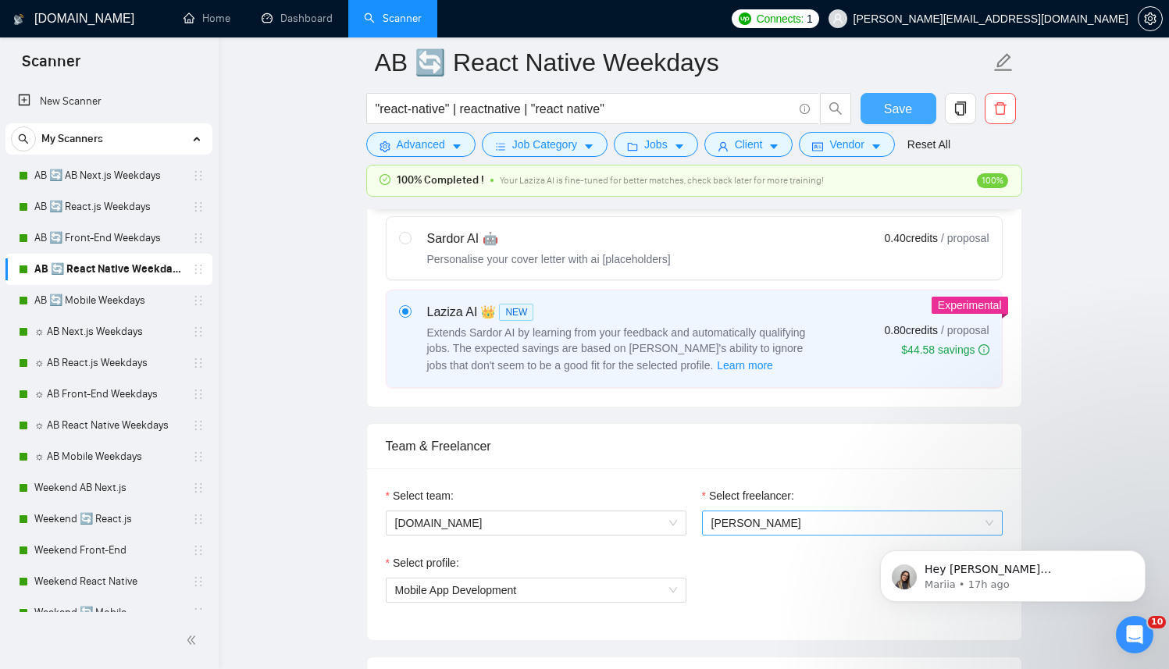
scroll to position [788, 0]
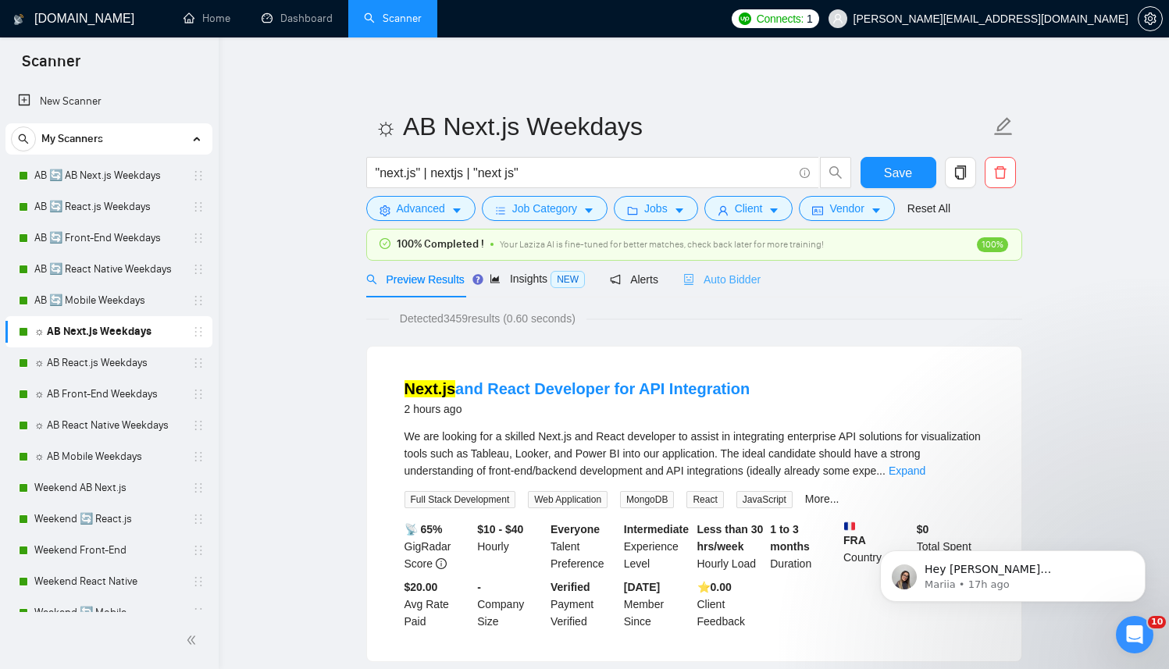
click at [748, 261] on div "Auto Bidder" at bounding box center [722, 279] width 77 height 37
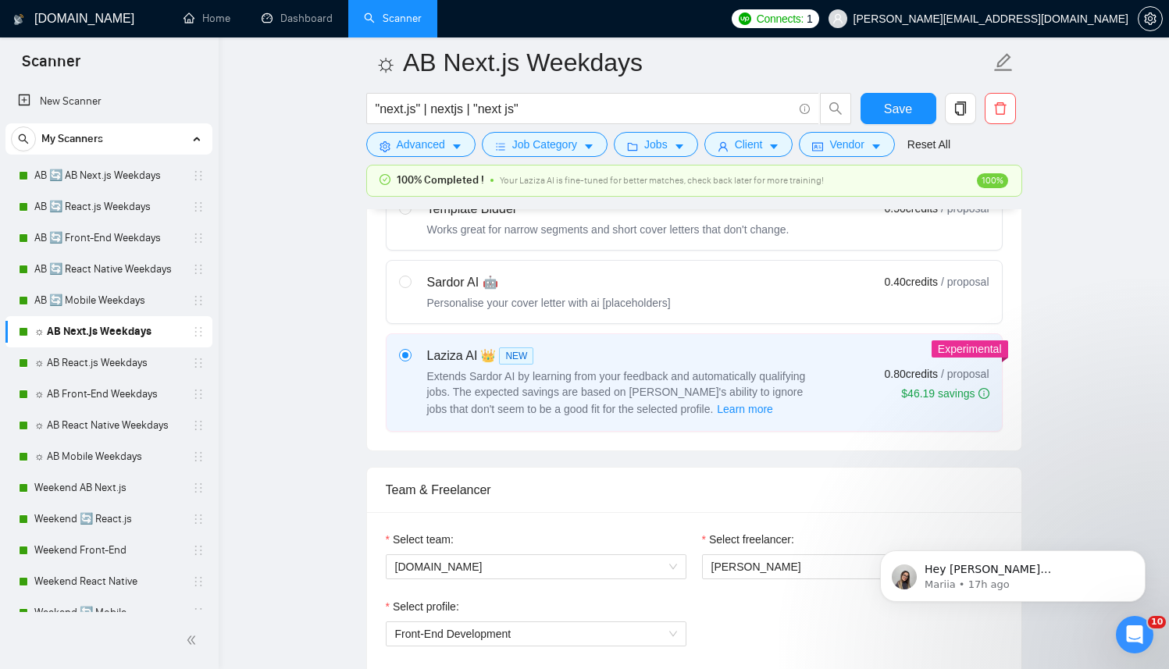
scroll to position [725, 0]
click at [785, 583] on div "Select freelancer: Kostiantyn Berehovyi" at bounding box center [852, 563] width 316 height 67
drag, startPoint x: 777, startPoint y: 570, endPoint x: 727, endPoint y: 617, distance: 68.5
click at [772, 576] on span "[PERSON_NAME]" at bounding box center [853, 565] width 282 height 23
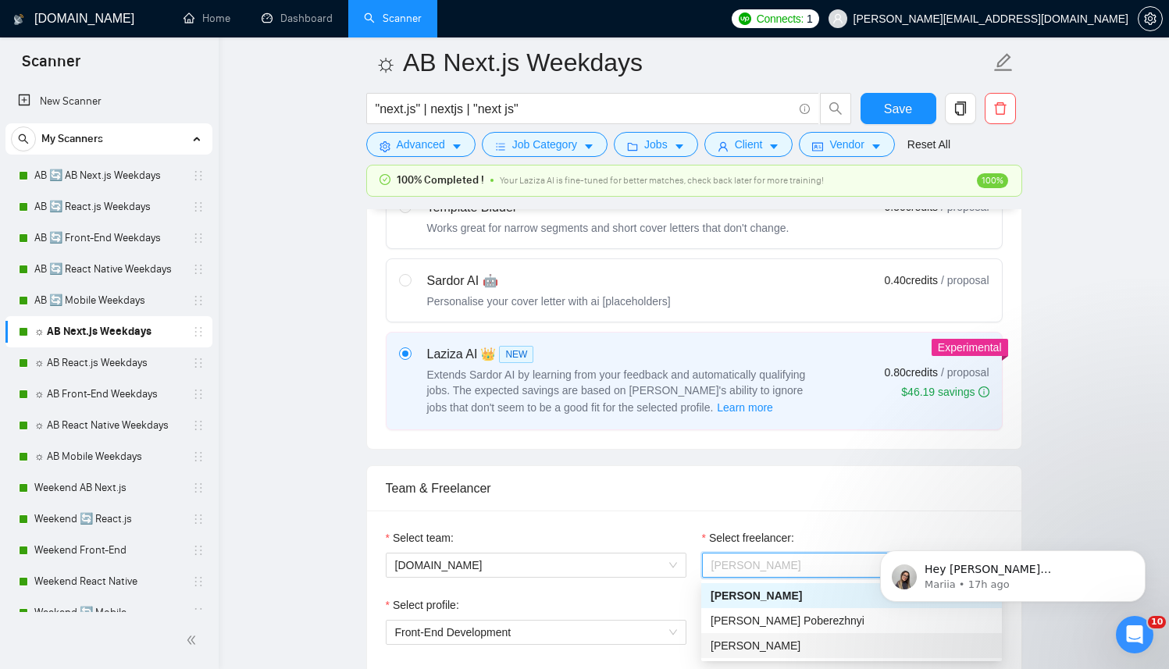
click at [730, 644] on span "[PERSON_NAME]" at bounding box center [756, 646] width 90 height 12
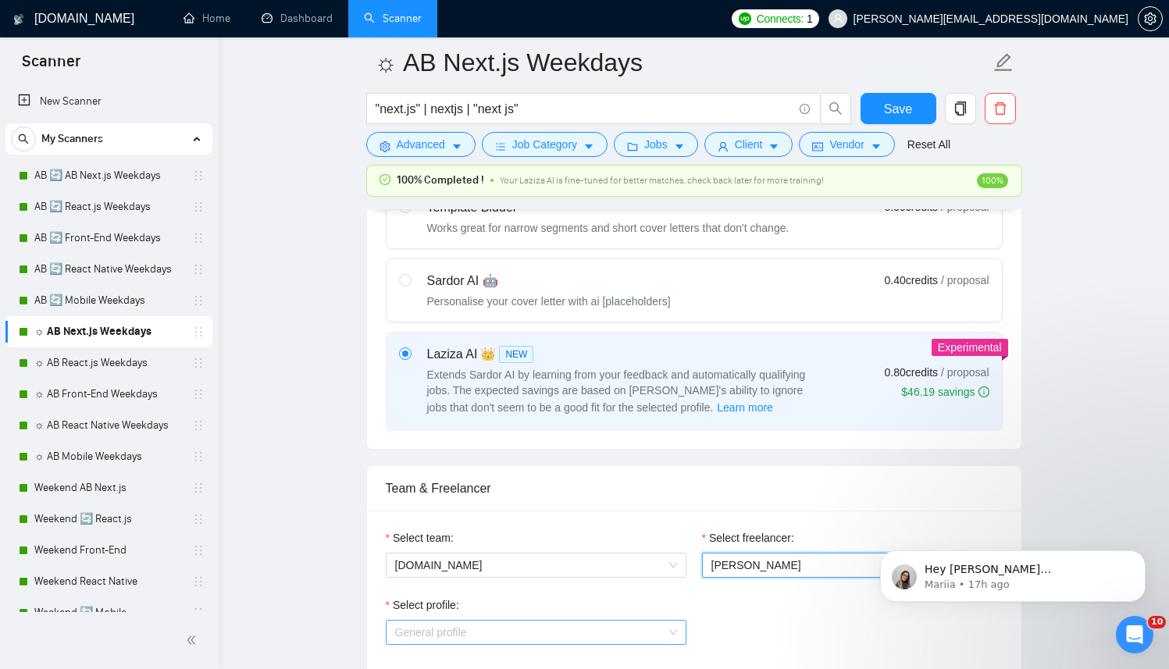
click at [573, 620] on div "General profile" at bounding box center [536, 632] width 301 height 25
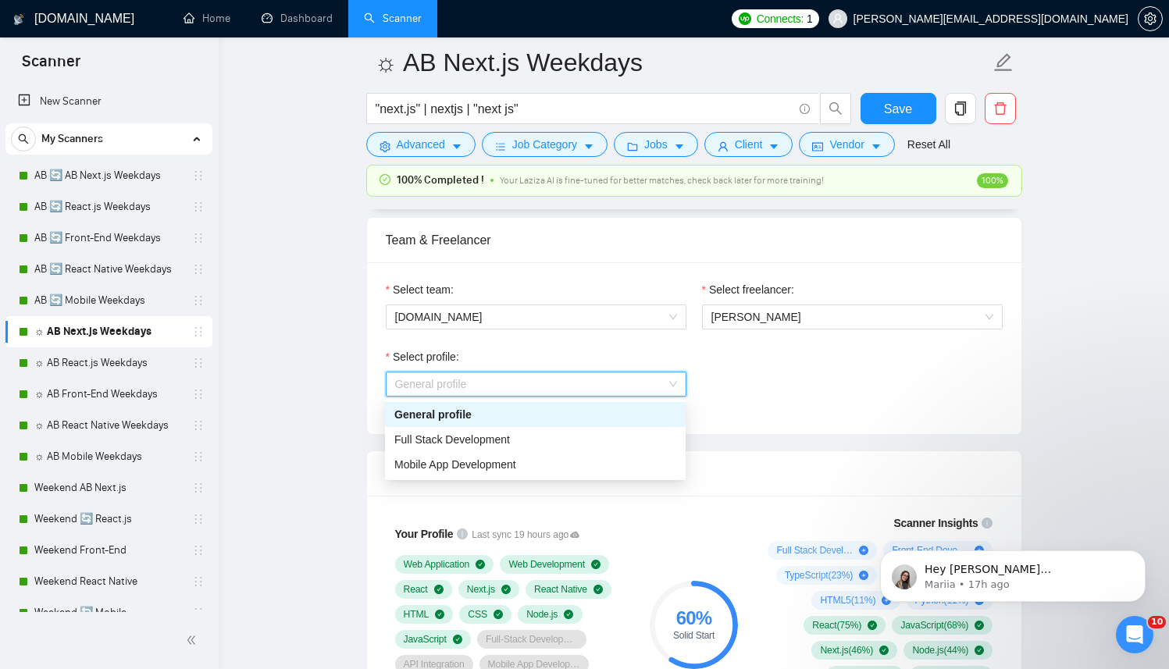
scroll to position [965, 0]
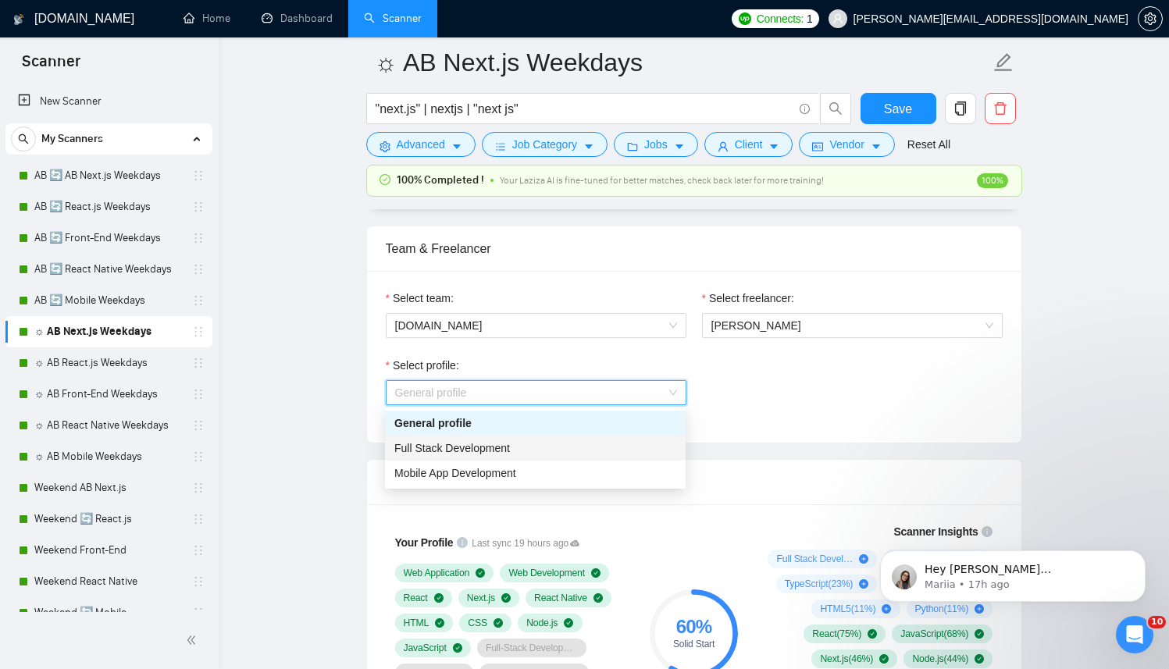
click at [526, 444] on div "Full Stack Development" at bounding box center [535, 448] width 282 height 17
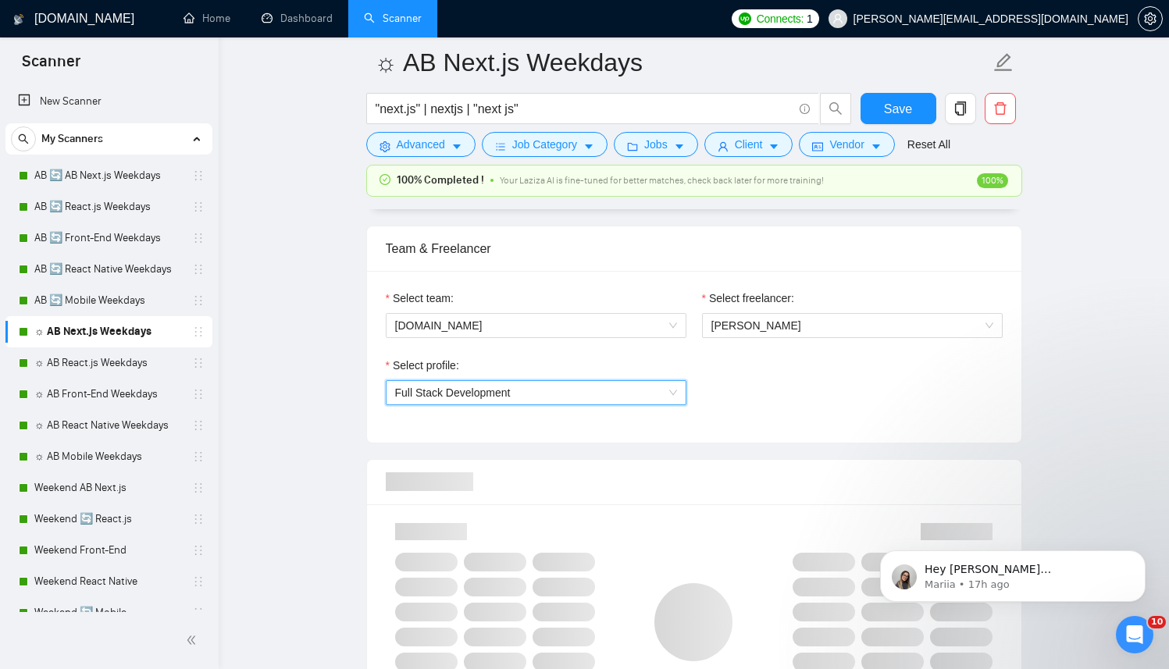
click at [723, 429] on div "Select team: berko.tech Select freelancer: Anton Koroliuk Select profile: 11105…" at bounding box center [694, 357] width 655 height 172
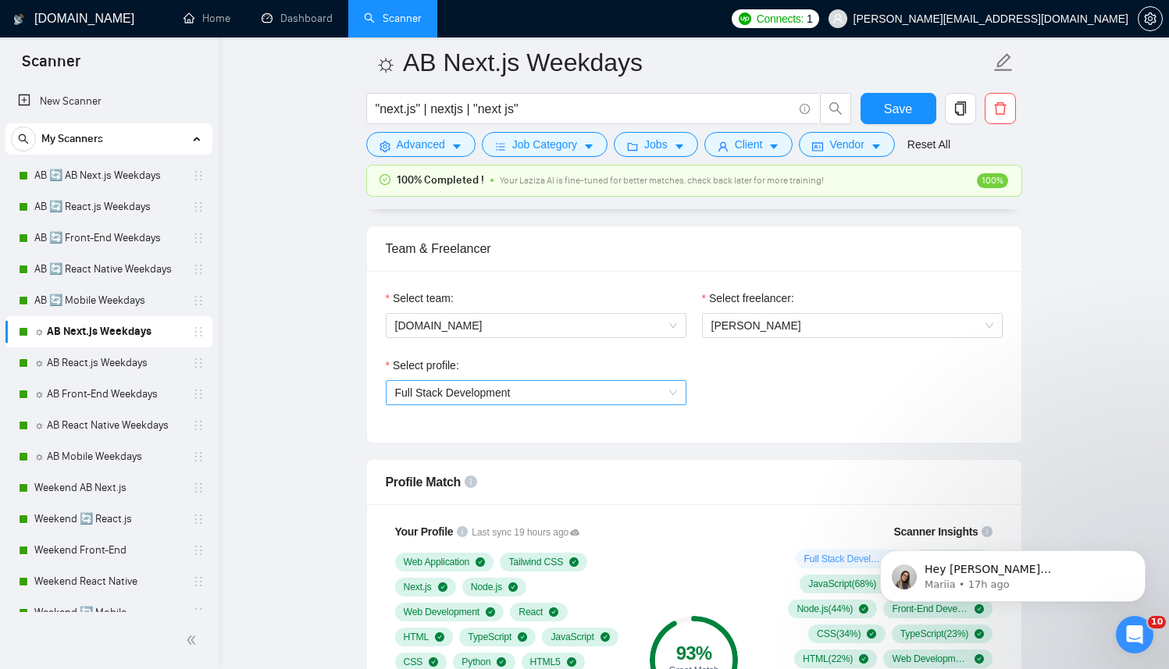
click at [456, 394] on span "Full Stack Development" at bounding box center [453, 393] width 116 height 12
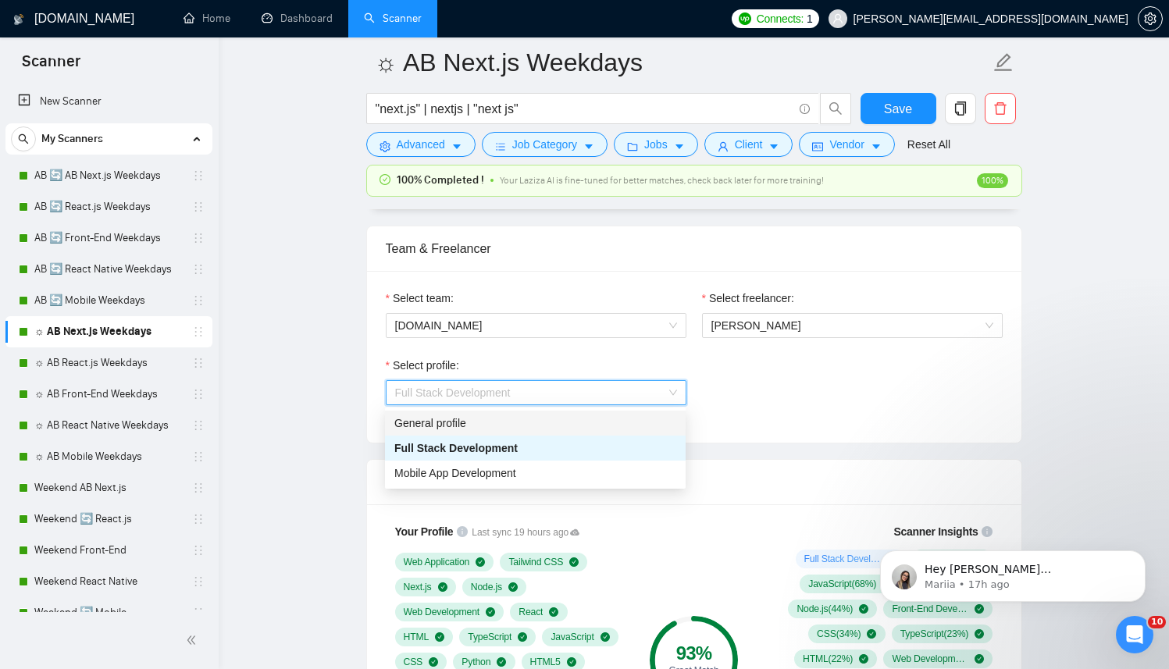
click at [834, 399] on div "Select profile: Full Stack Development" at bounding box center [694, 390] width 633 height 67
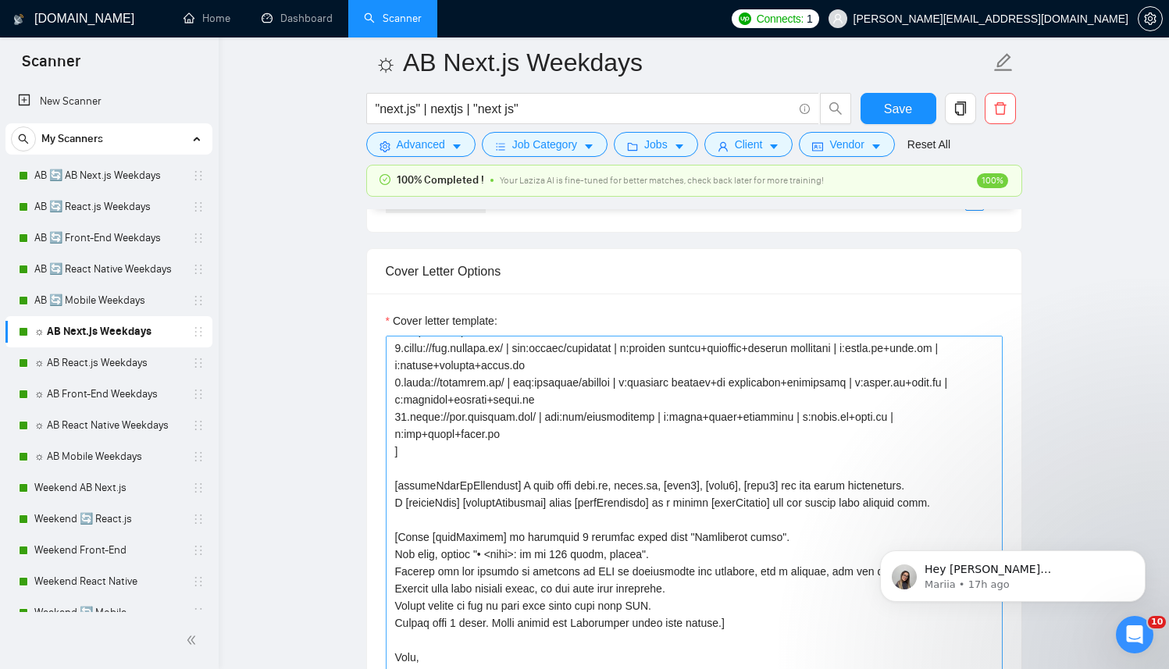
scroll to position [1927, 0]
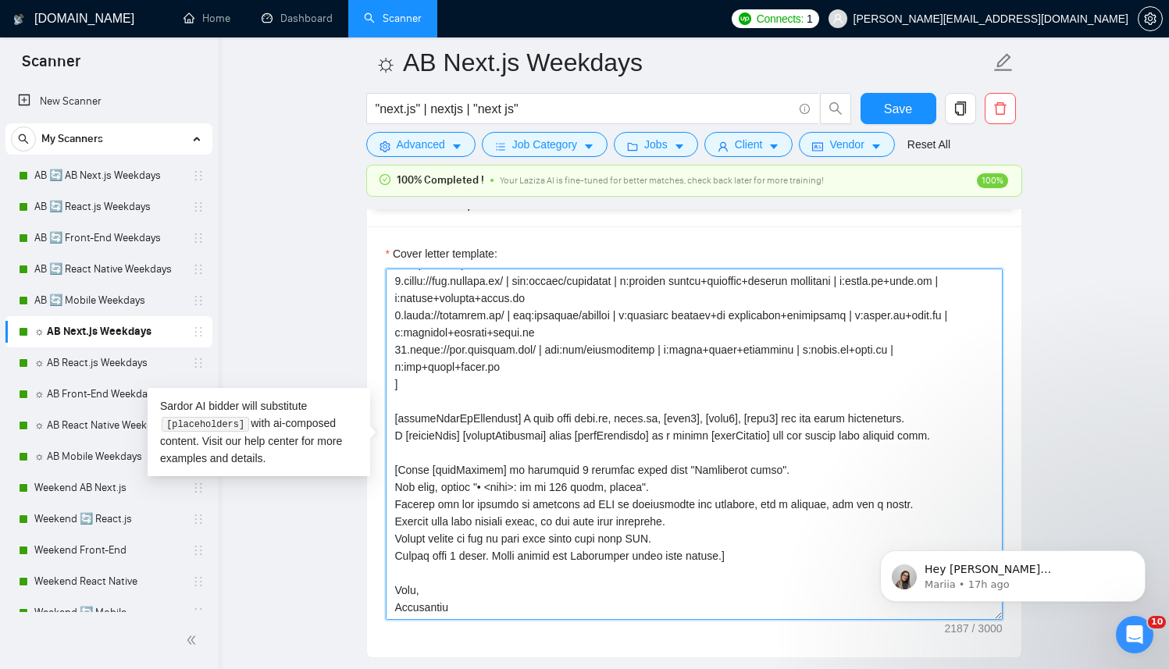
drag, startPoint x: 489, startPoint y: 602, endPoint x: 341, endPoint y: 571, distance: 150.8
click at [341, 571] on main "☼ AB Next.js Weekdays "next.js" | nextjs | "next js" Save Advanced Job Category…" at bounding box center [694, 555] width 901 height 4840
paste textarea "Anton"
type textarea "[ Successful cases (reference only, never output directly): 1.https://www.trans…"
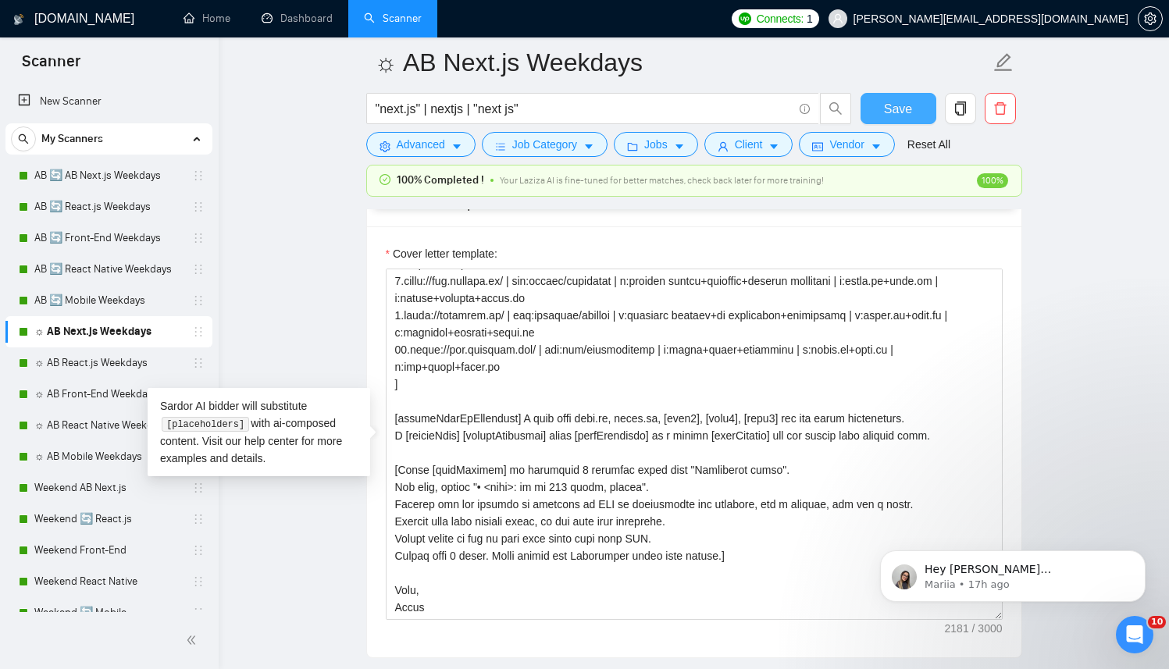
click at [891, 103] on span "Save" at bounding box center [898, 109] width 28 height 20
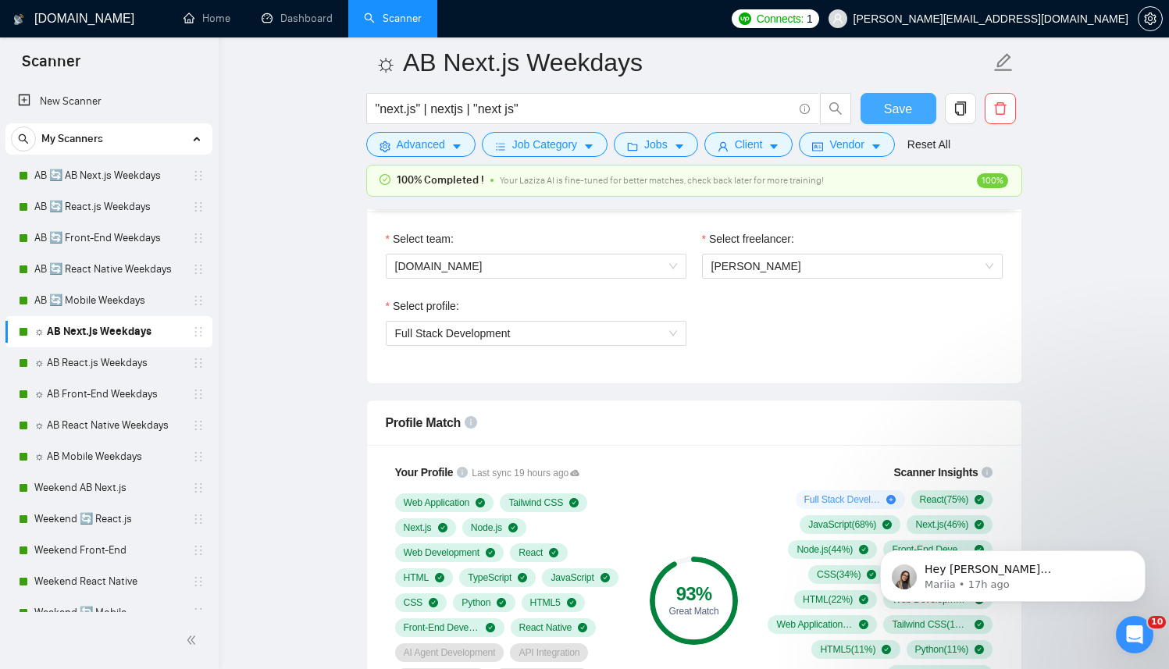
scroll to position [1021, 0]
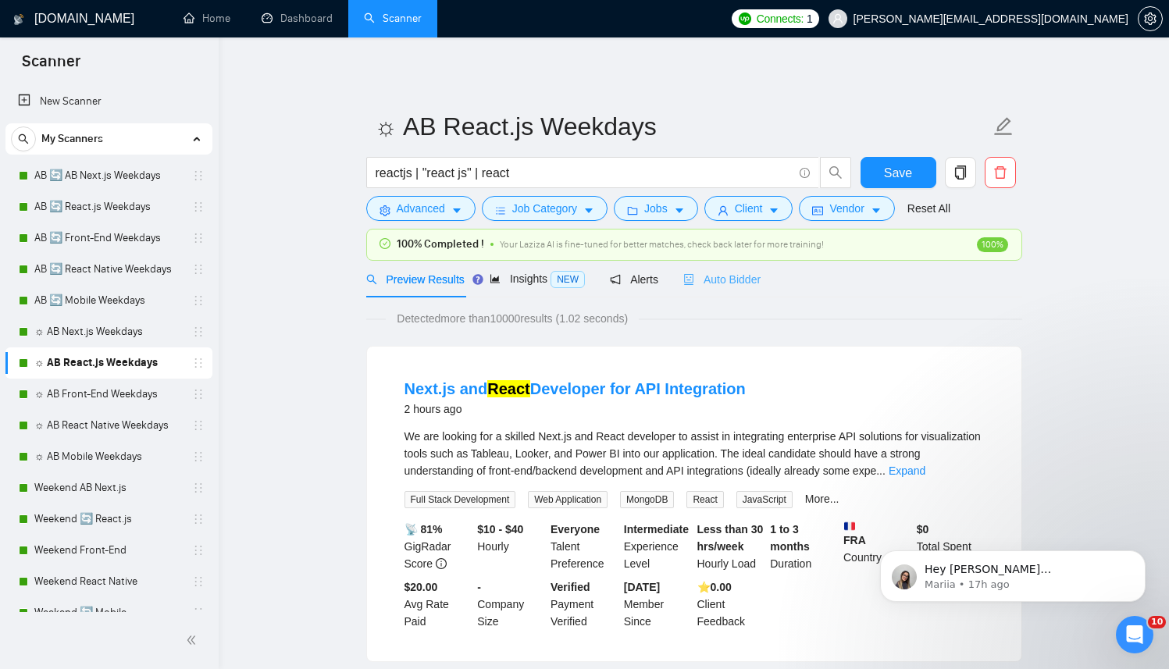
click at [725, 262] on div "Auto Bidder" at bounding box center [722, 279] width 77 height 37
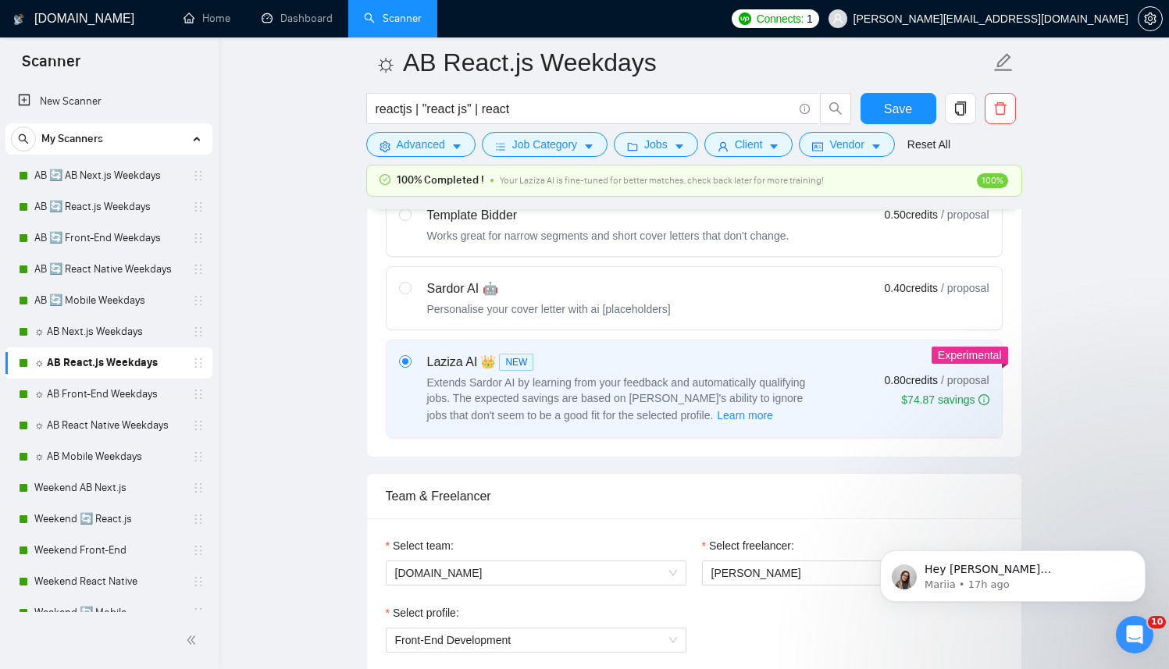
scroll to position [807, 0]
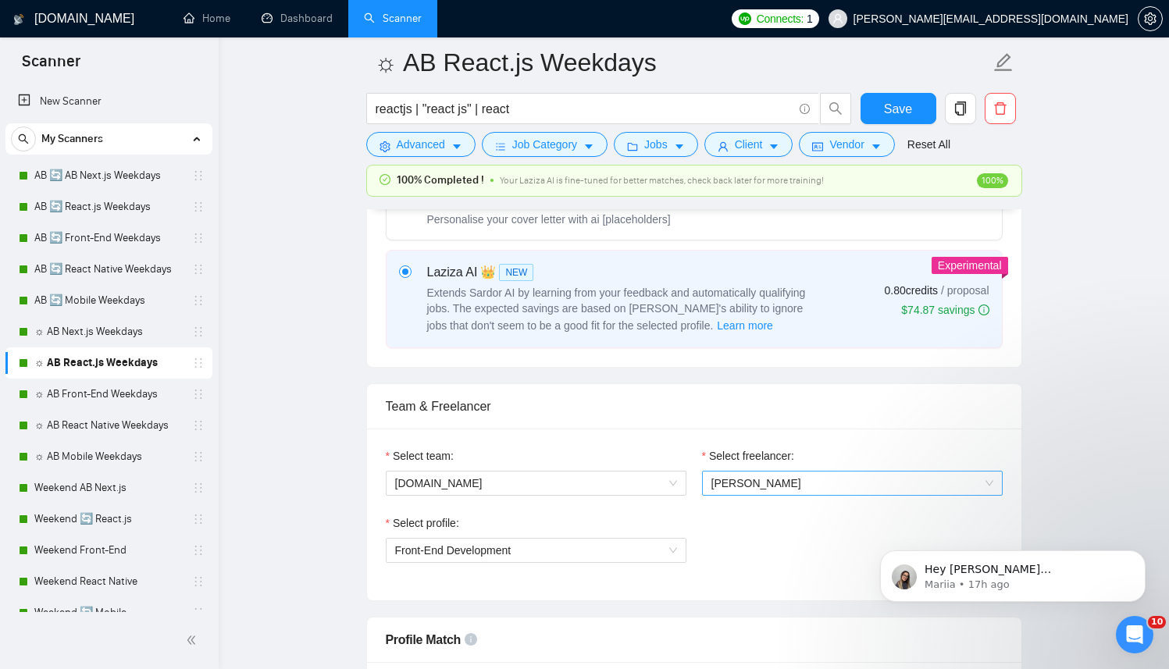
click at [784, 485] on span "[PERSON_NAME]" at bounding box center [757, 483] width 90 height 12
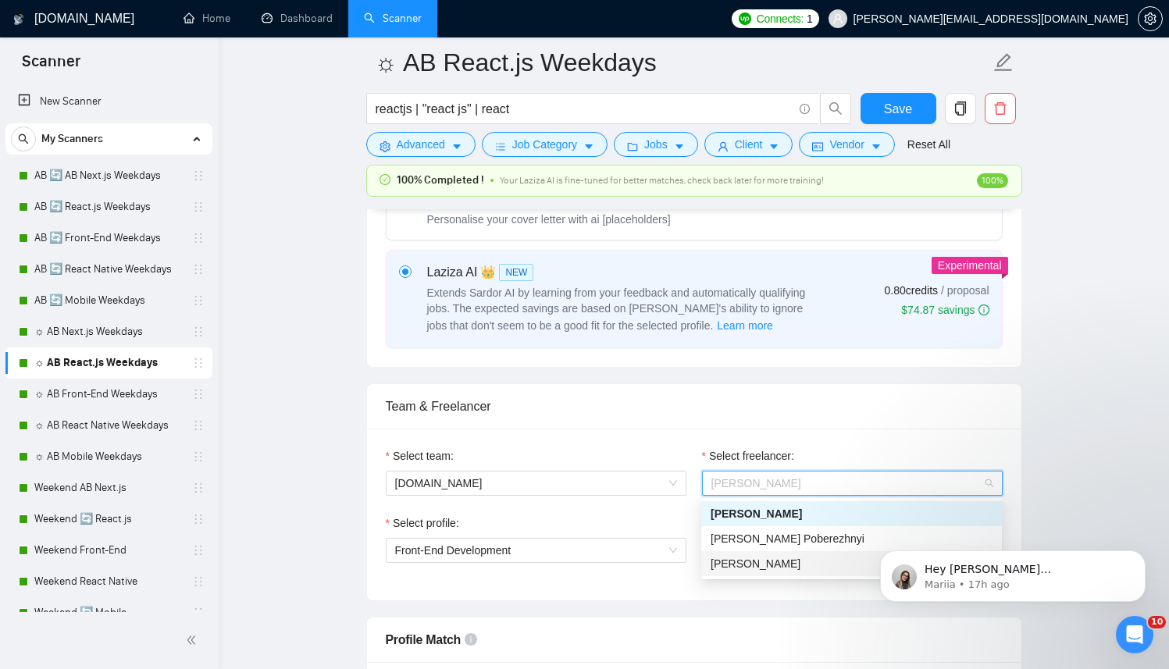
click at [724, 566] on span "[PERSON_NAME]" at bounding box center [756, 564] width 90 height 12
click at [526, 545] on span "Front-End Development" at bounding box center [536, 550] width 282 height 23
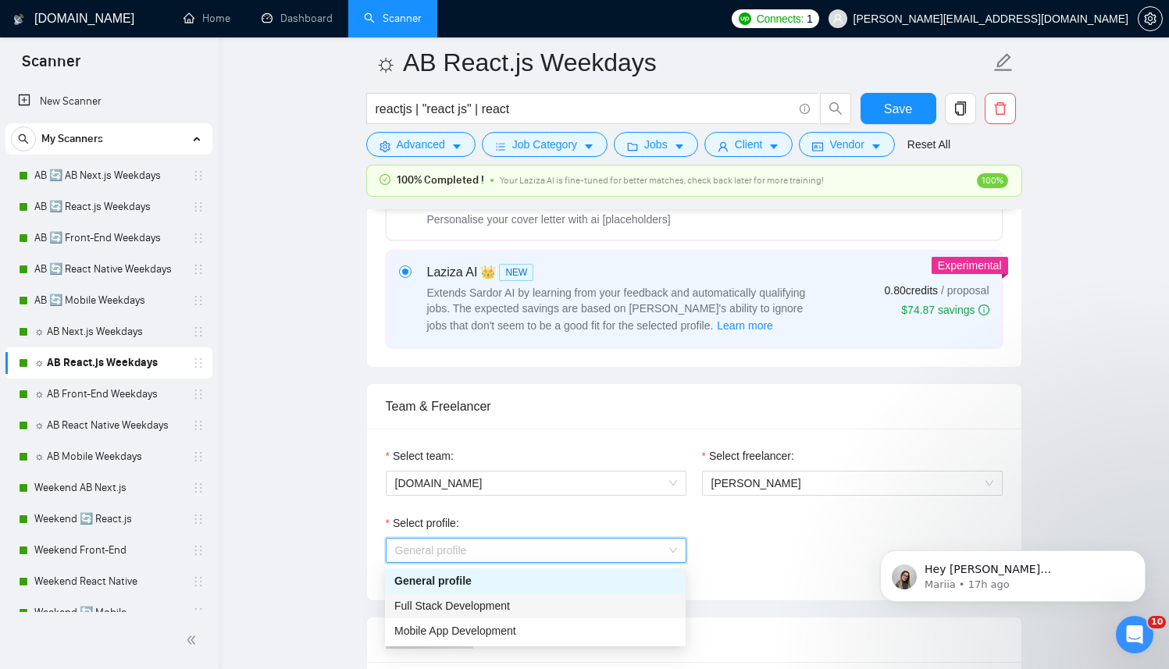
click at [468, 618] on div "Full Stack Development" at bounding box center [535, 606] width 301 height 25
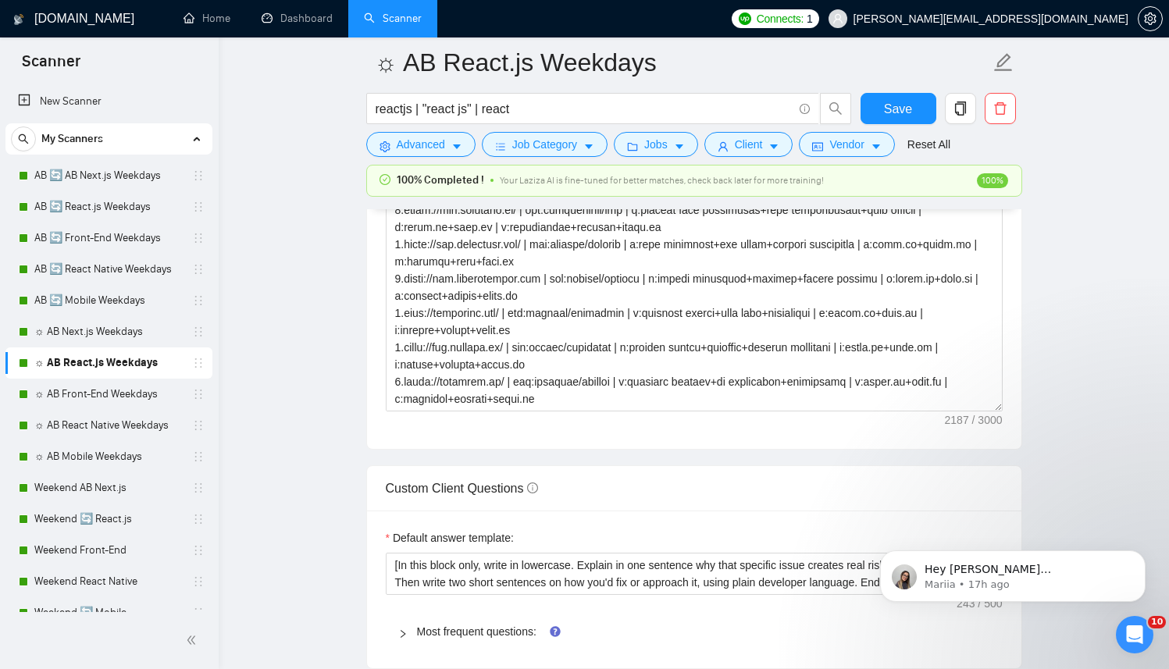
scroll to position [2240, 0]
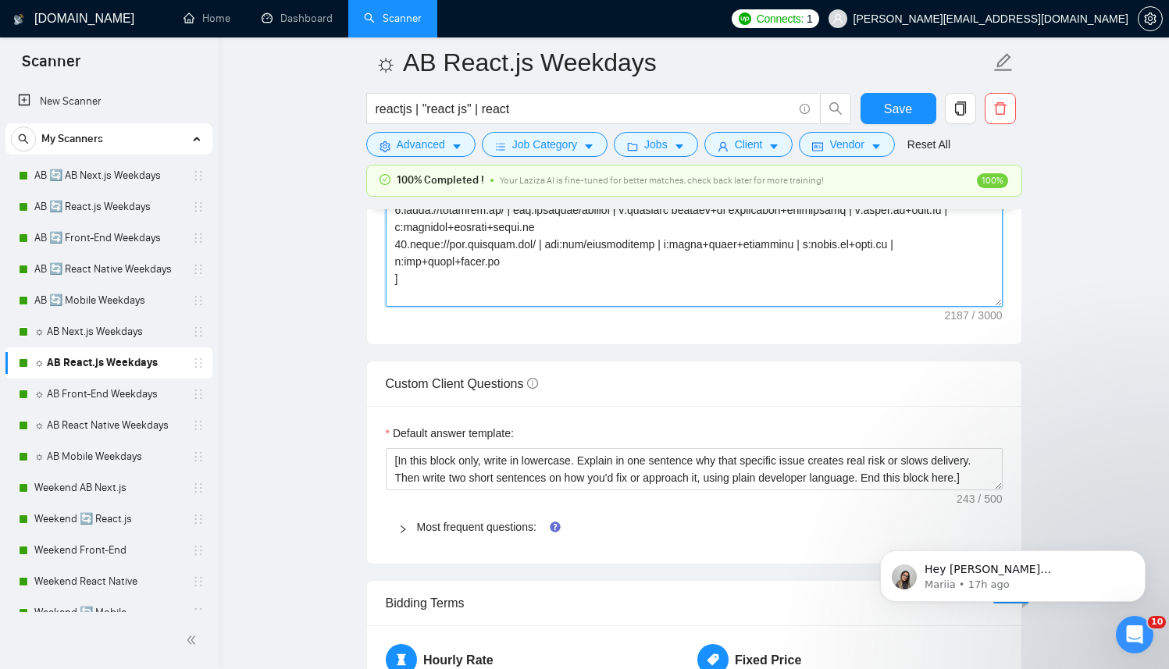
click at [530, 243] on textarea "Cover letter template:" at bounding box center [694, 131] width 617 height 352
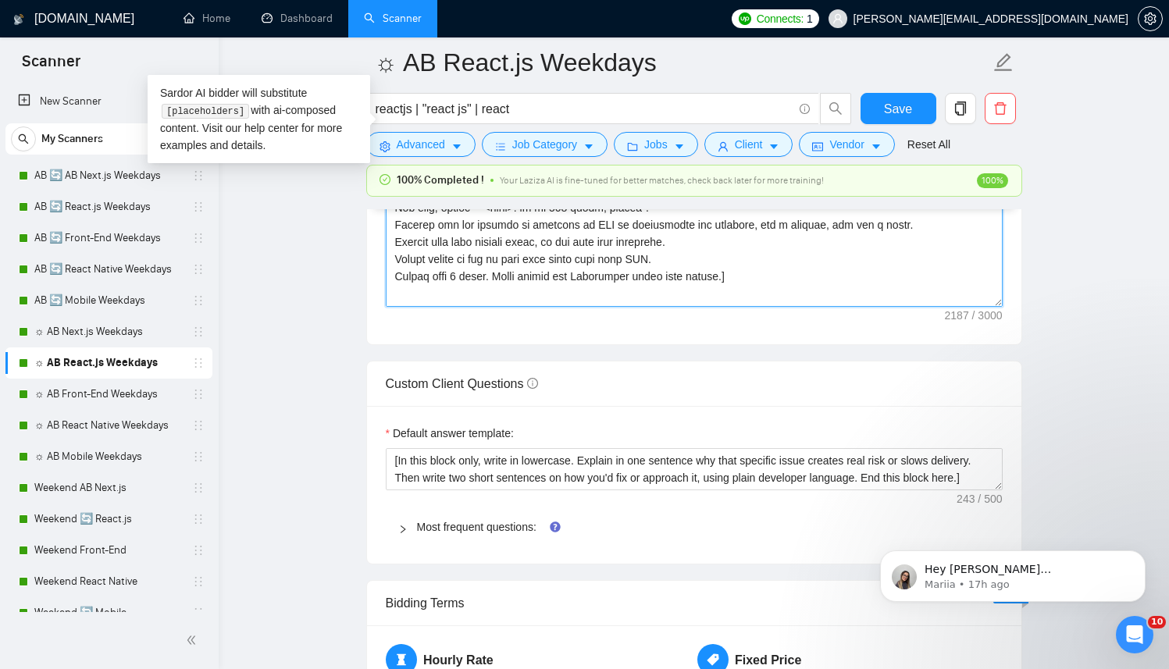
scroll to position [292, 0]
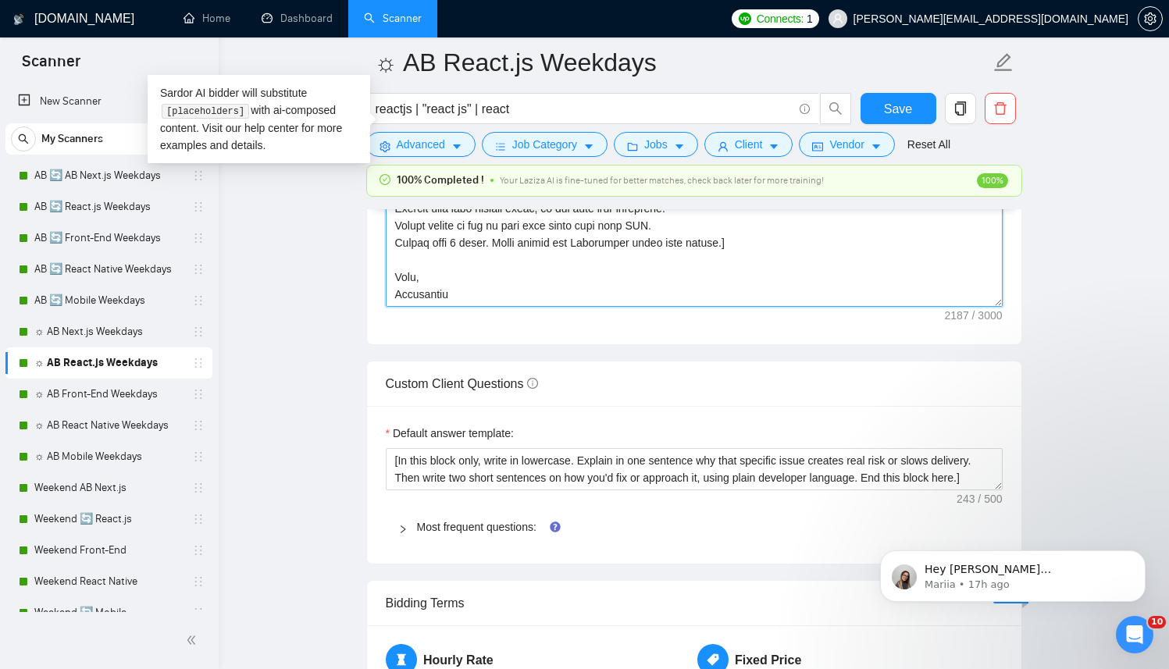
drag, startPoint x: 509, startPoint y: 270, endPoint x: 353, endPoint y: 257, distance: 156.7
click at [353, 257] on main "☼ AB React.js Weekdays reactjs | "react js" | react Save Advanced Job Category …" at bounding box center [694, 243] width 901 height 4842
paste textarea "Anto"
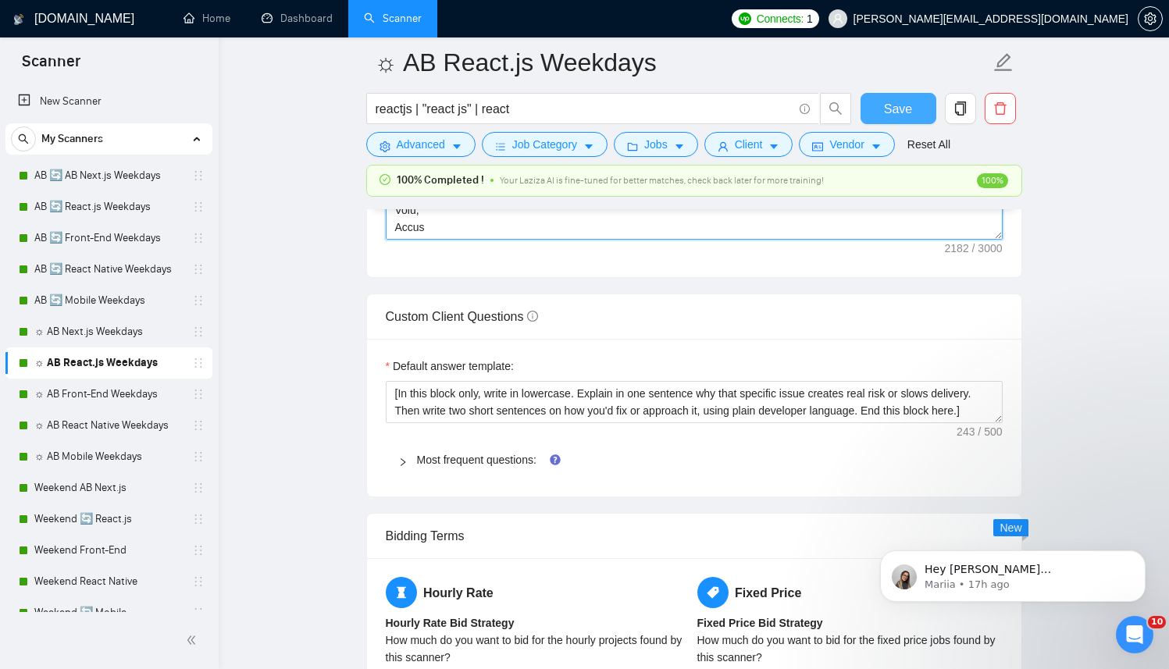
type textarea "[ Successful cases (reference only, never output directly): 1.[URL][DOMAIN_NAME…"
click at [897, 108] on span "Save" at bounding box center [898, 109] width 28 height 20
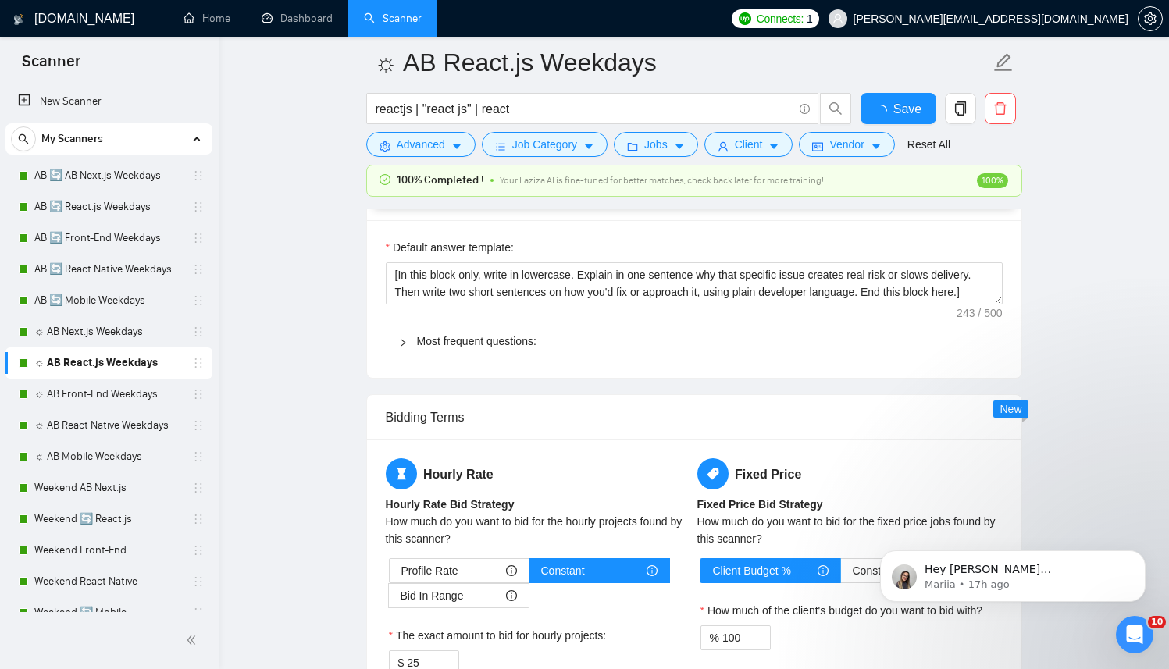
checkbox input "true"
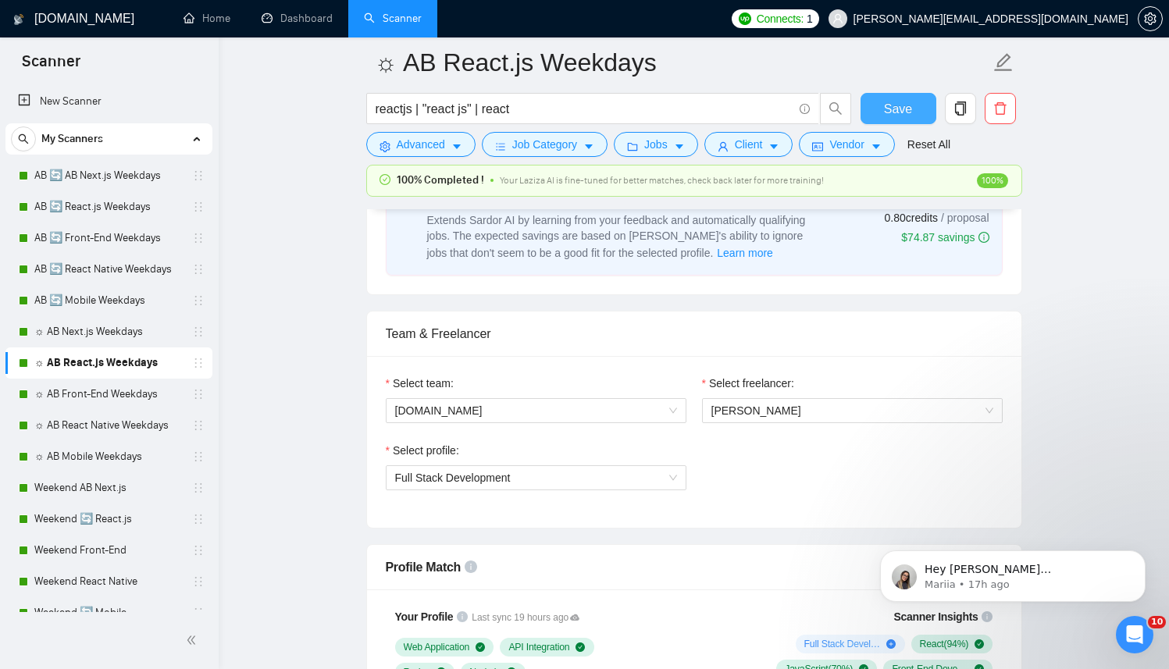
scroll to position [871, 0]
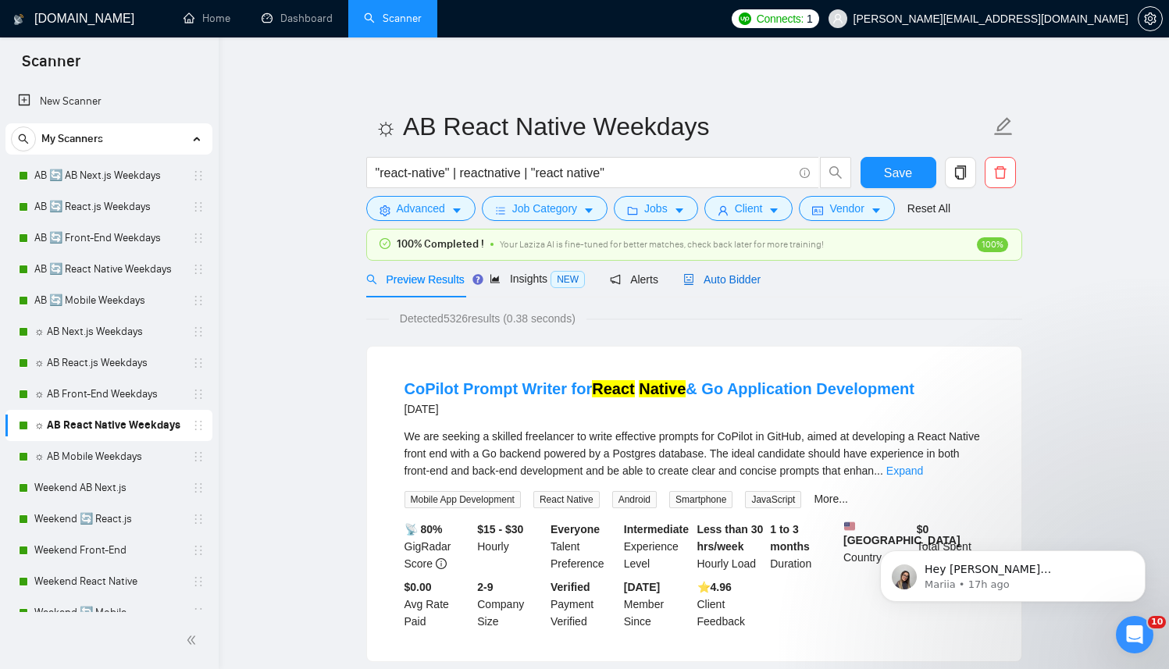
click at [735, 279] on span "Auto Bidder" at bounding box center [722, 279] width 77 height 12
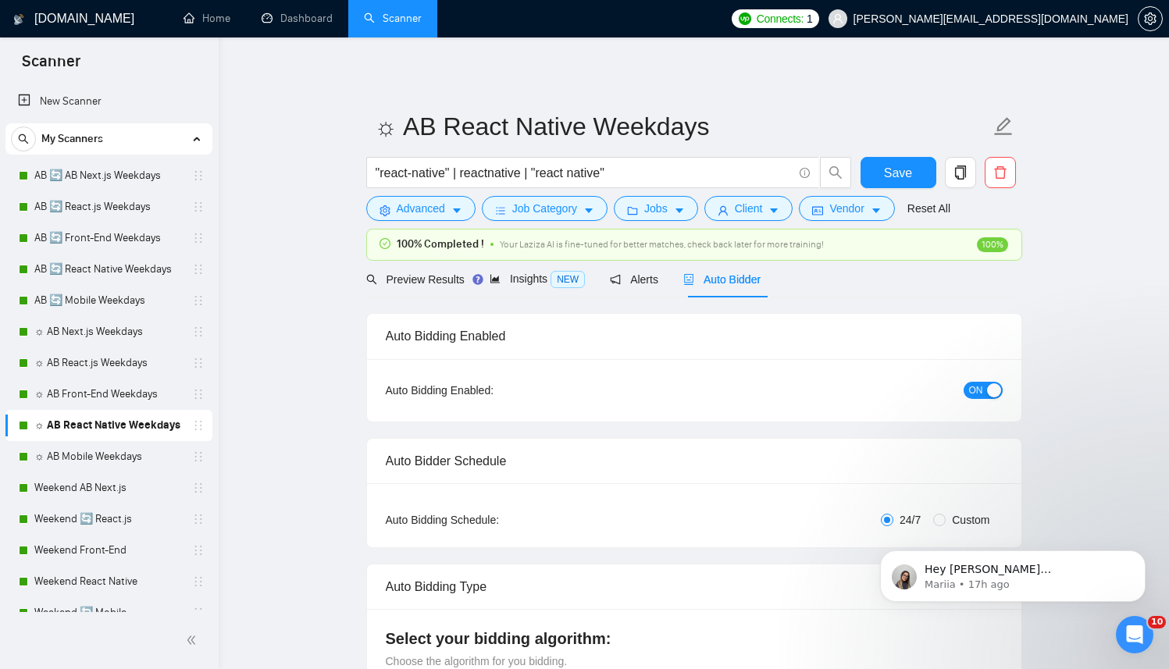
radio input "false"
radio input "true"
checkbox input "true"
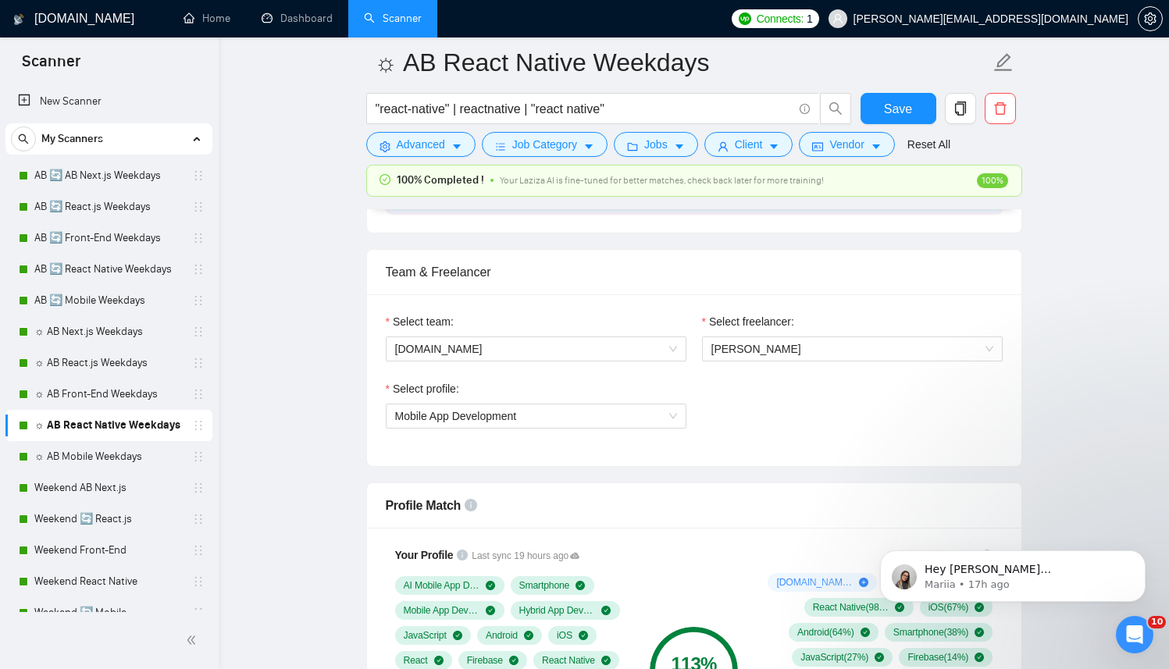
scroll to position [972, 0]
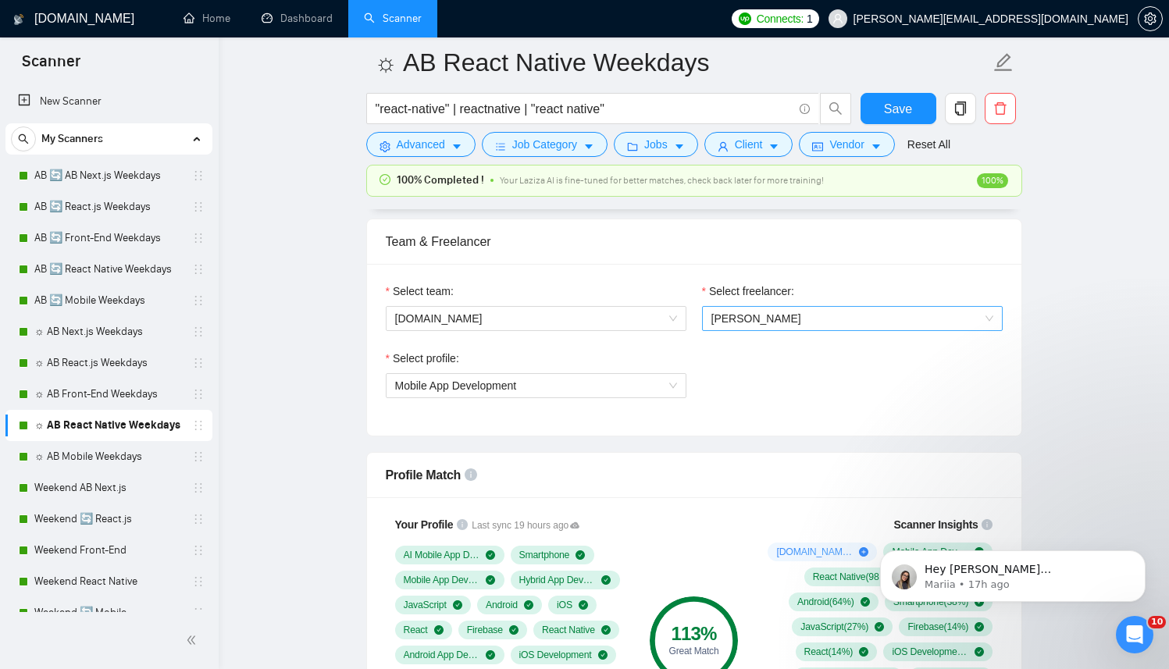
click at [762, 308] on span "[PERSON_NAME]" at bounding box center [853, 318] width 282 height 23
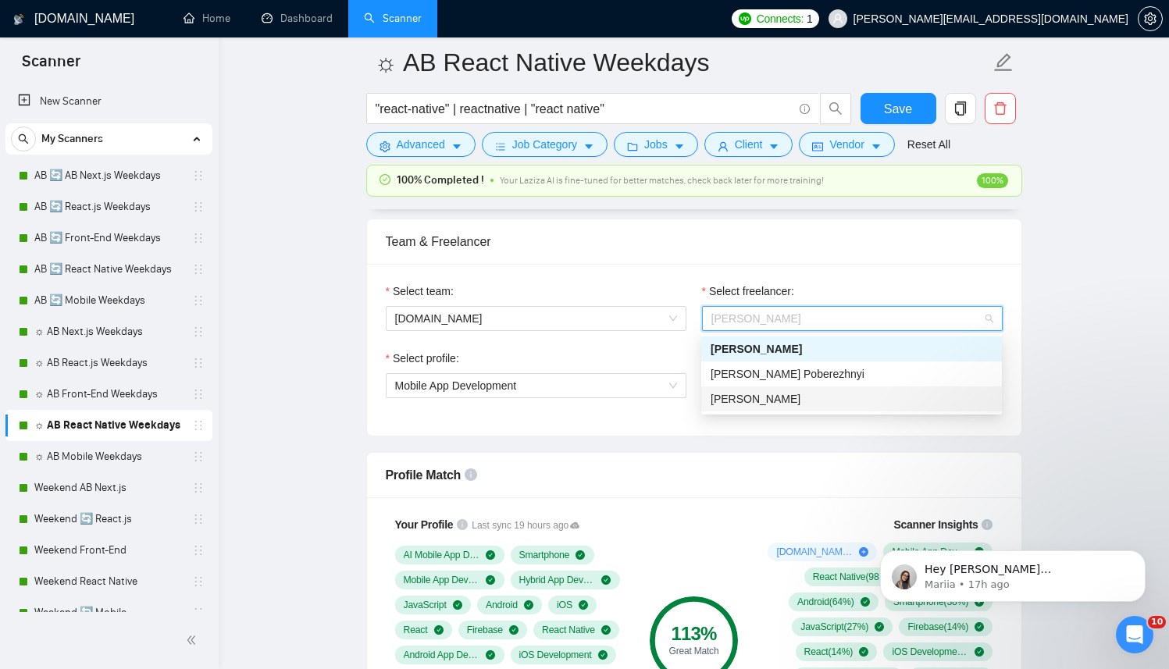
click at [736, 391] on div "[PERSON_NAME]" at bounding box center [852, 399] width 282 height 17
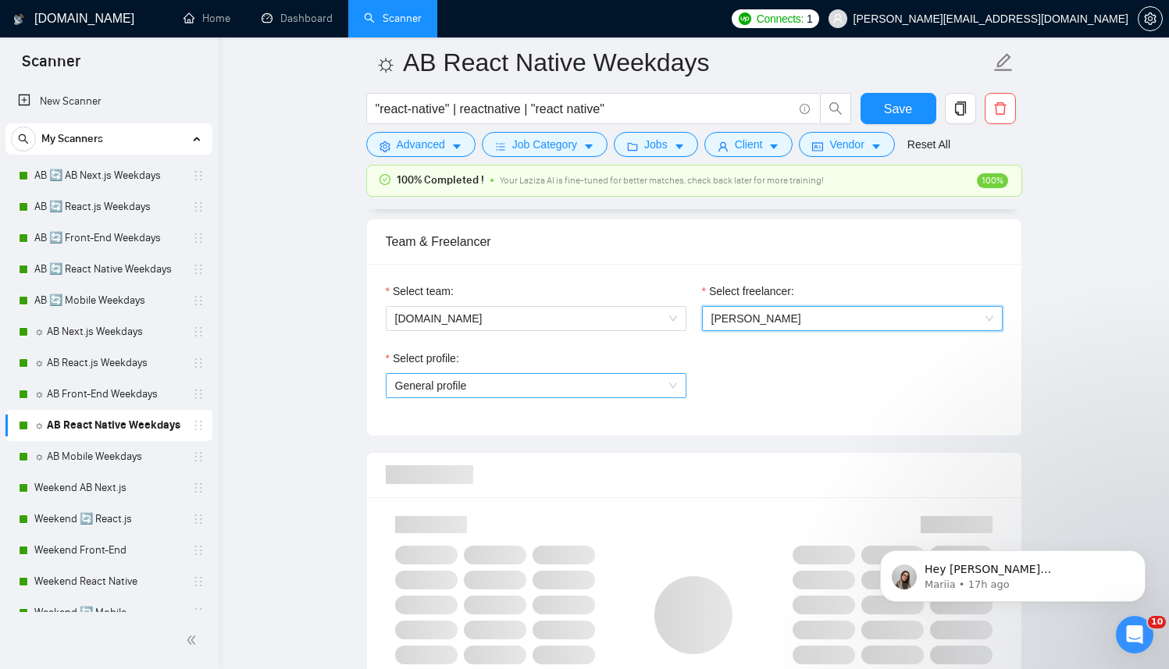
click at [580, 386] on span "General profile" at bounding box center [536, 385] width 282 height 23
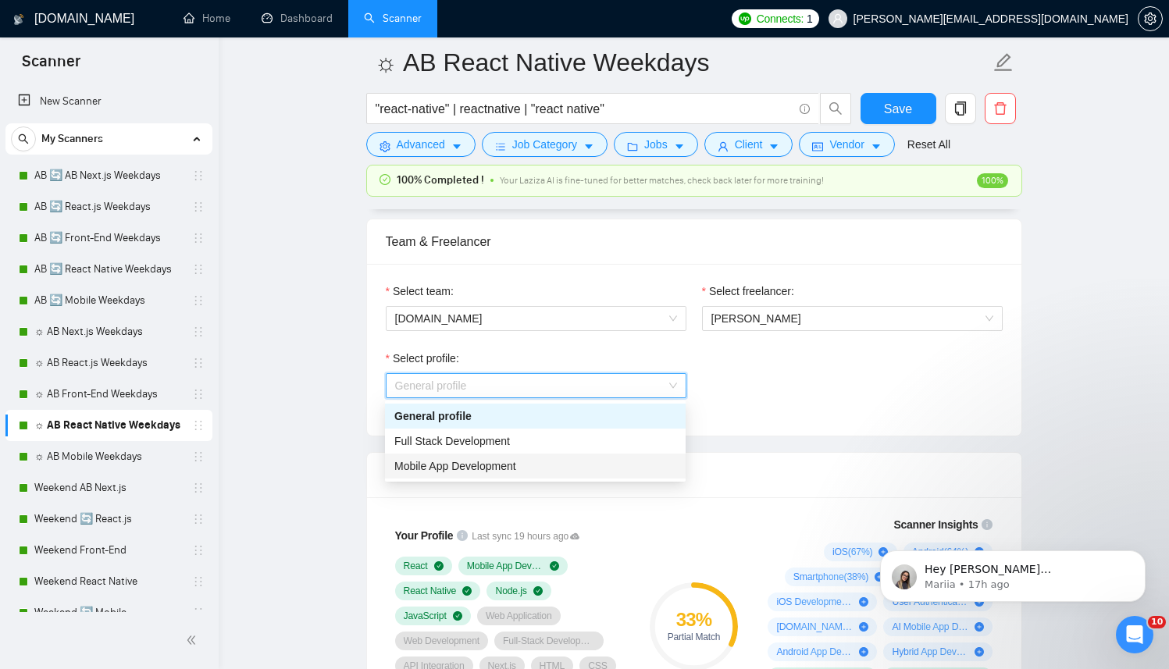
click at [491, 465] on span "Mobile App Development" at bounding box center [455, 466] width 122 height 12
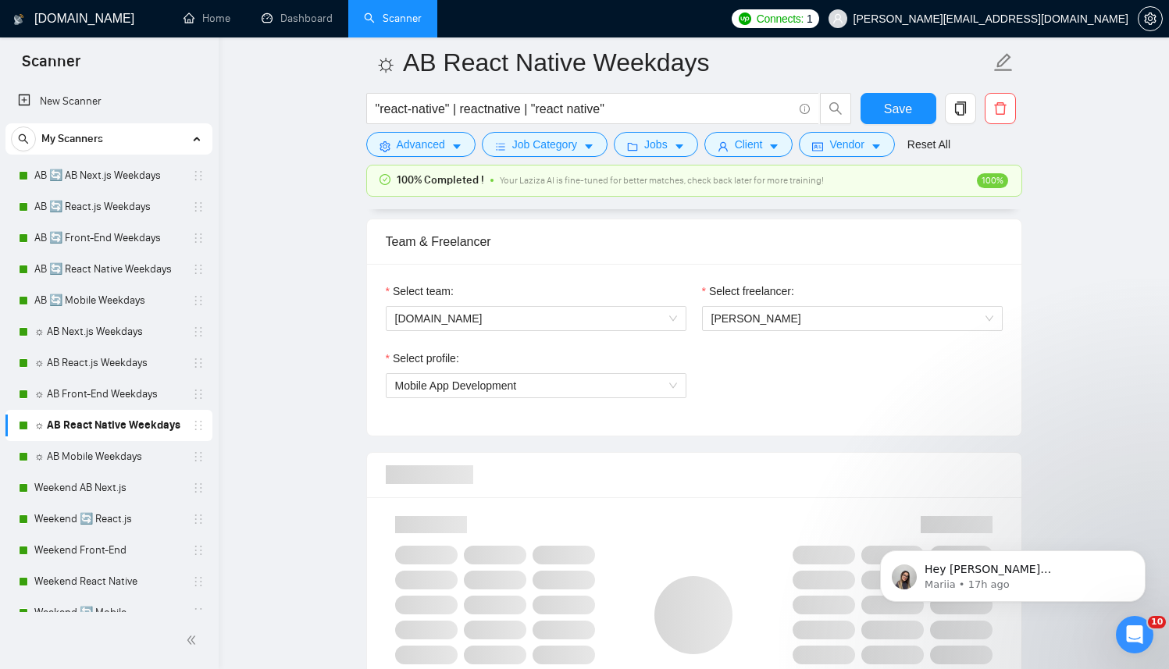
click at [774, 404] on div "Select profile: Mobile App Development" at bounding box center [694, 383] width 633 height 67
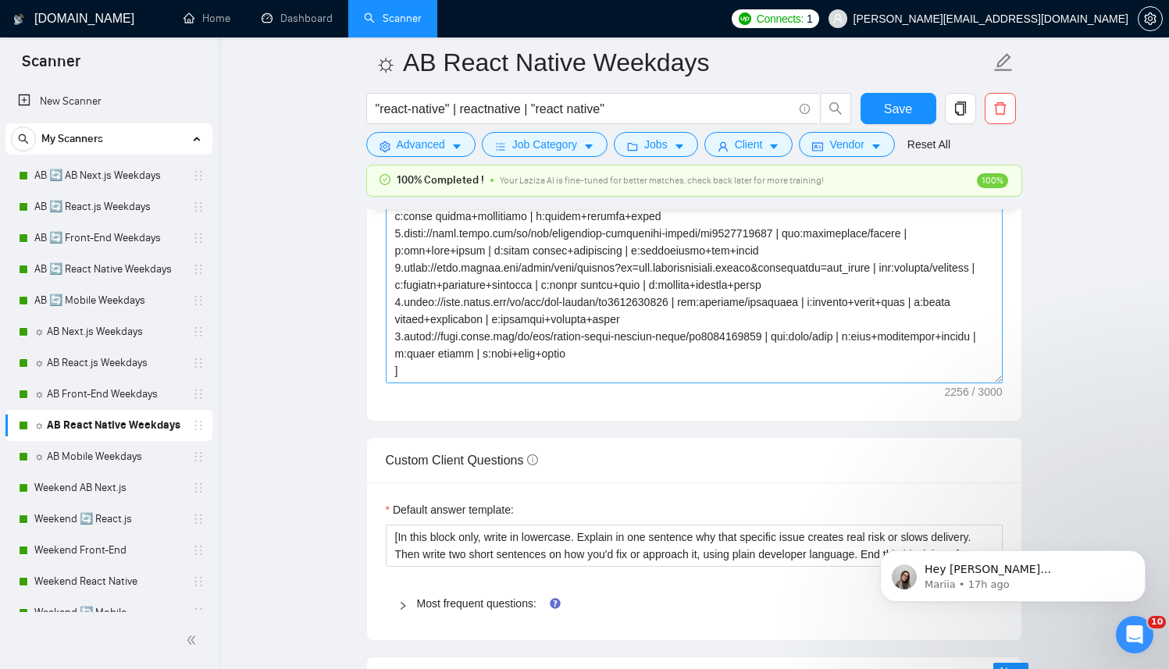
scroll to position [241, 0]
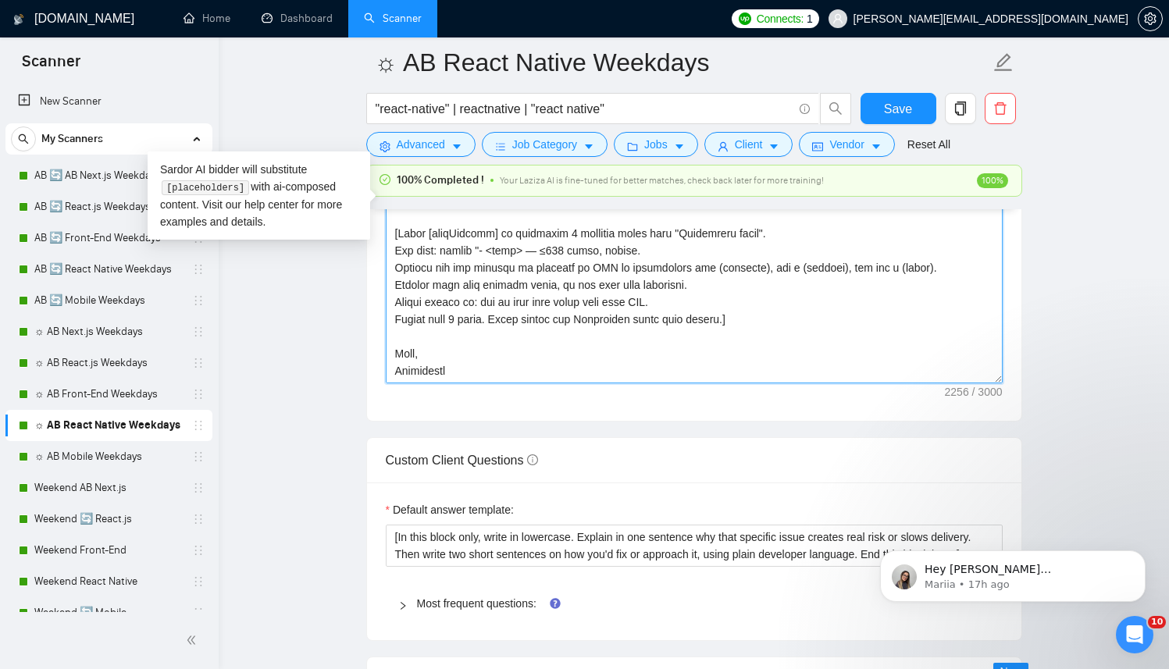
drag, startPoint x: 455, startPoint y: 373, endPoint x: 373, endPoint y: 356, distance: 82.9
click at [373, 356] on div "Cover letter template:" at bounding box center [694, 205] width 655 height 431
paste textarea "Anto"
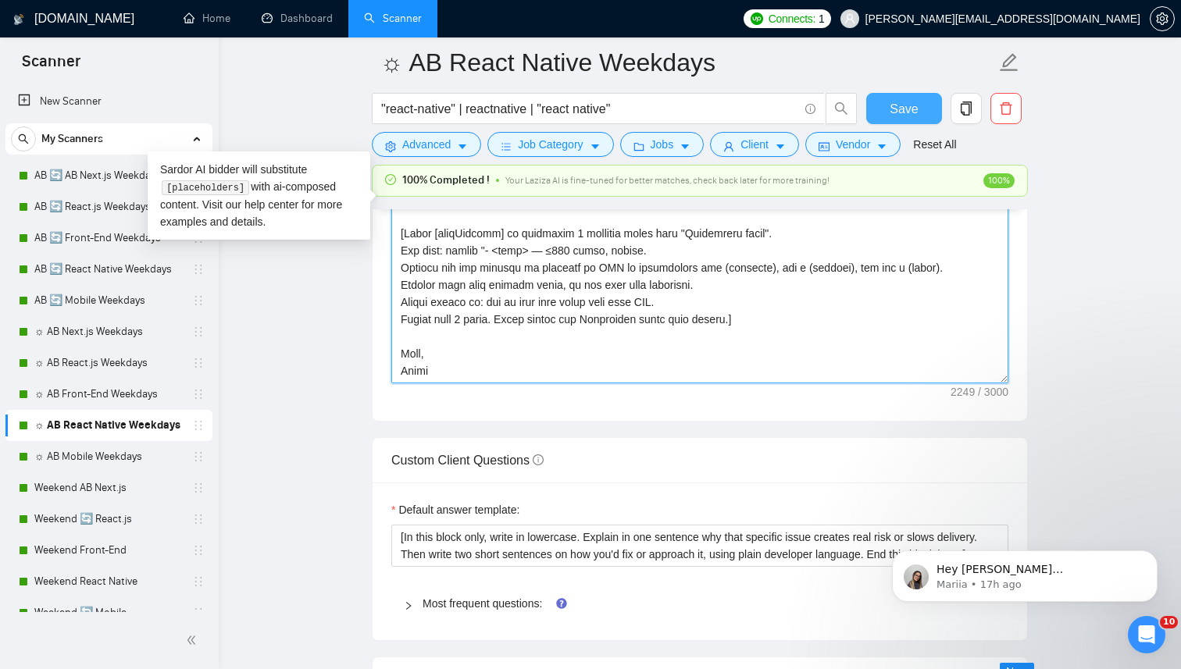
type textarea "[Successful cases (reference only, never output directly): 1.[URL][DOMAIN_NAME]…"
click at [891, 106] on span "Save" at bounding box center [904, 109] width 28 height 20
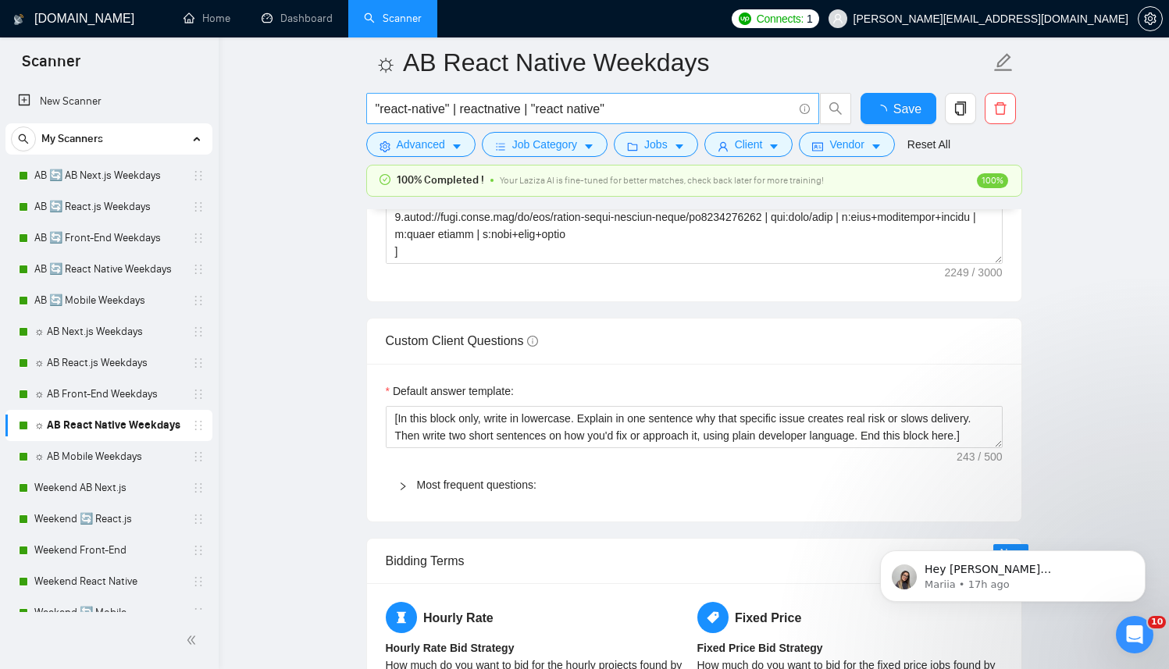
checkbox input "true"
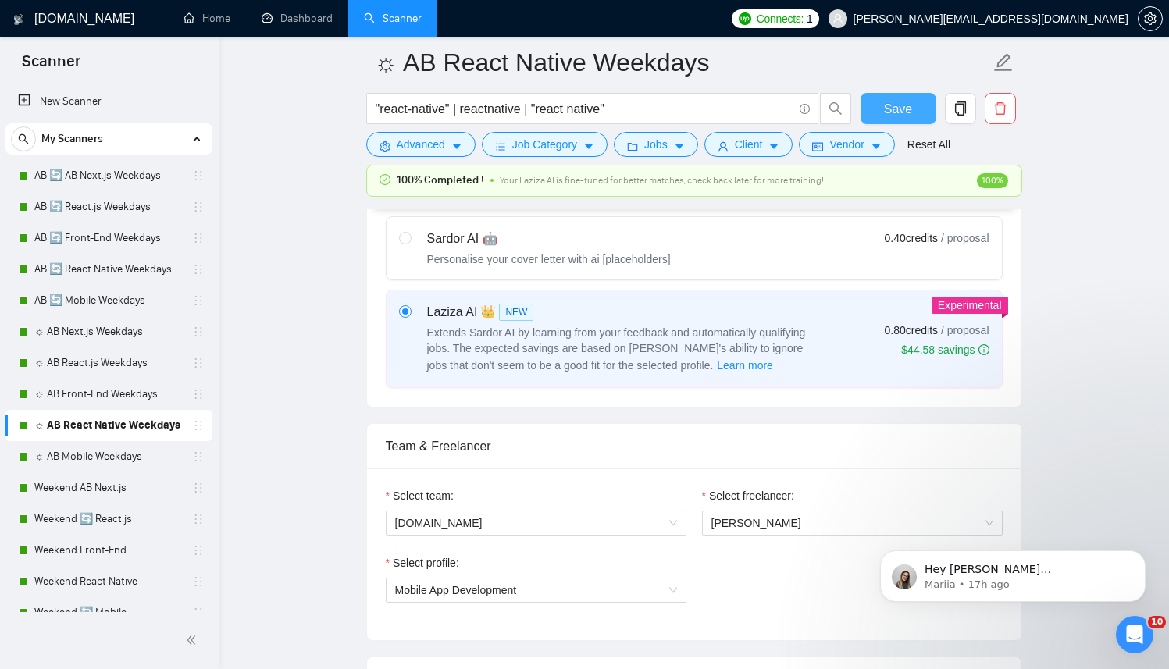
scroll to position [716, 0]
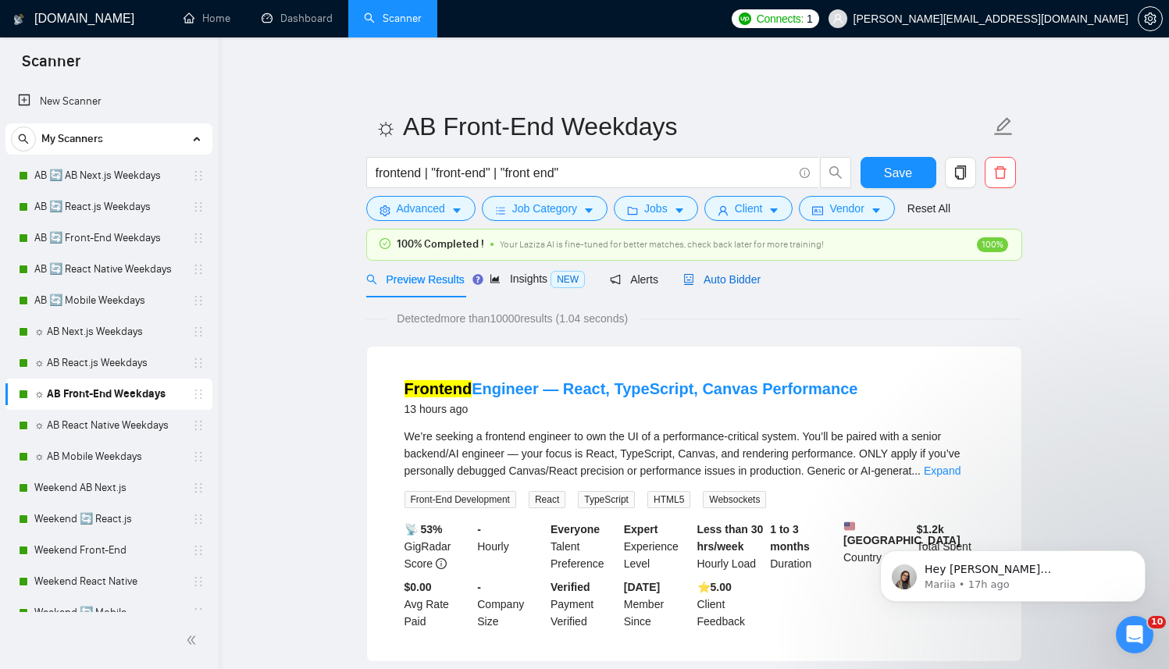
click at [723, 287] on div "Auto Bidder" at bounding box center [722, 279] width 77 height 17
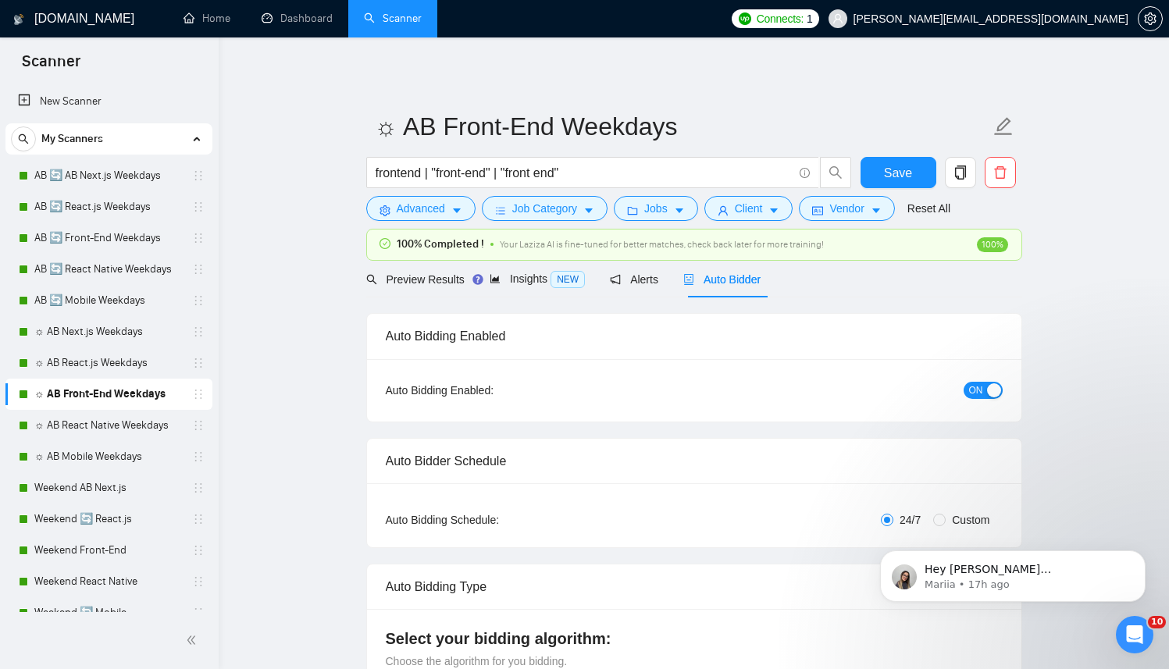
radio input "false"
radio input "true"
checkbox input "true"
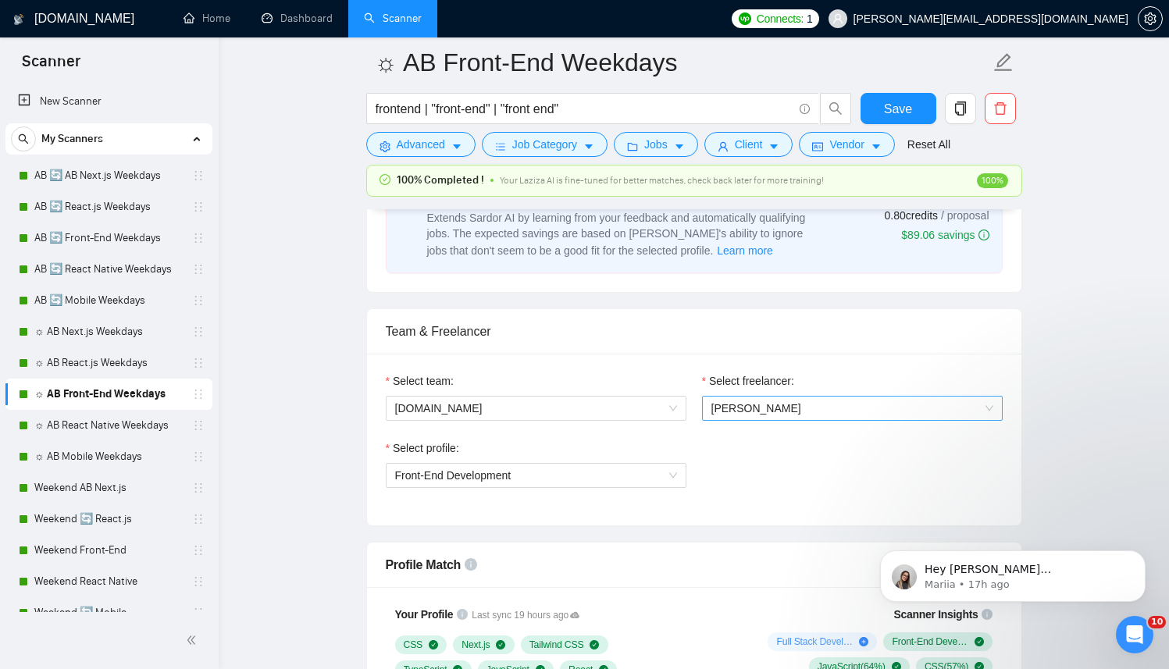
scroll to position [894, 0]
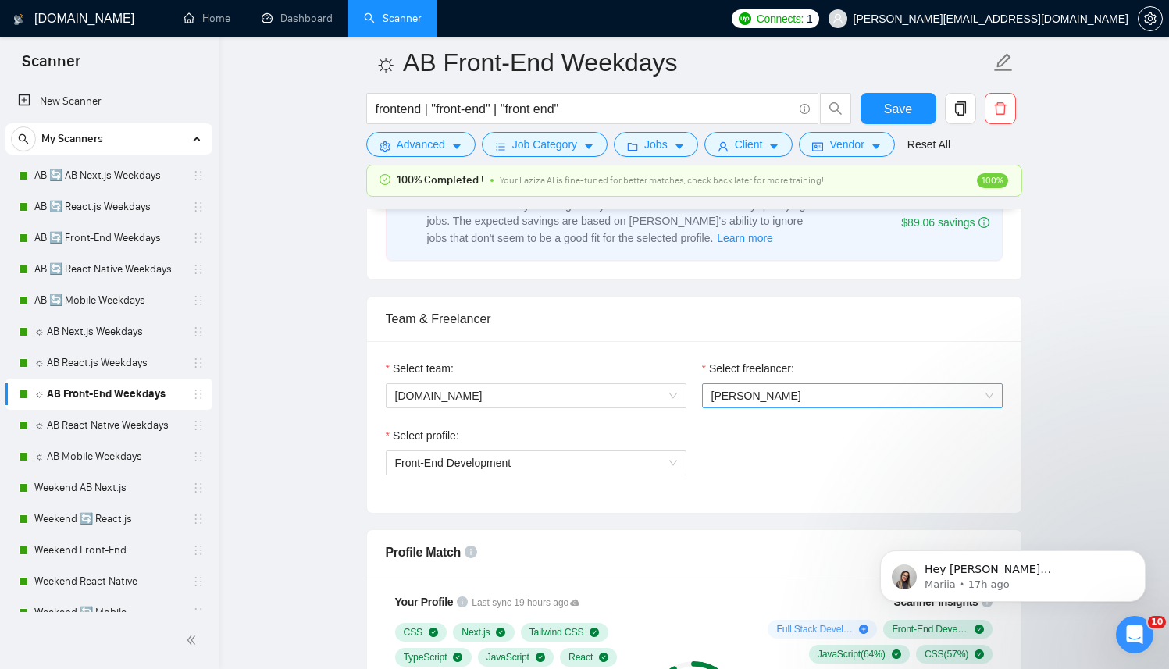
click at [765, 394] on span "[PERSON_NAME]" at bounding box center [757, 396] width 90 height 12
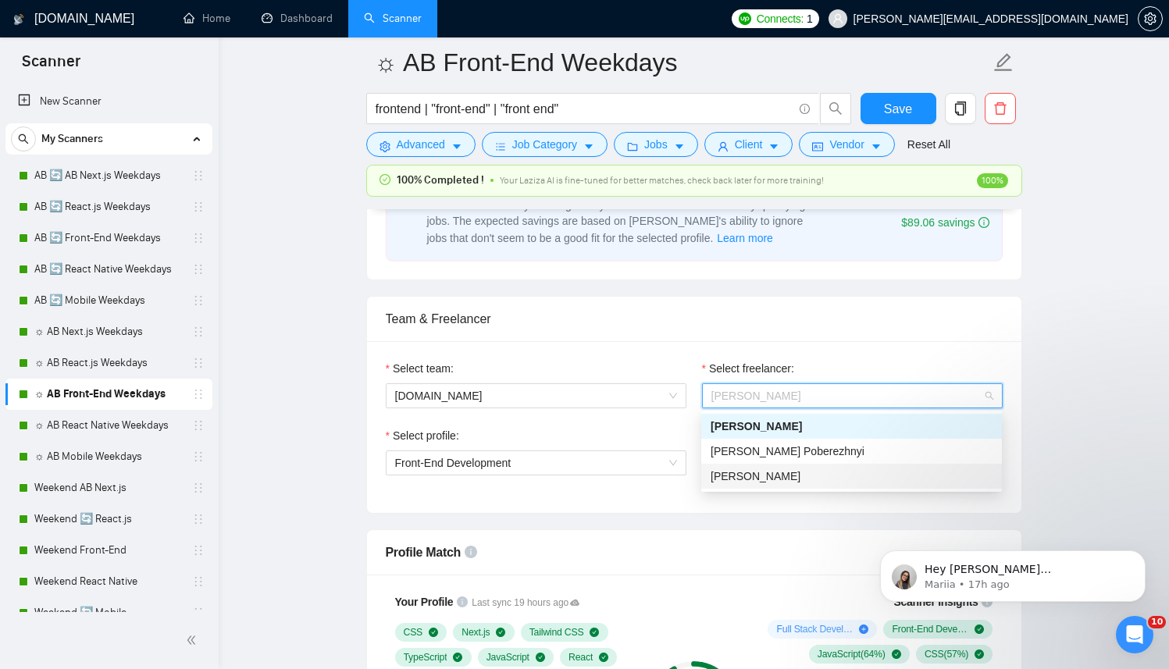
click at [753, 484] on div "Anton Koroliuk" at bounding box center [852, 476] width 282 height 17
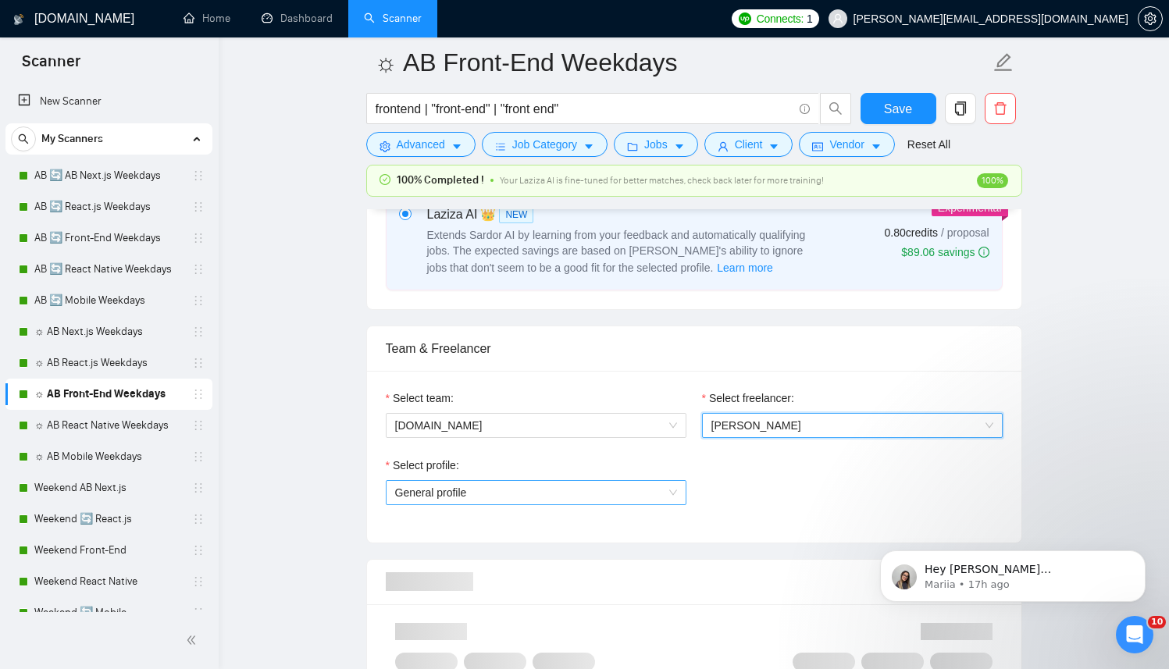
click at [551, 466] on div "Select profile:" at bounding box center [536, 468] width 301 height 23
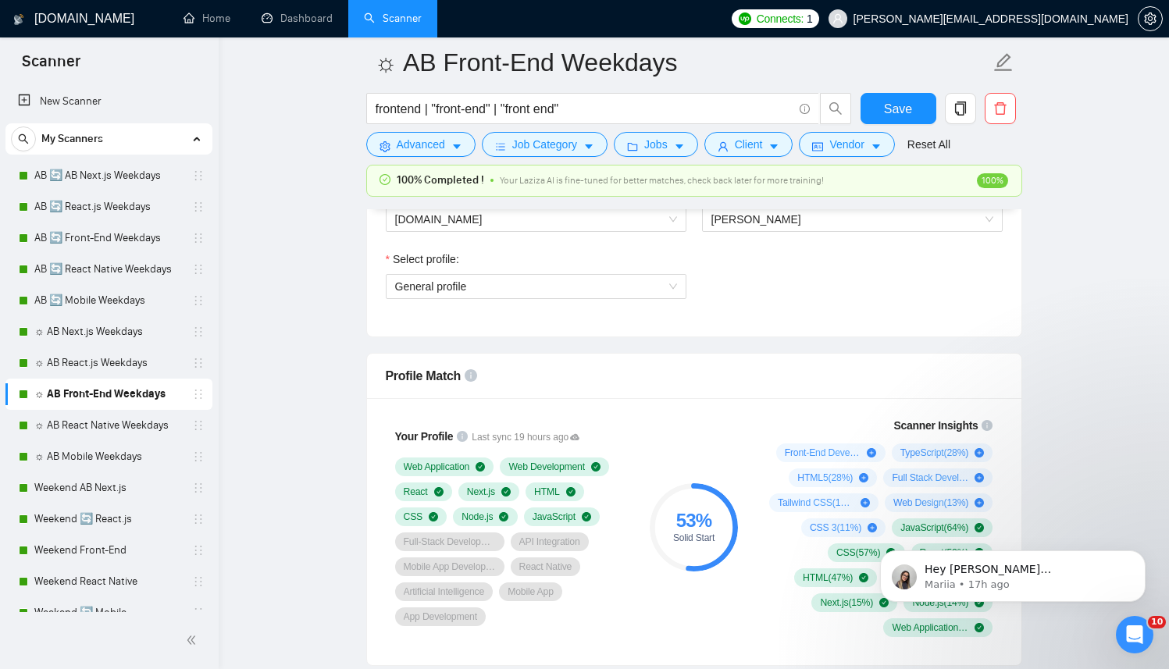
click at [478, 232] on div "Select team: berko.tech" at bounding box center [536, 217] width 316 height 67
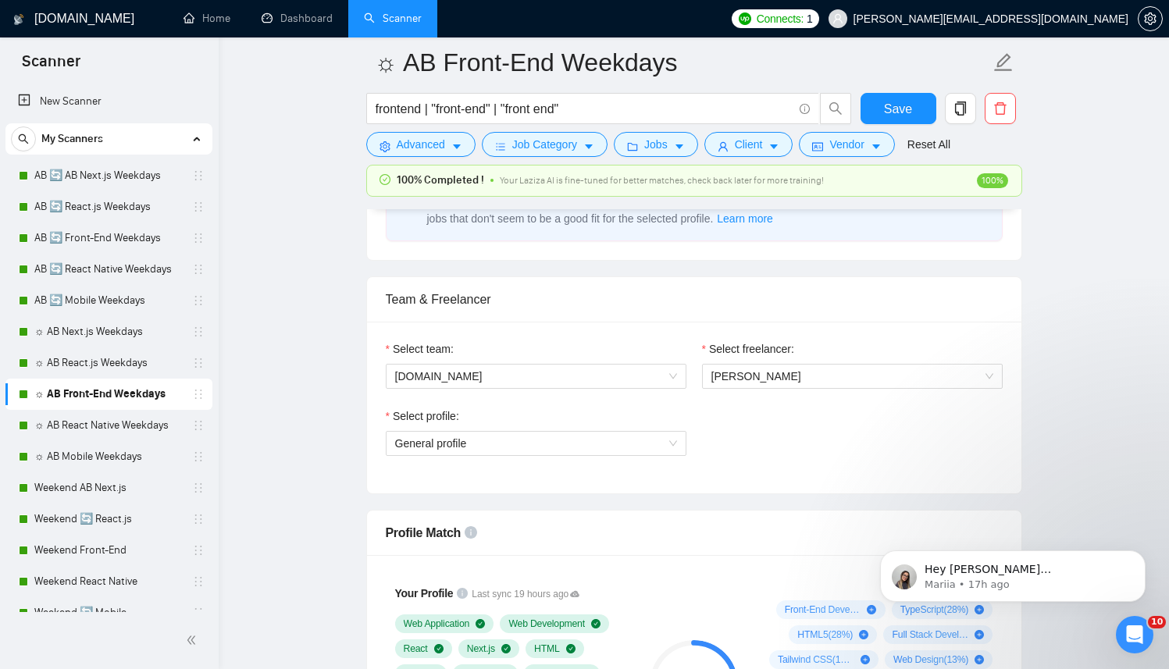
scroll to position [856, 0]
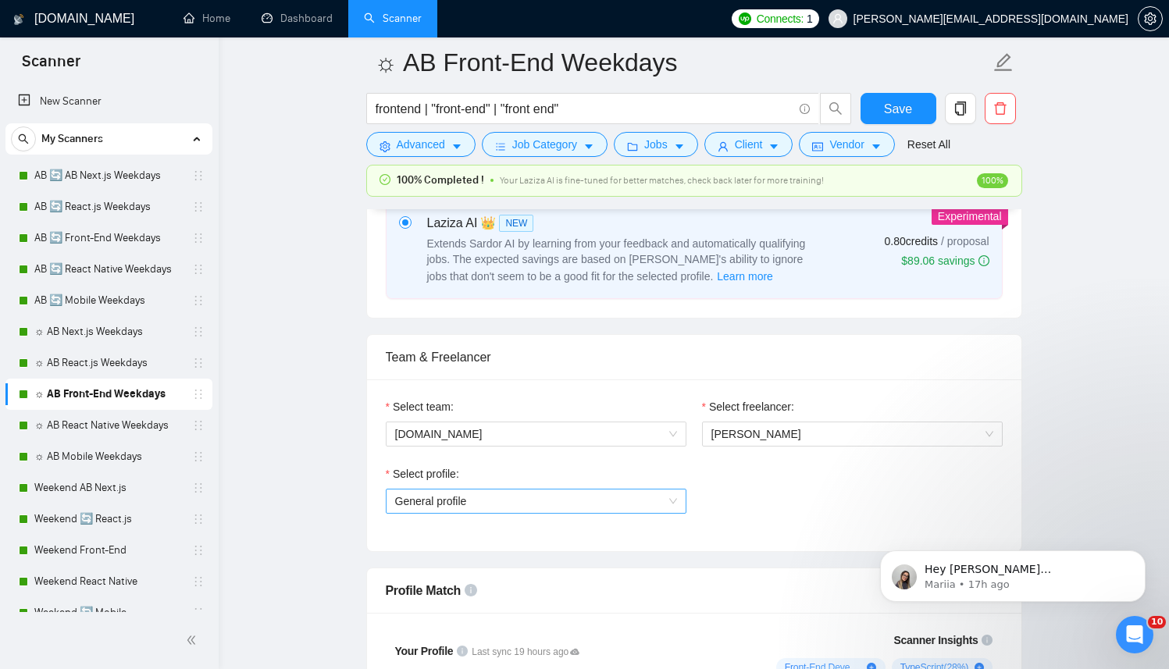
click at [467, 498] on span "General profile" at bounding box center [536, 501] width 282 height 23
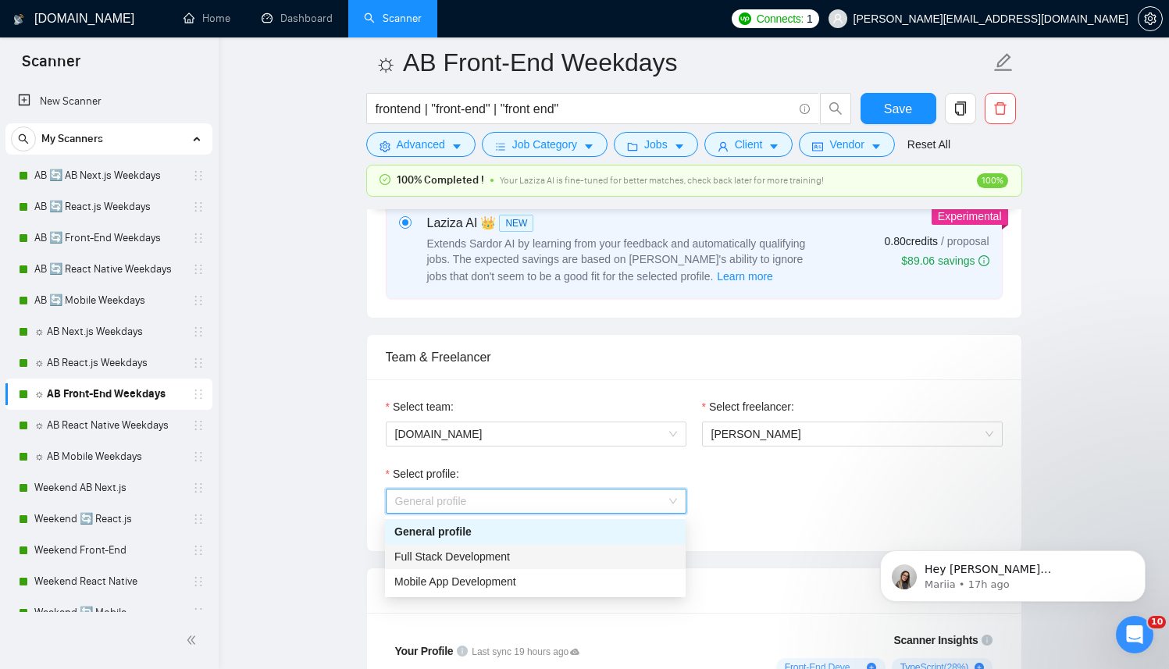
click at [449, 552] on span "Full Stack Development" at bounding box center [452, 557] width 116 height 12
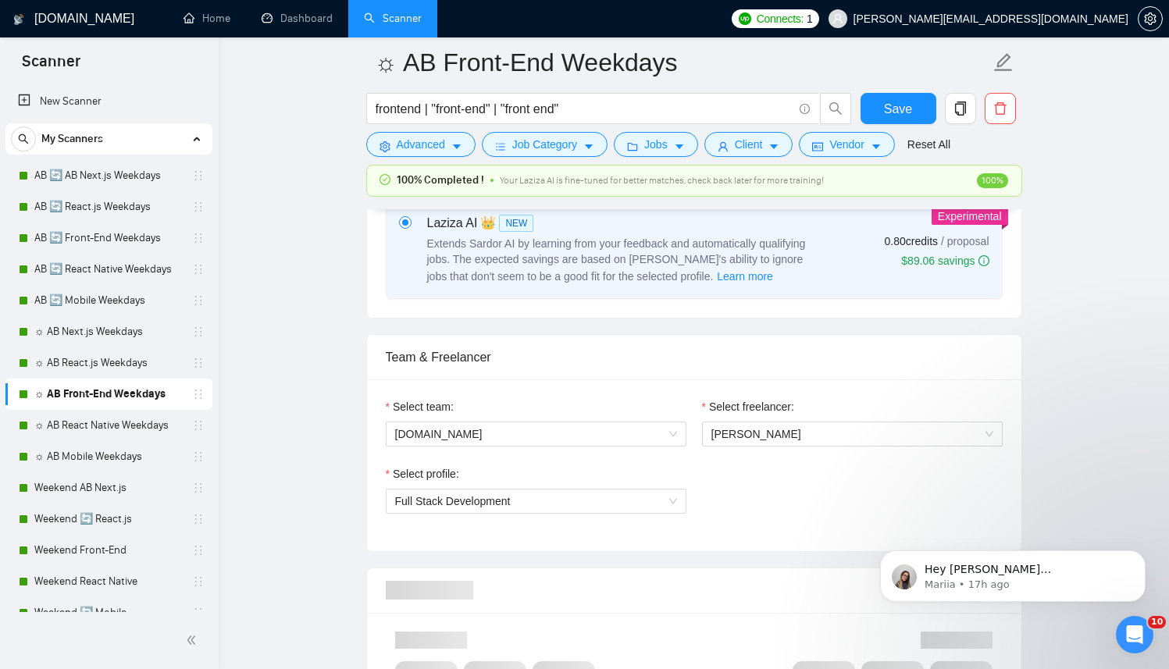
click at [741, 531] on div "Select profile: Full Stack Development" at bounding box center [694, 499] width 633 height 67
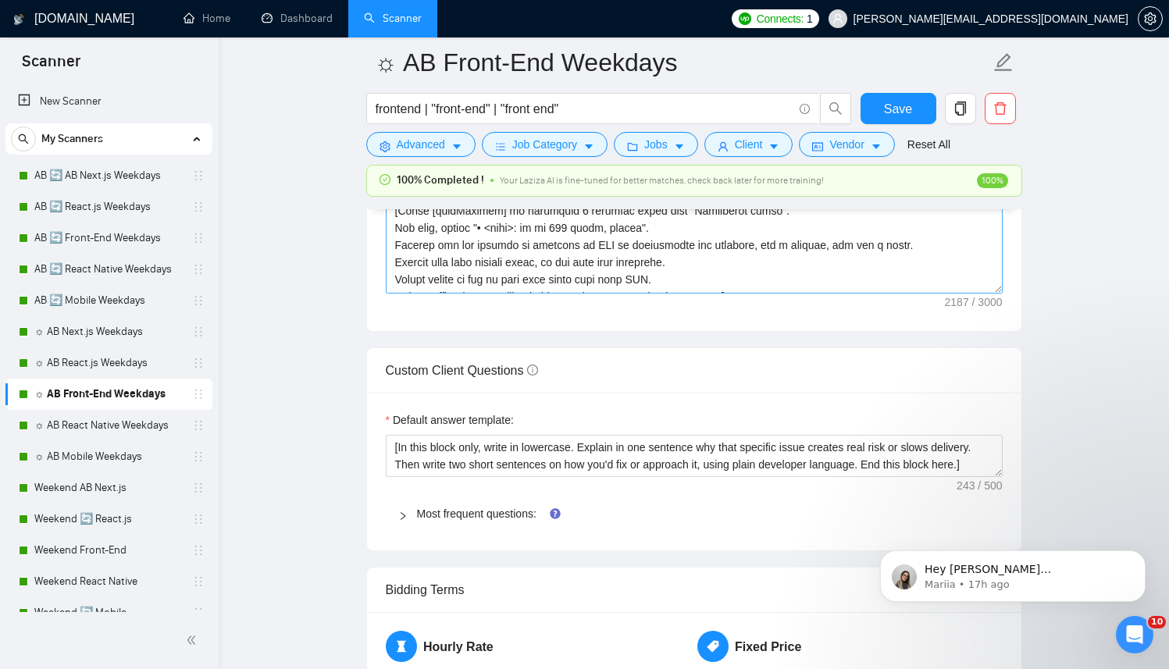
scroll to position [292, 0]
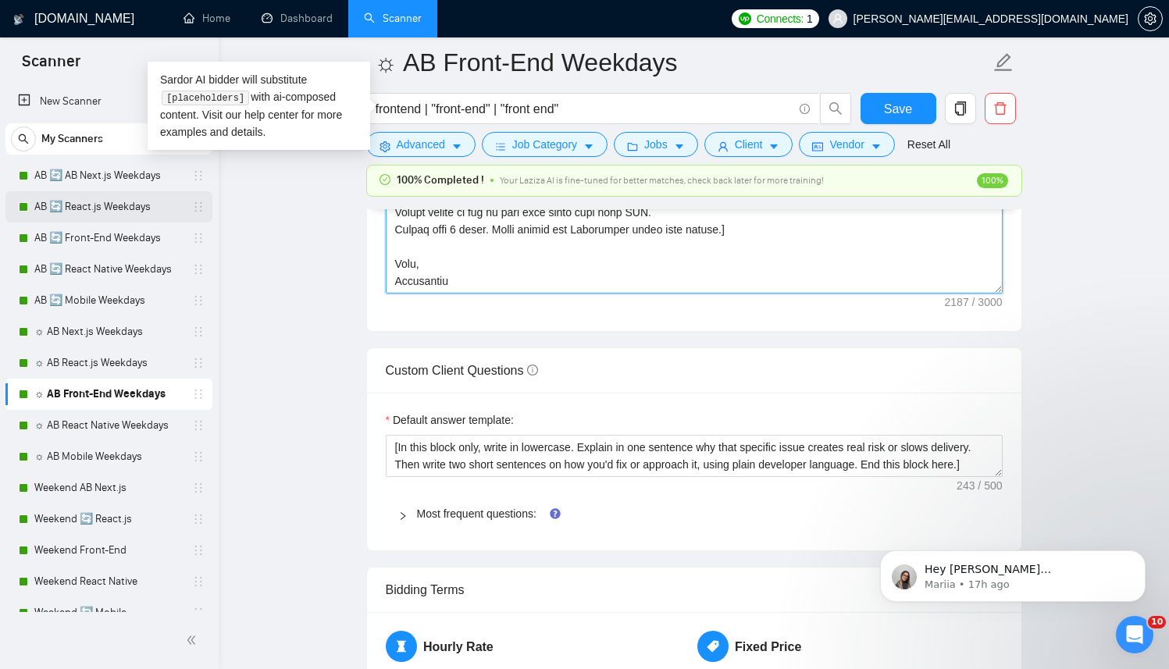
drag, startPoint x: 504, startPoint y: 268, endPoint x: 175, endPoint y: 222, distance: 332.1
click at [175, 222] on section "Scanner New Scanner My Scanners AB 🔄 AB Next.js Weekdays AB 🔄 React.js Weekdays…" at bounding box center [584, 258] width 1169 height 5025
paste textarea "Best, Anto"
click at [513, 266] on textarea "Cover letter template:" at bounding box center [694, 118] width 617 height 352
drag, startPoint x: 444, startPoint y: 268, endPoint x: 367, endPoint y: 246, distance: 79.6
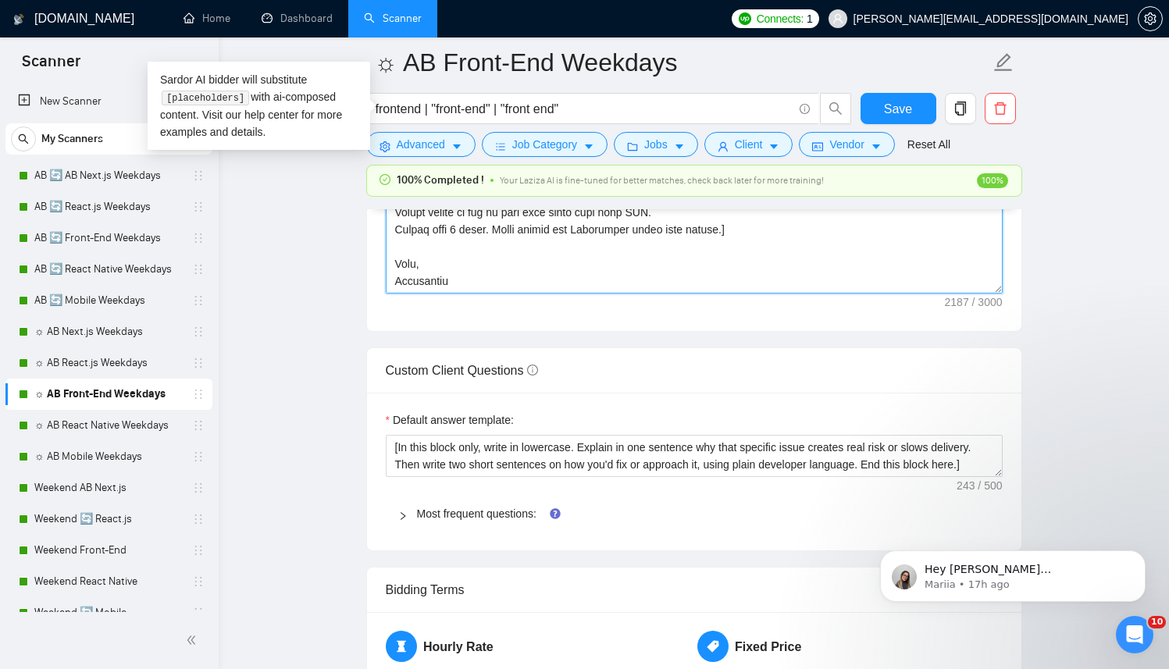
click at [367, 246] on div "Cover letter template:" at bounding box center [694, 115] width 655 height 431
paste textarea "Anto"
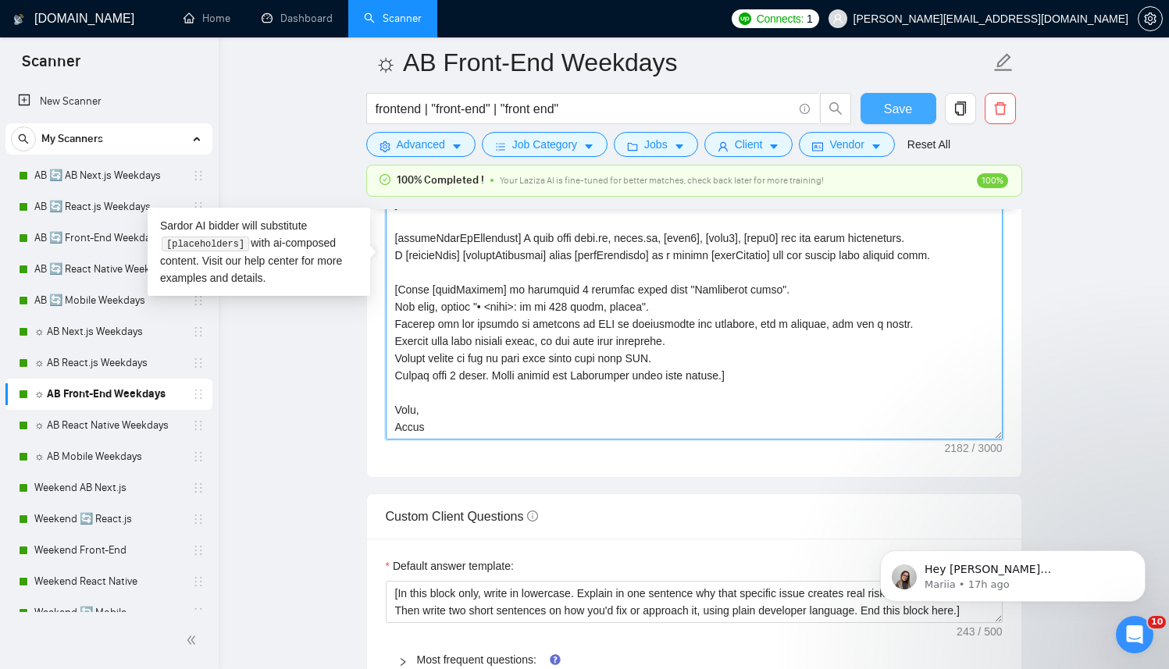
type textarea "[ Successful cases (reference only, never output directly): 1.https://www.trans…"
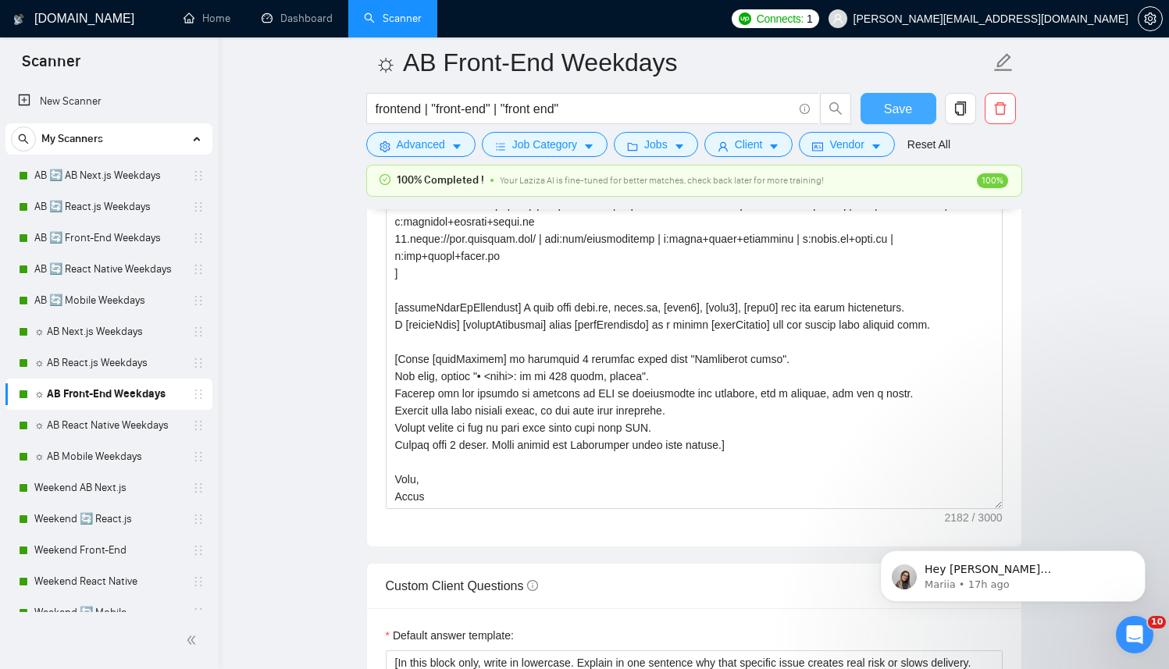
click at [872, 102] on button "Save" at bounding box center [899, 108] width 76 height 31
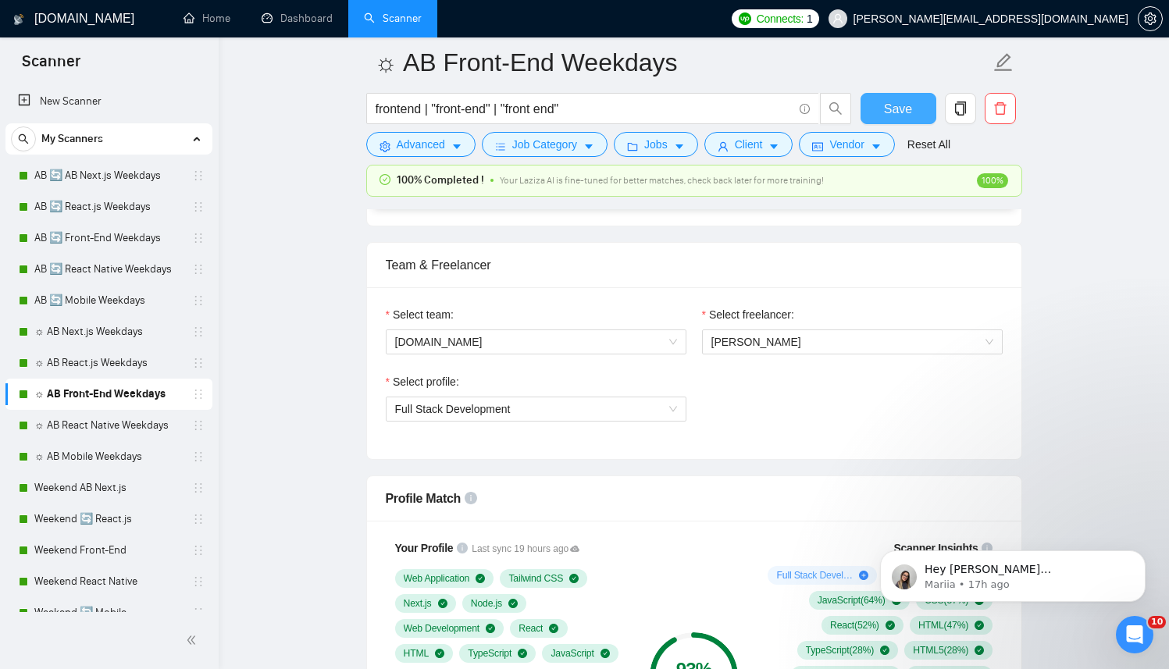
scroll to position [941, 0]
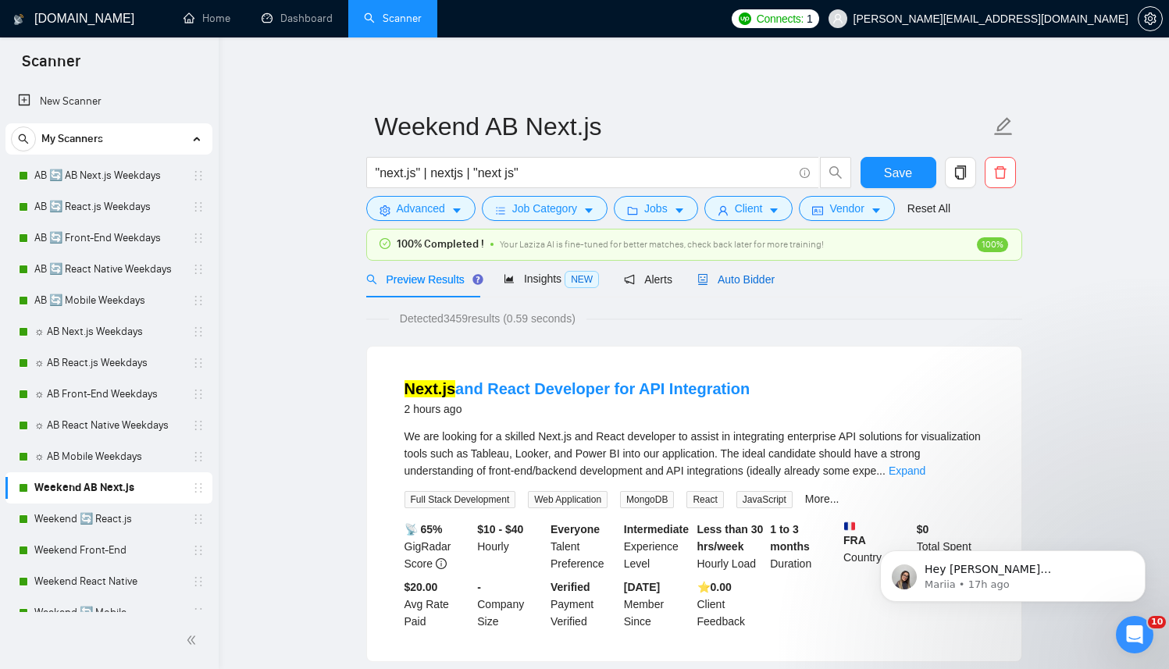
click at [762, 275] on span "Auto Bidder" at bounding box center [736, 279] width 77 height 12
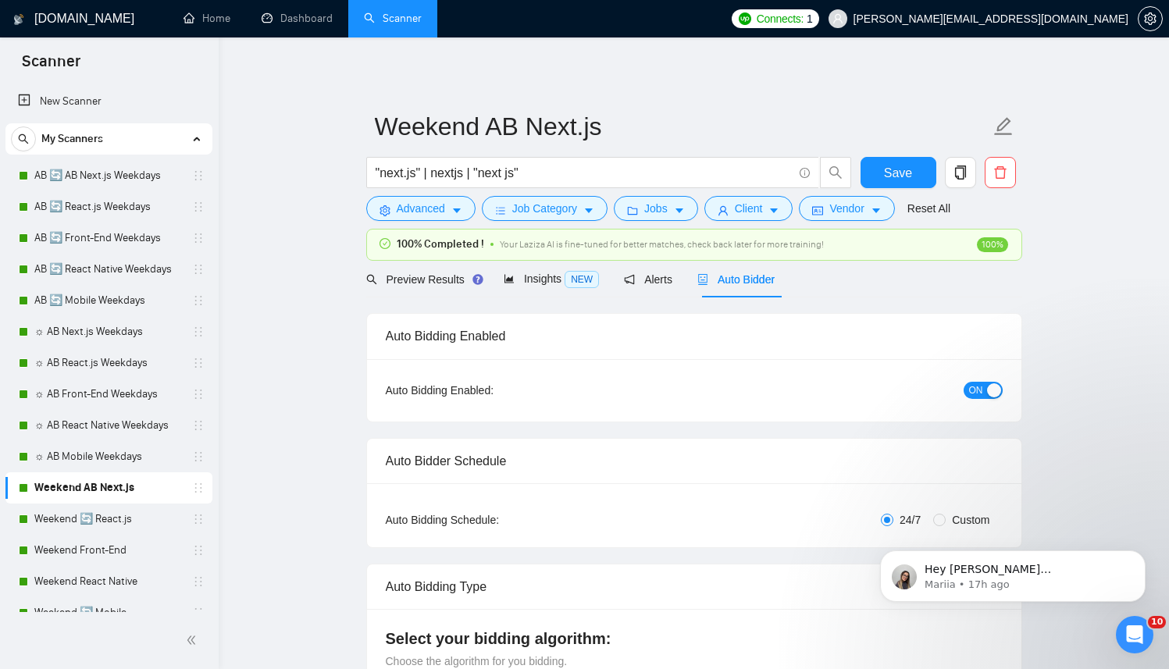
radio input "false"
radio input "true"
checkbox input "true"
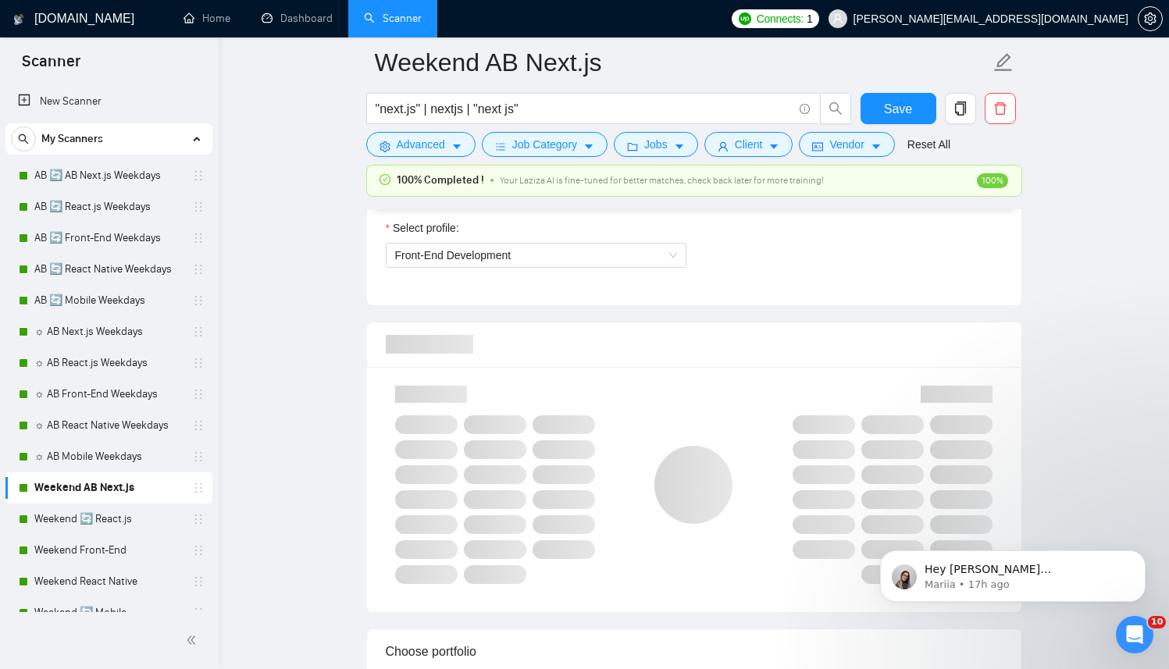
scroll to position [1115, 0]
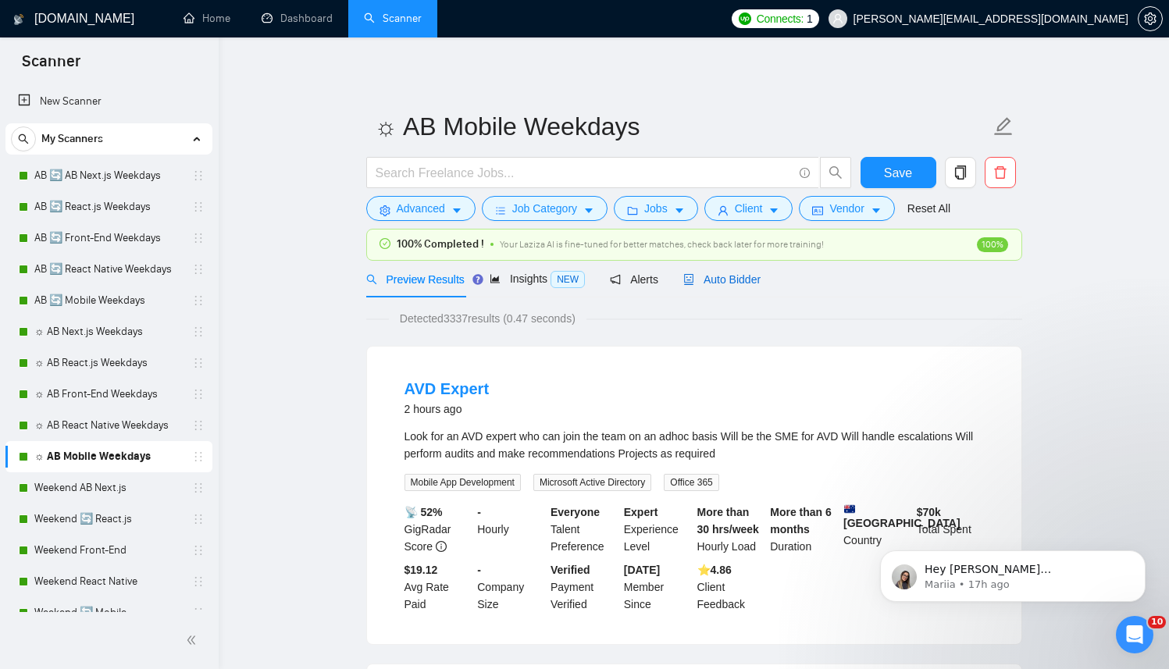
click at [737, 287] on div "Auto Bidder" at bounding box center [722, 279] width 77 height 17
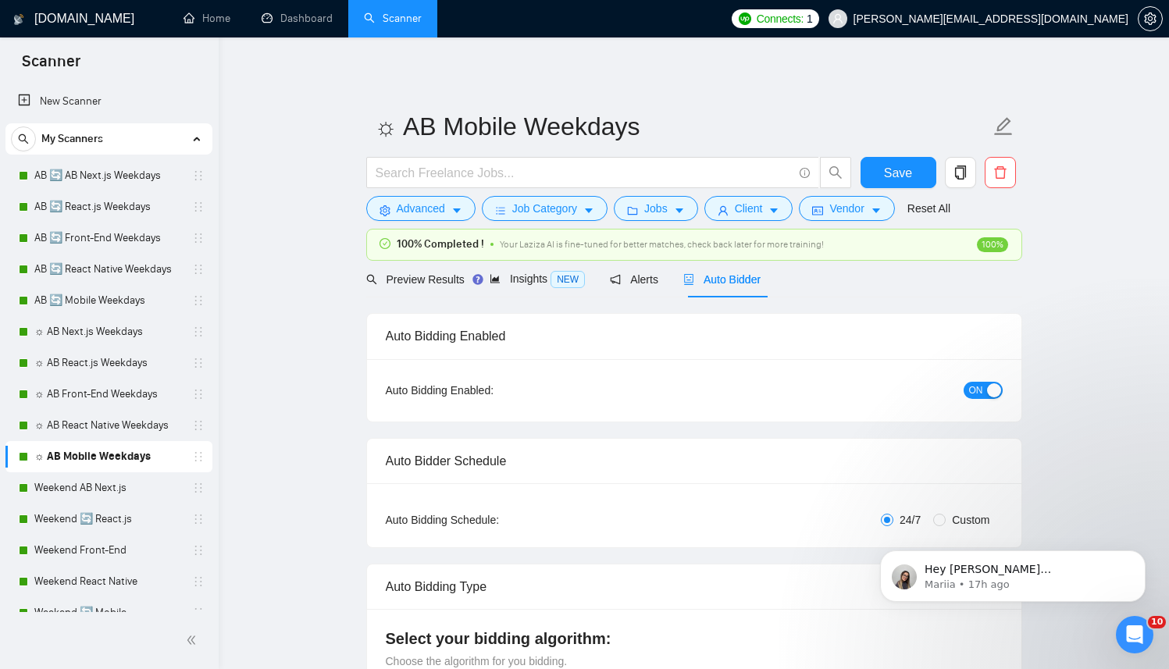
radio input "false"
radio input "true"
checkbox input "true"
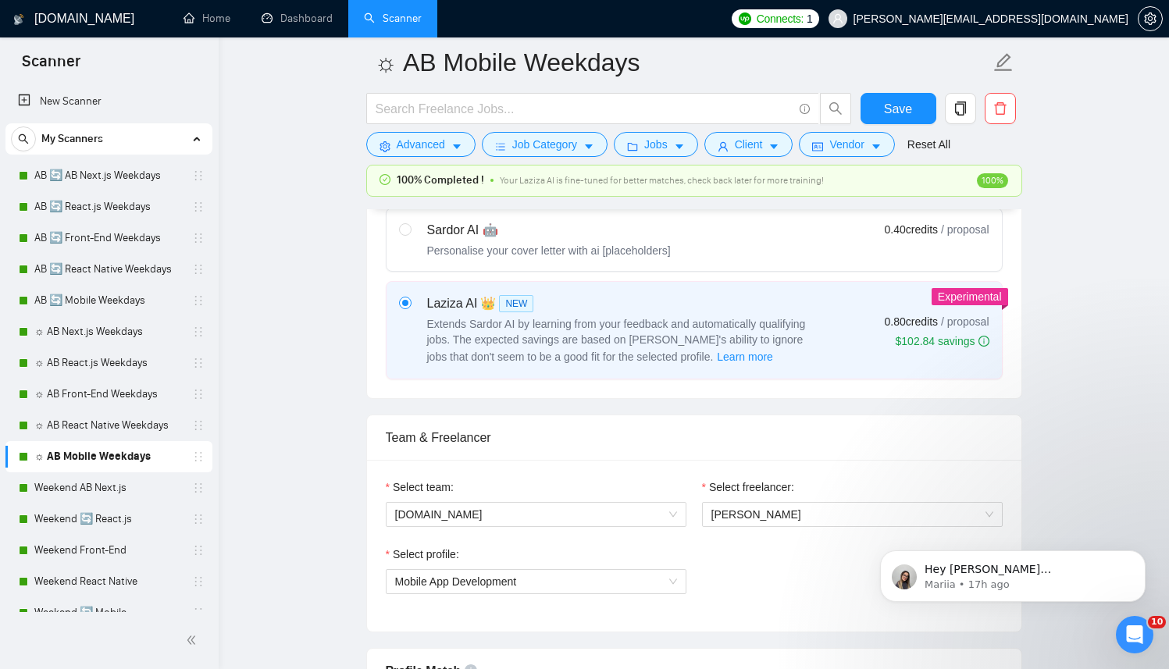
scroll to position [788, 0]
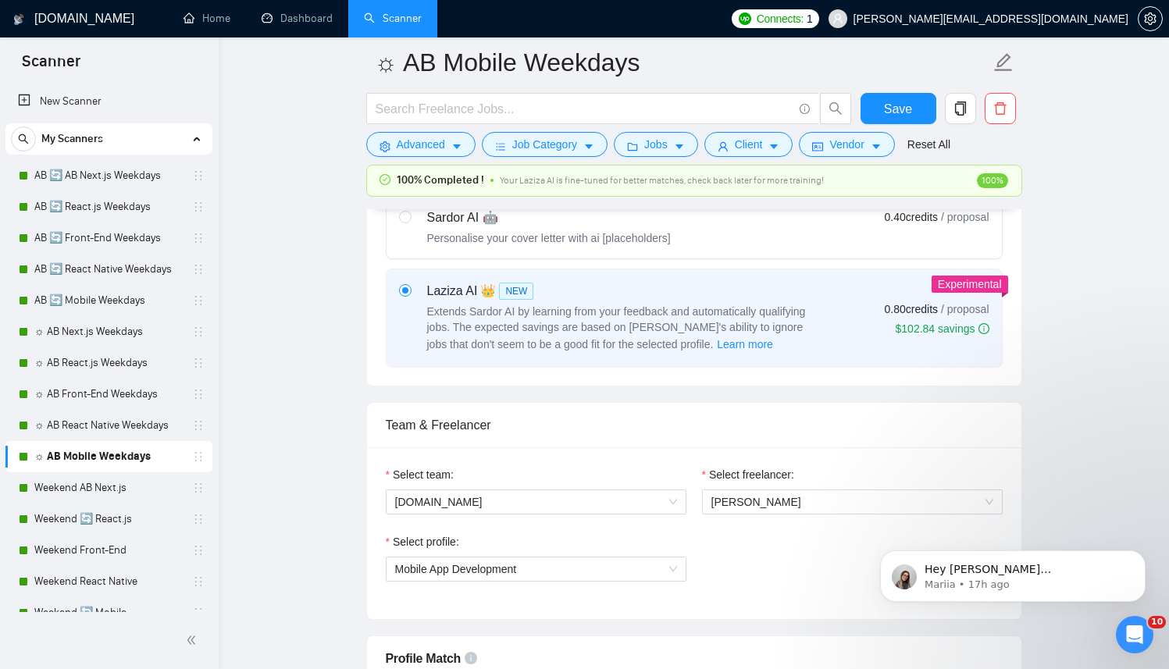
click at [739, 519] on div "Select freelancer: [PERSON_NAME]" at bounding box center [852, 499] width 316 height 67
click at [742, 511] on span "[PERSON_NAME]" at bounding box center [853, 502] width 282 height 23
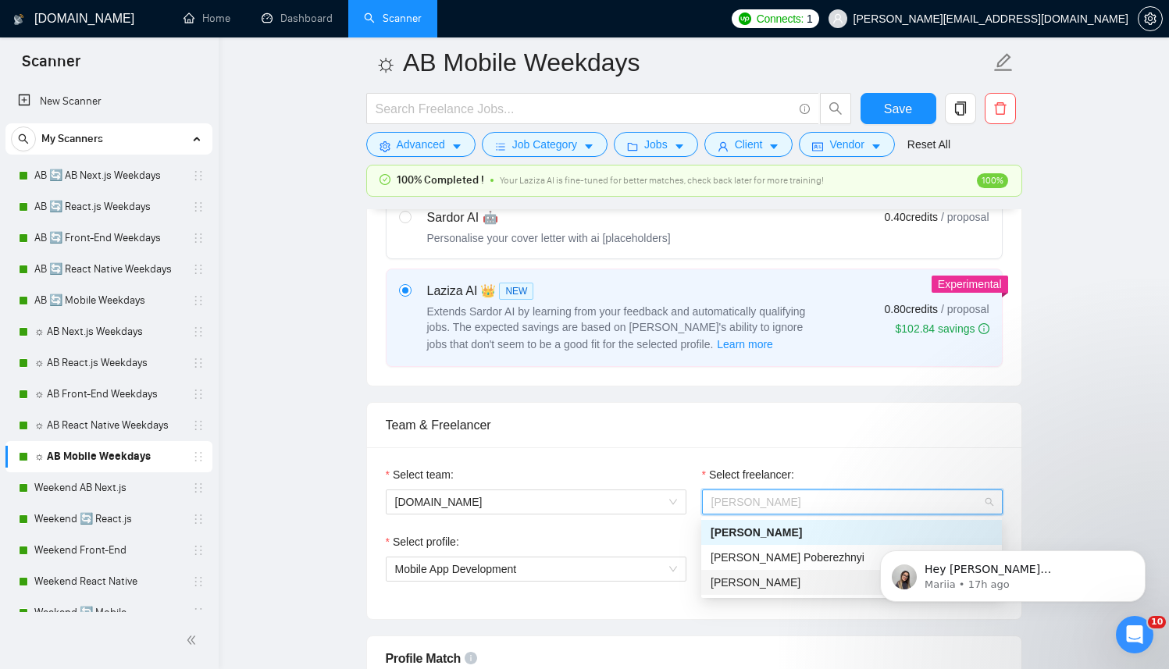
click at [741, 574] on div "[PERSON_NAME]" at bounding box center [852, 582] width 282 height 17
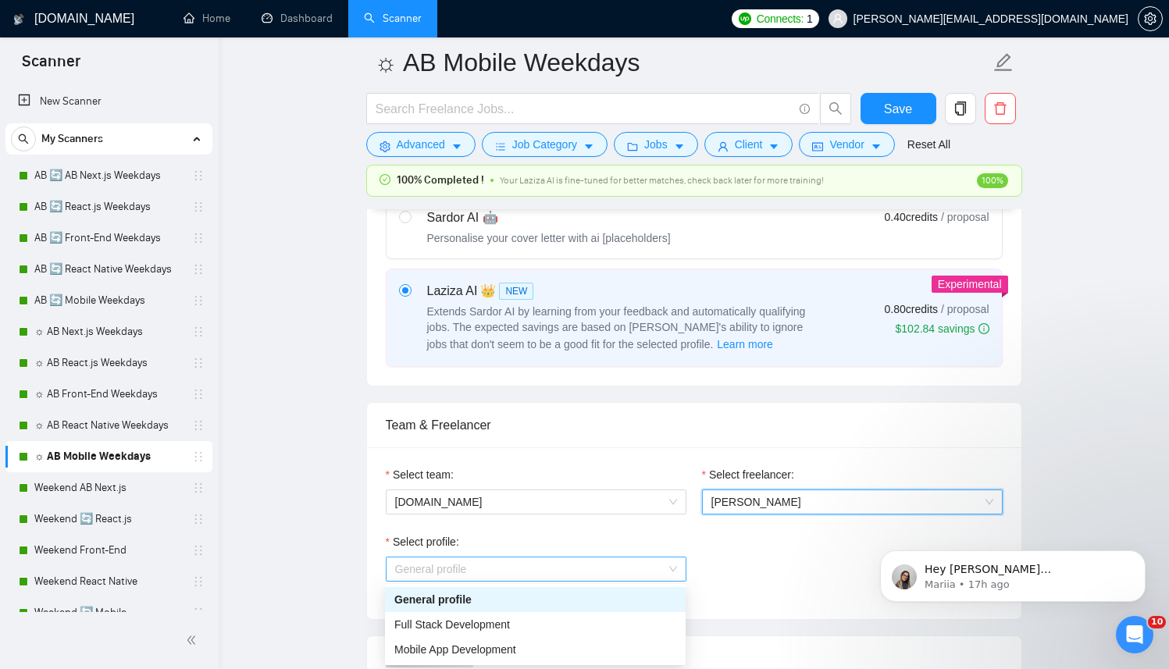
drag, startPoint x: 537, startPoint y: 574, endPoint x: 506, endPoint y: 574, distance: 31.2
click at [537, 574] on span "General profile" at bounding box center [536, 569] width 282 height 23
click at [418, 649] on span "Mobile App Development" at bounding box center [455, 650] width 122 height 12
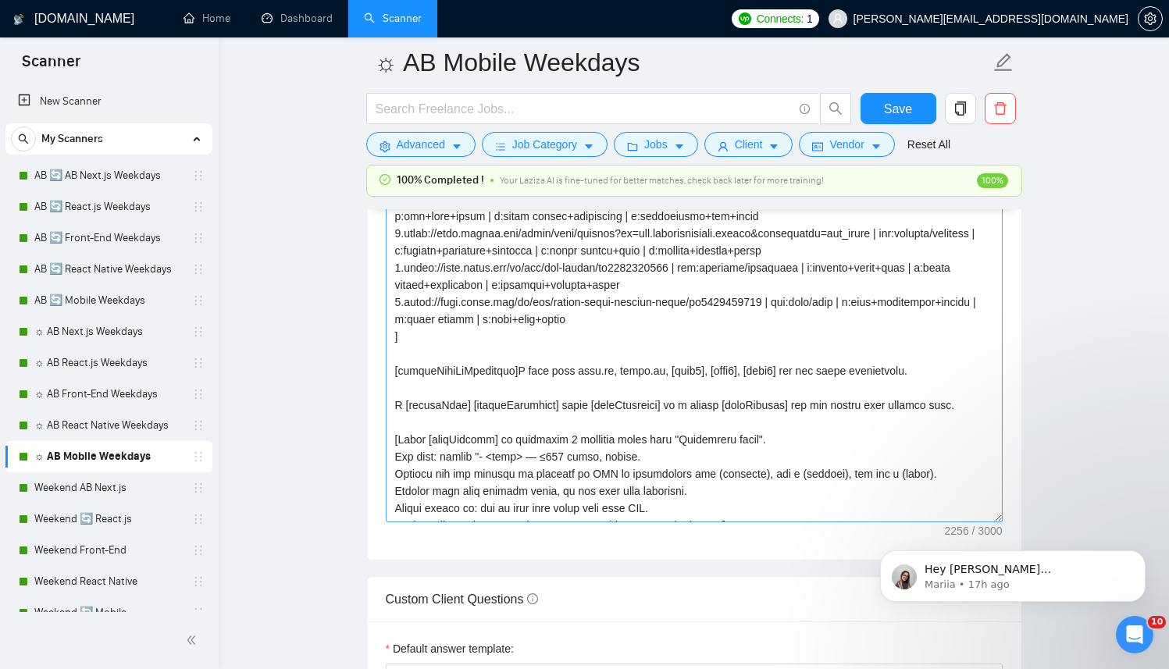
scroll to position [241, 0]
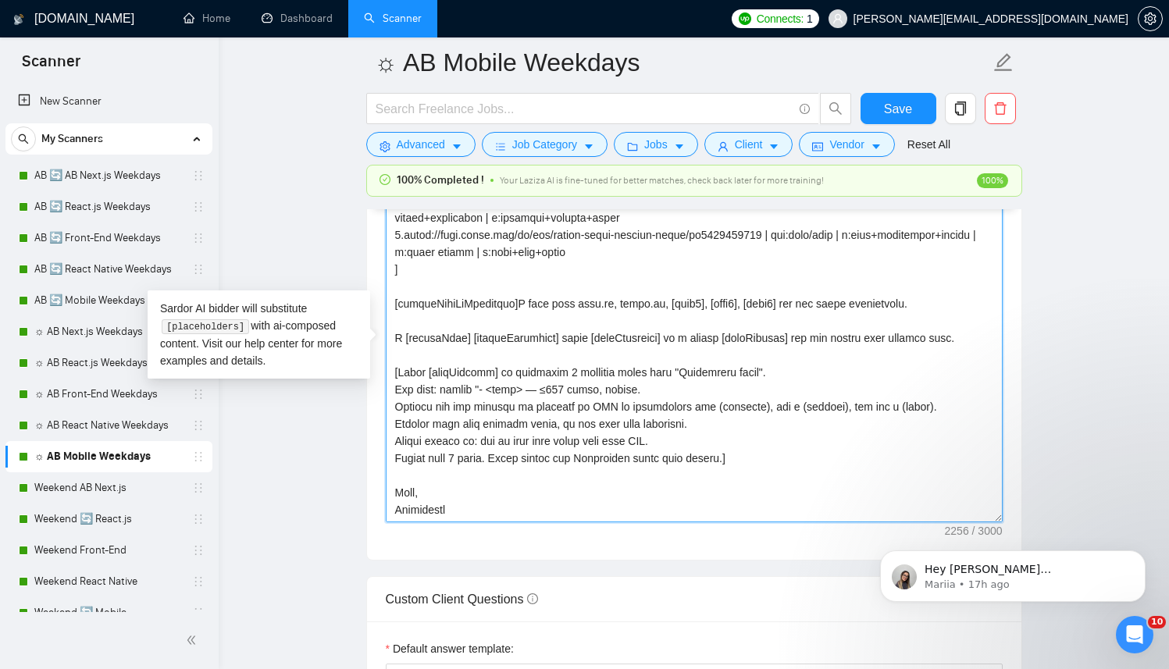
drag, startPoint x: 451, startPoint y: 512, endPoint x: 245, endPoint y: 472, distance: 209.3
click at [245, 472] on main "☼ AB Mobile Weekdays Save Advanced Job Category Jobs Client Vendor Reset All 10…" at bounding box center [694, 461] width 901 height 4846
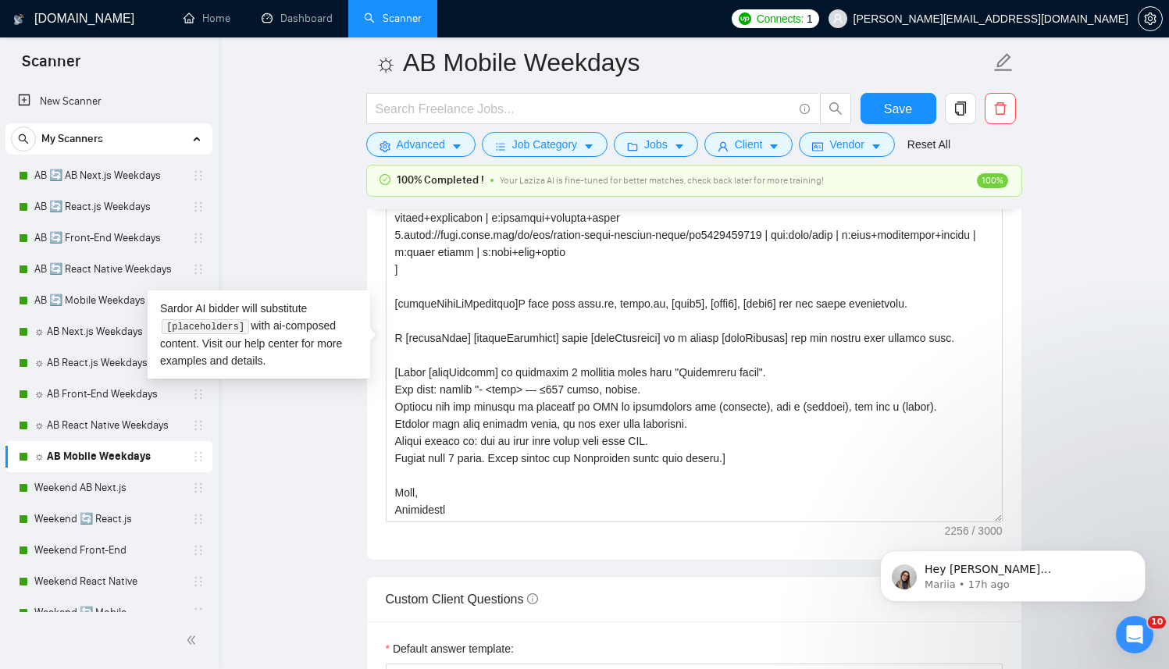
click at [373, 480] on div "Cover letter template:" at bounding box center [694, 344] width 655 height 431
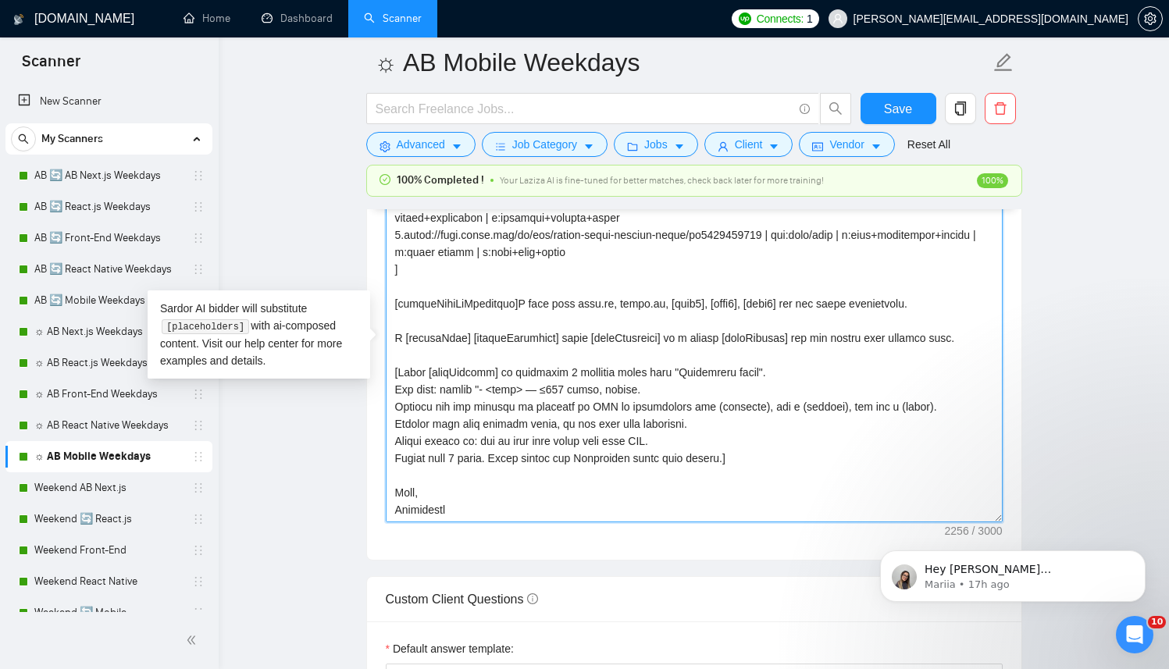
drag, startPoint x: 246, startPoint y: 495, endPoint x: 221, endPoint y: 487, distance: 26.2
click at [221, 487] on div "[DOMAIN_NAME] Home Dashboard Scanner Connects: 1 [PERSON_NAME][EMAIL_ADDRESS][D…" at bounding box center [694, 489] width 951 height 5029
paste textarea "Anto"
type textarea "[Successful cases (reference only, never output directly): 1.[URL][DOMAIN_NAME]…"
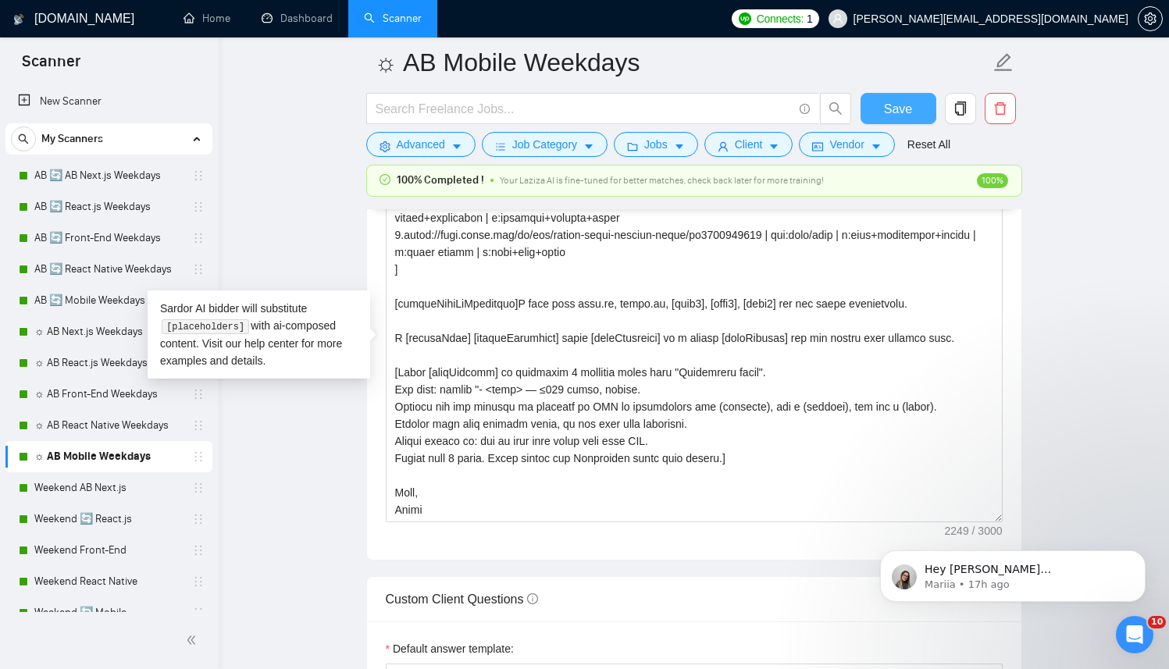
click at [887, 108] on span "Save" at bounding box center [898, 109] width 28 height 20
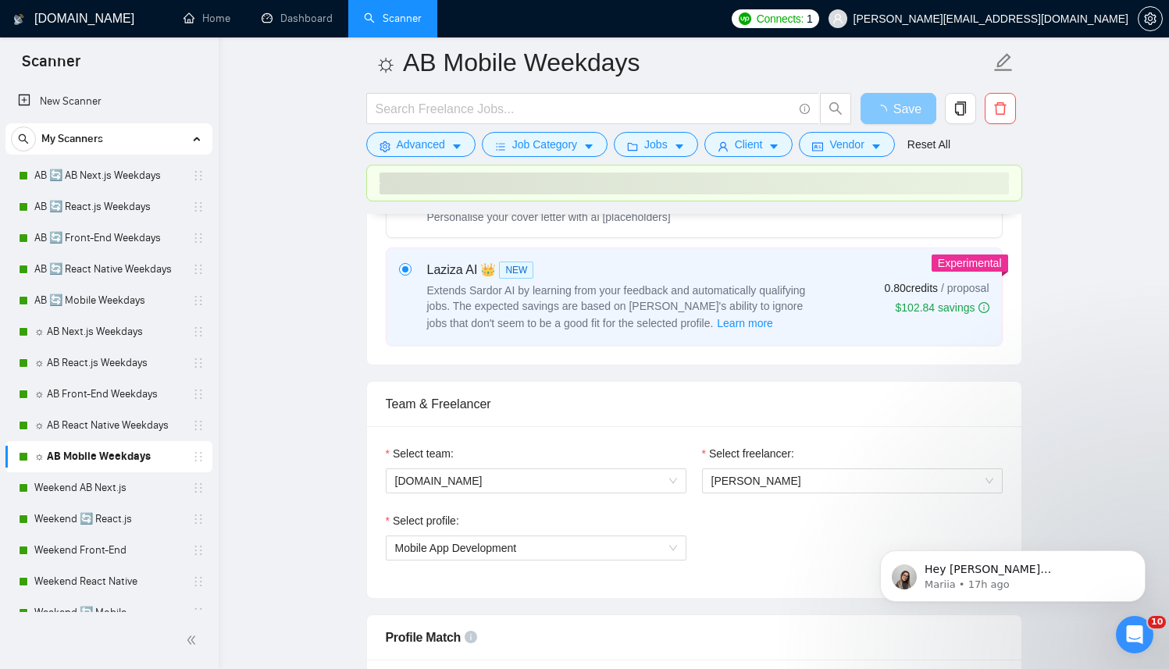
scroll to position [727, 0]
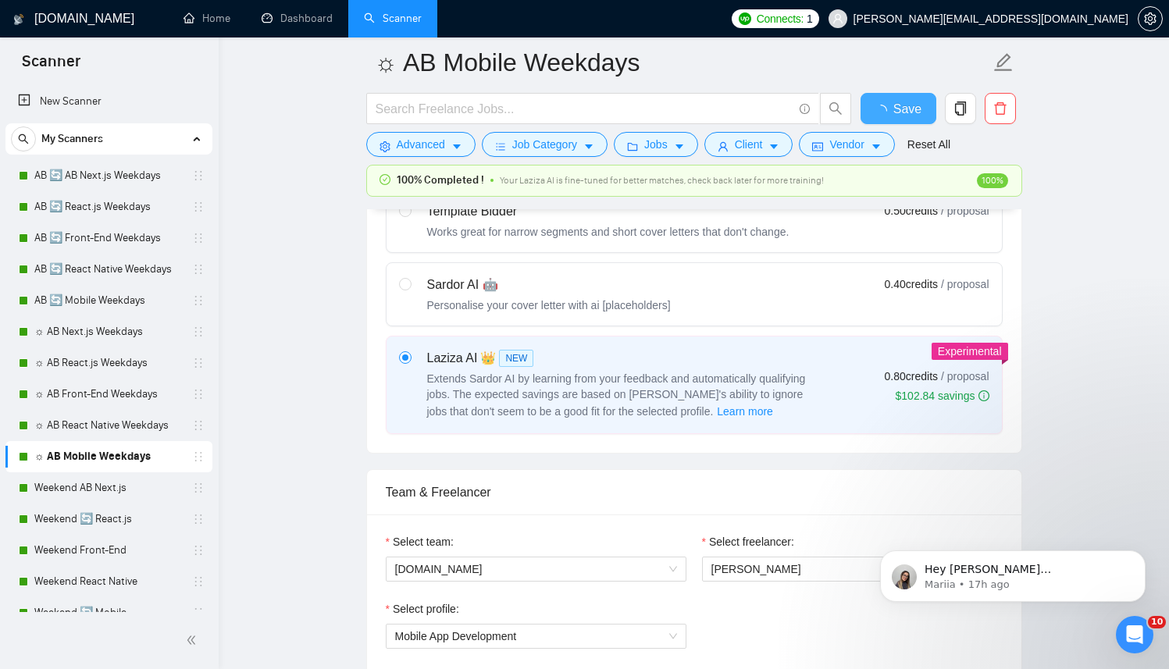
checkbox input "true"
